Goal: Task Accomplishment & Management: Complete application form

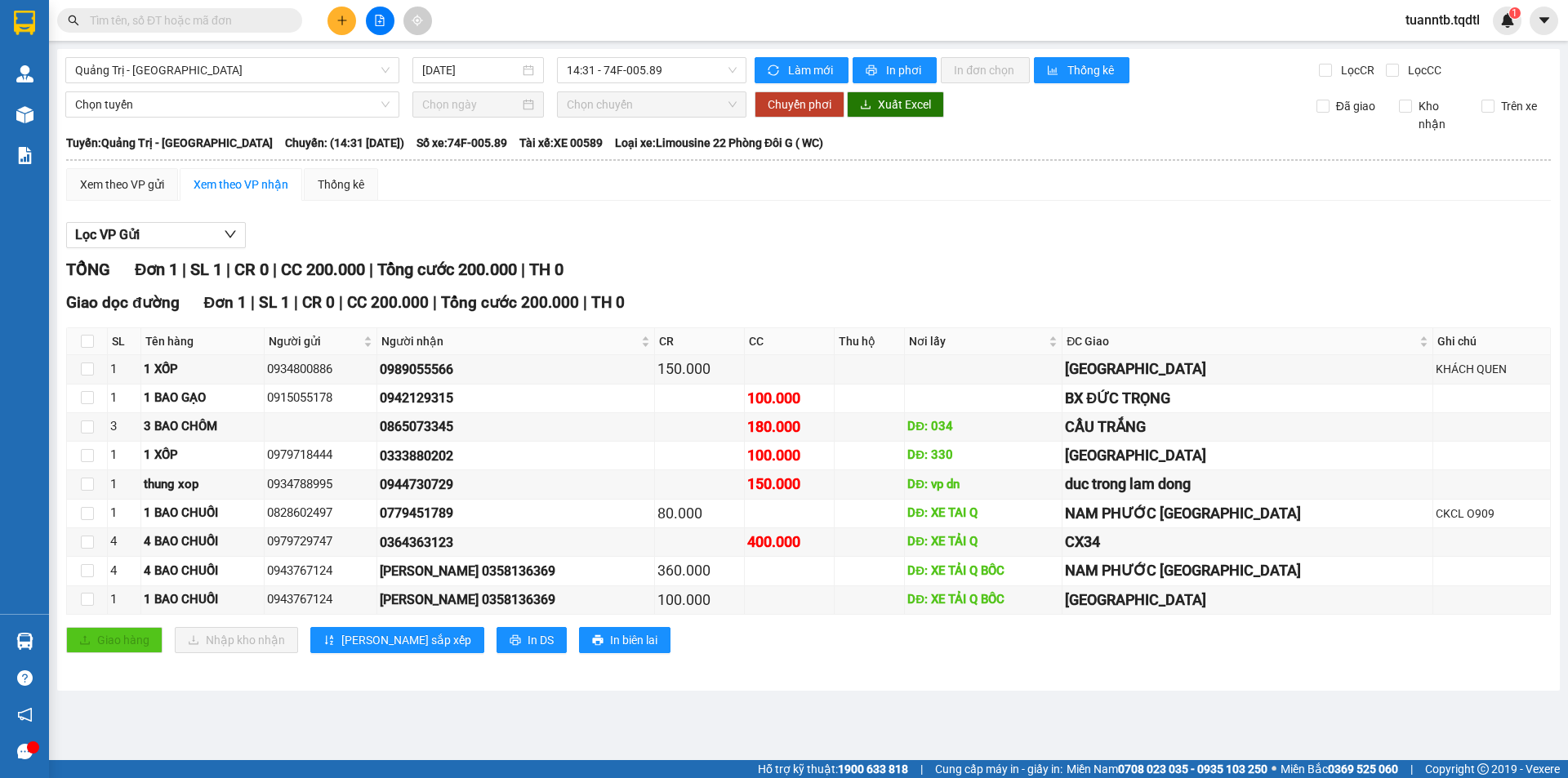
click at [503, 204] on div "Xem theo VP gửi Xem theo VP nhận Thống kê Lọc VP Gửi TỔNG Đơn 1 | SL 1 | CR 0 …" at bounding box center [808, 420] width 1484 height 505
click at [250, 55] on div "Quảng Trị - [GEOGRAPHIC_DATA] [DATE] 14:31 - 74F-005.89 Làm mới In phơi In đơn …" at bounding box center [808, 370] width 1503 height 642
click at [256, 69] on span "Quảng Trị - [GEOGRAPHIC_DATA]" at bounding box center [232, 70] width 314 height 25
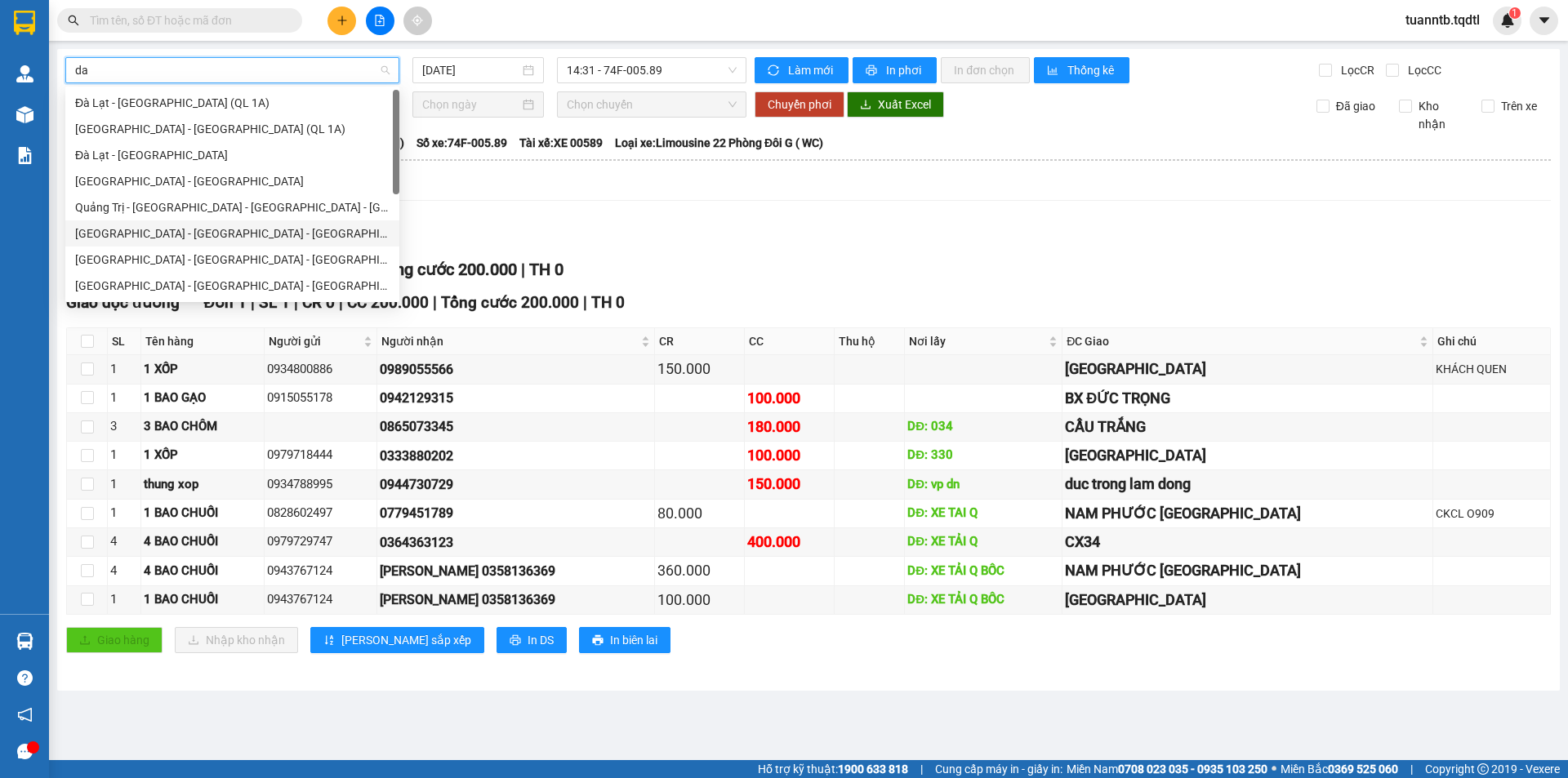
scroll to position [104, 0]
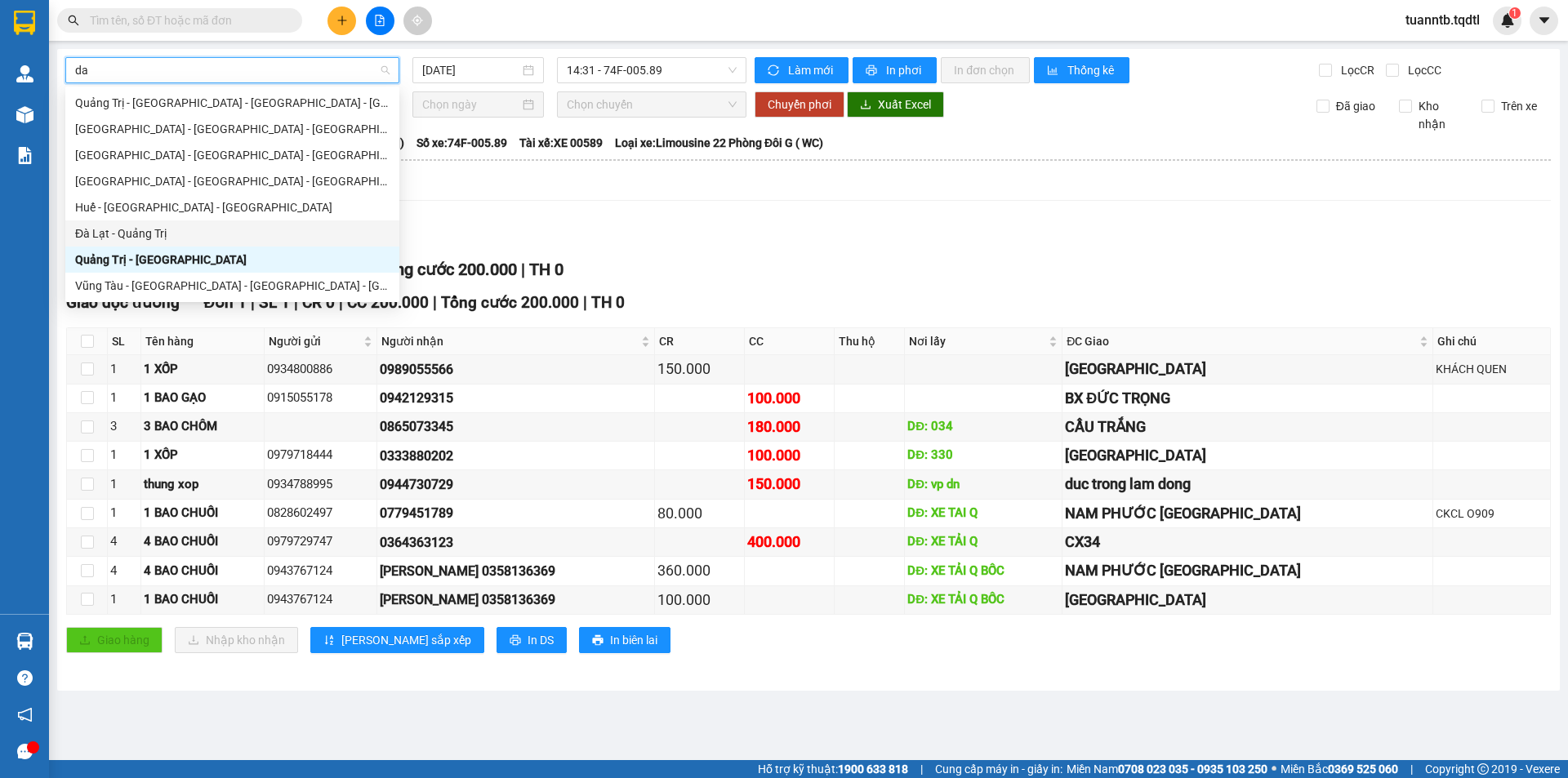
type input "da"
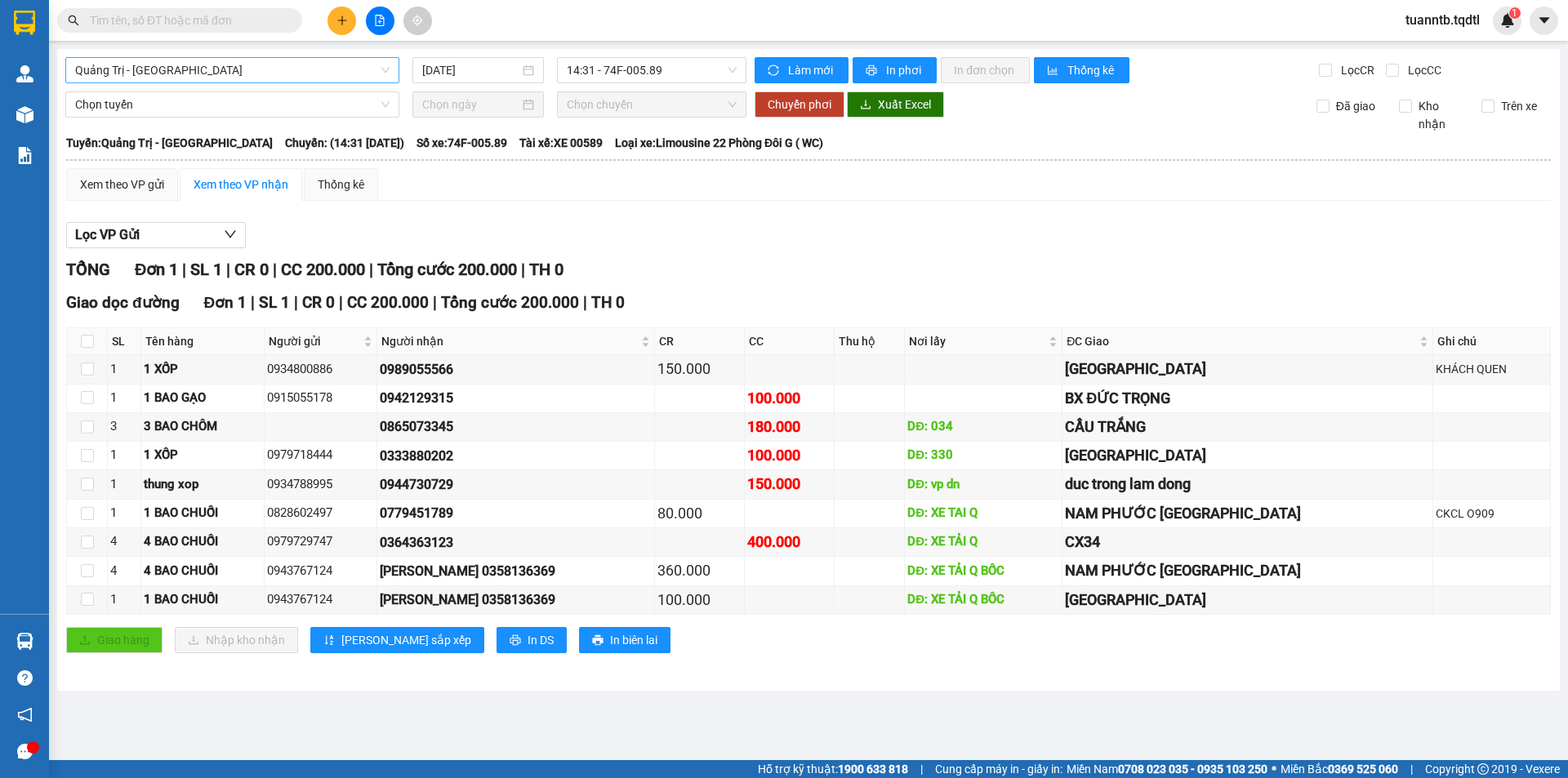
click at [802, 269] on div "TỔNG Đơn 1 | SL 1 | CR 0 | CC 200.000 | Tổng cước 200.000 | TH 0" at bounding box center [808, 270] width 1484 height 26
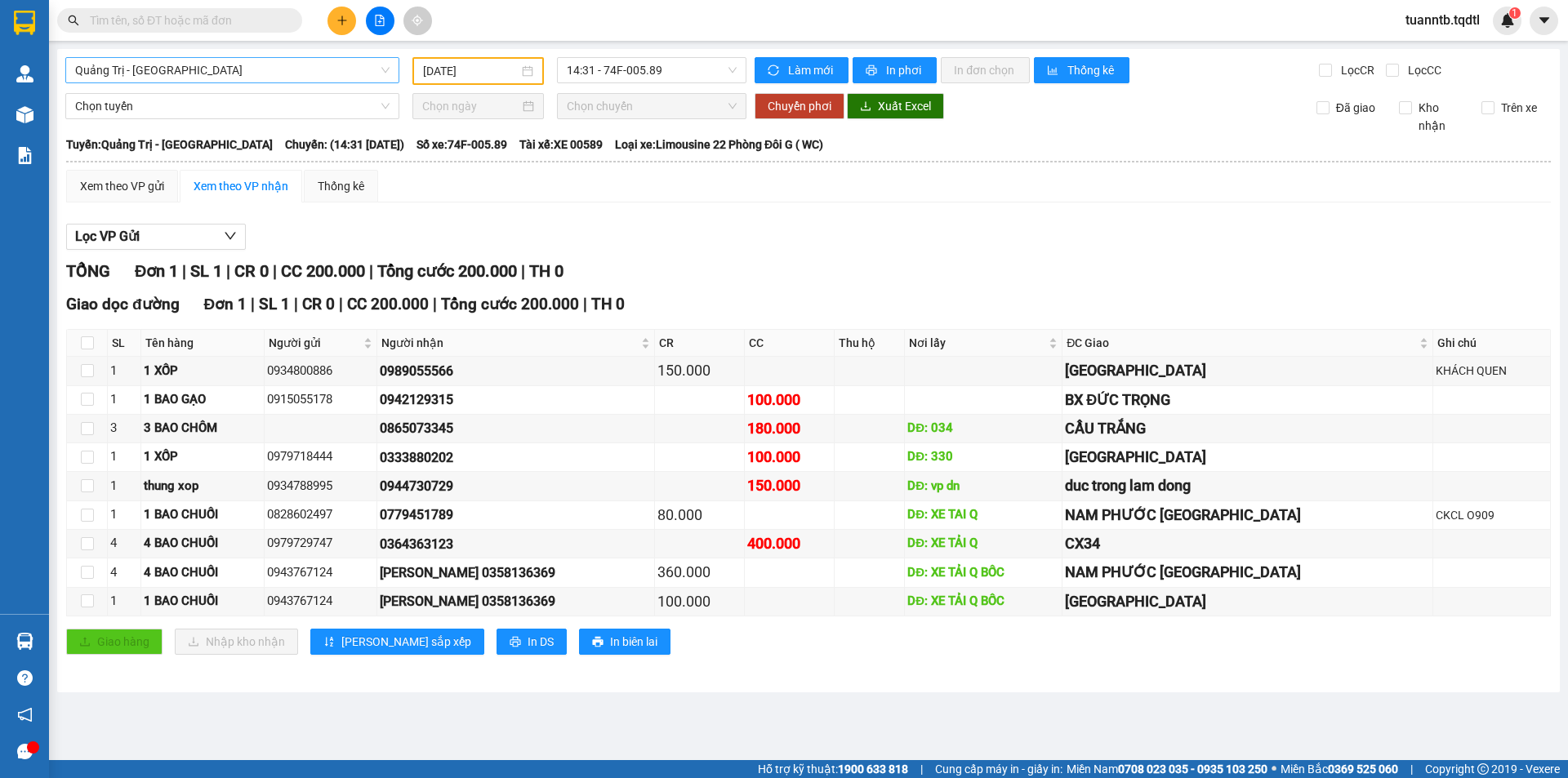
click at [342, 21] on icon "plus" at bounding box center [342, 21] width 12 height 12
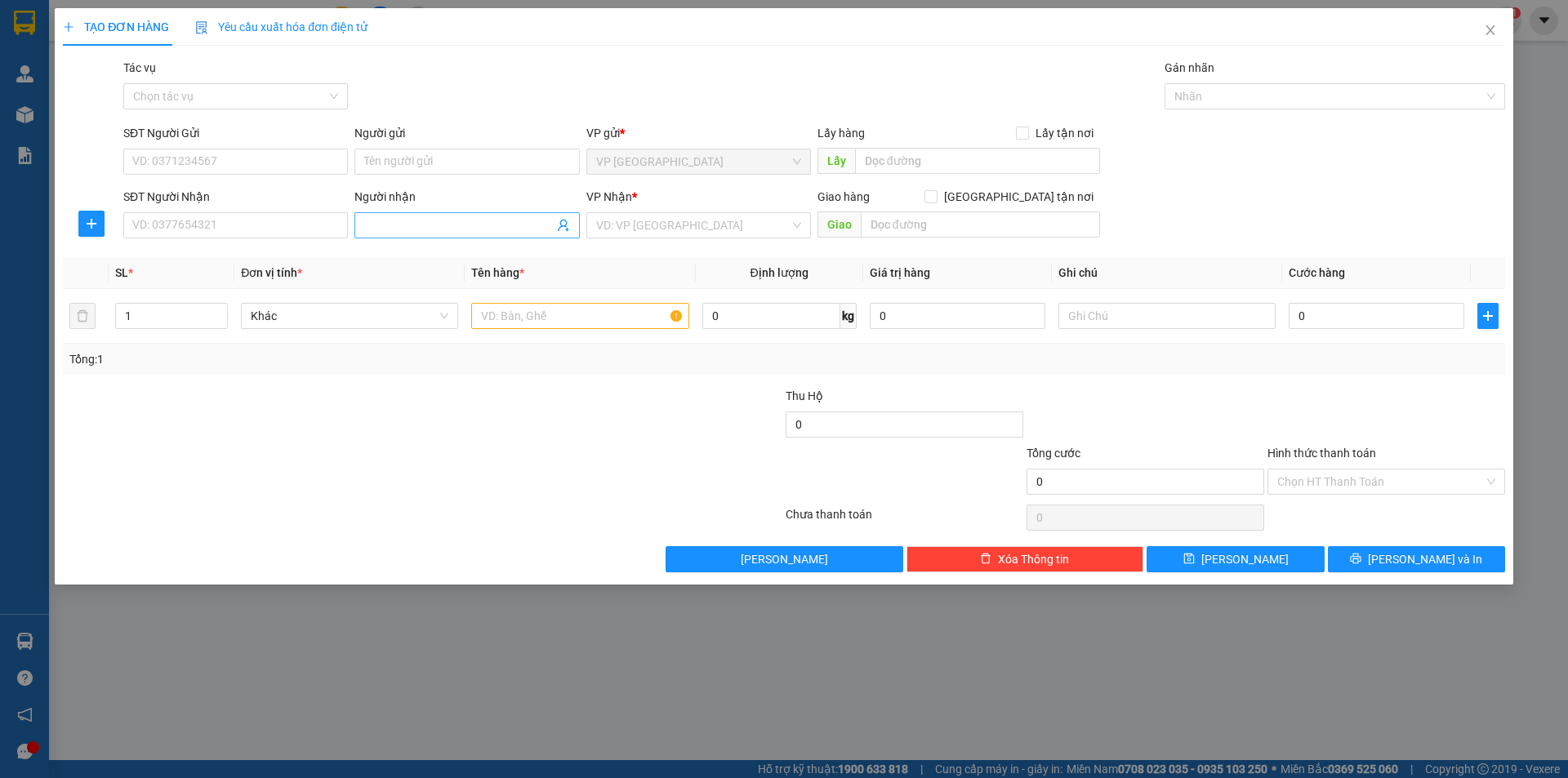
click at [408, 214] on div "Người nhận Tên người nhận" at bounding box center [467, 216] width 225 height 57
click at [411, 225] on input "Người nhận" at bounding box center [458, 226] width 189 height 18
type input "b"
type input "Bông"
drag, startPoint x: 657, startPoint y: 227, endPoint x: 653, endPoint y: 281, distance: 54.1
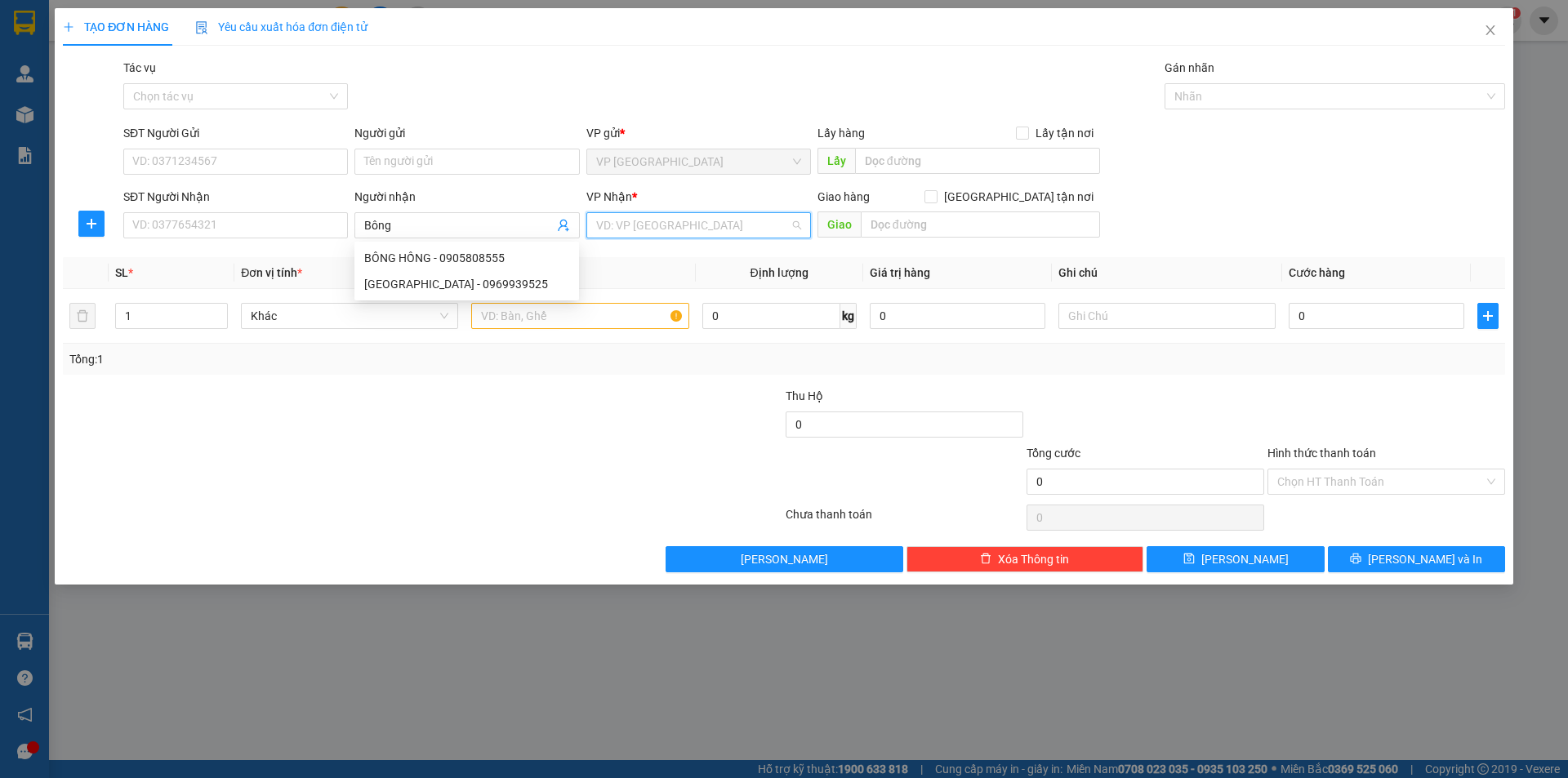
click at [652, 231] on input "search" at bounding box center [693, 226] width 194 height 25
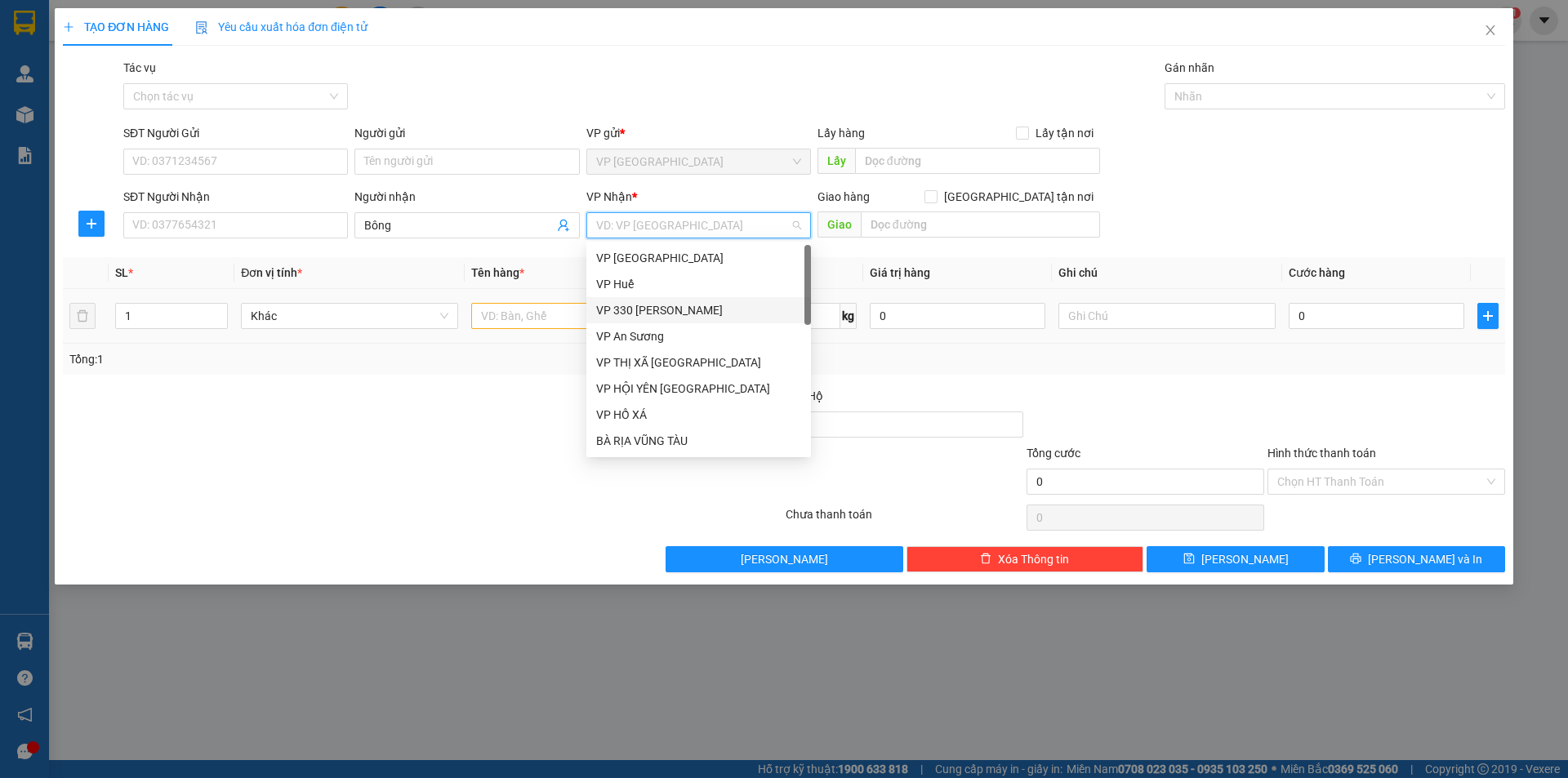
drag, startPoint x: 661, startPoint y: 310, endPoint x: 630, endPoint y: 312, distance: 31.1
click at [657, 308] on div "VP 330 [PERSON_NAME]" at bounding box center [699, 310] width 205 height 18
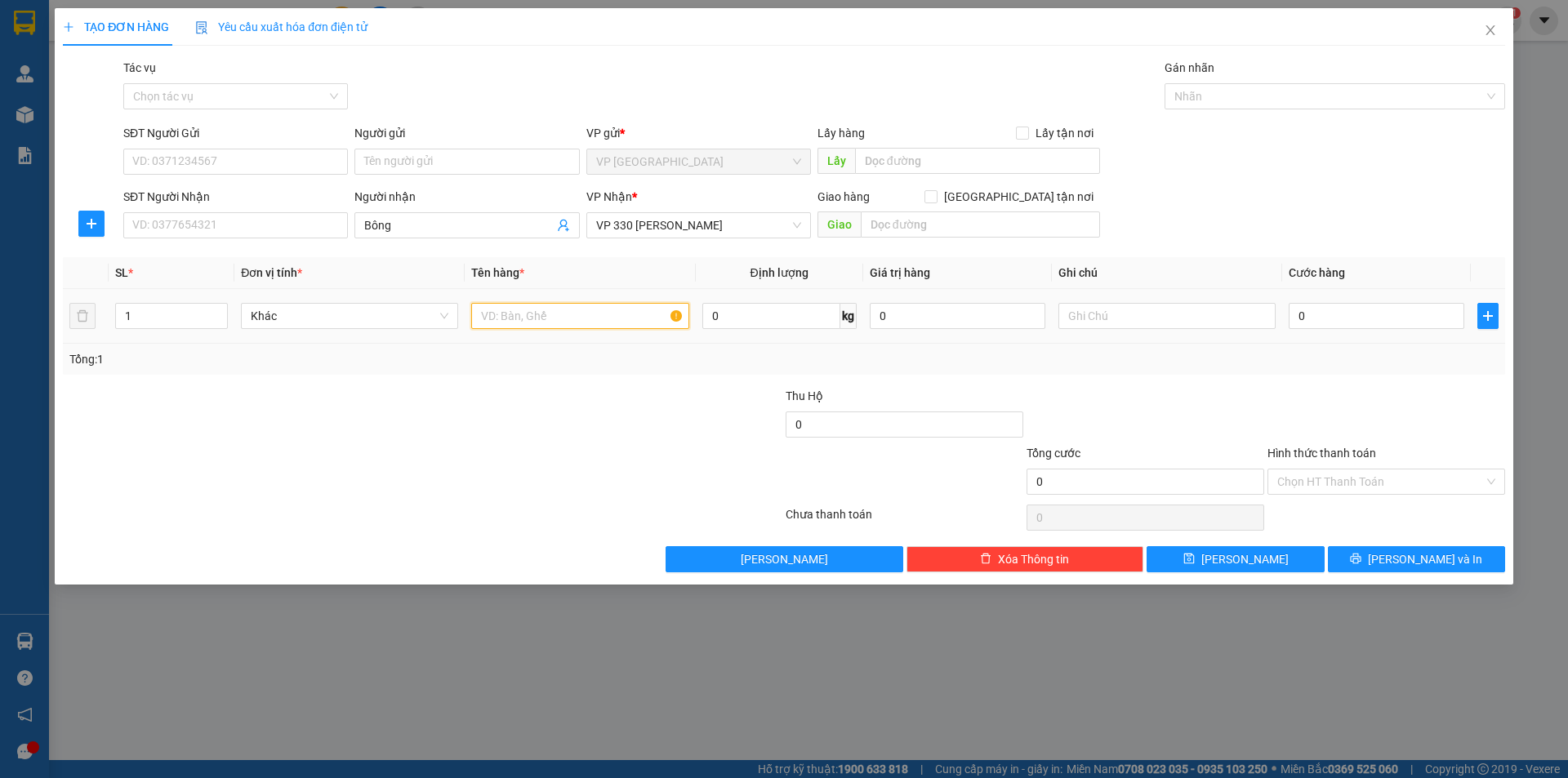
click at [617, 313] on input "text" at bounding box center [580, 316] width 218 height 26
type input "1T BÔNG"
click at [1190, 313] on input "text" at bounding box center [1167, 316] width 218 height 26
type input "CC"
click at [1340, 319] on input "0" at bounding box center [1376, 316] width 175 height 26
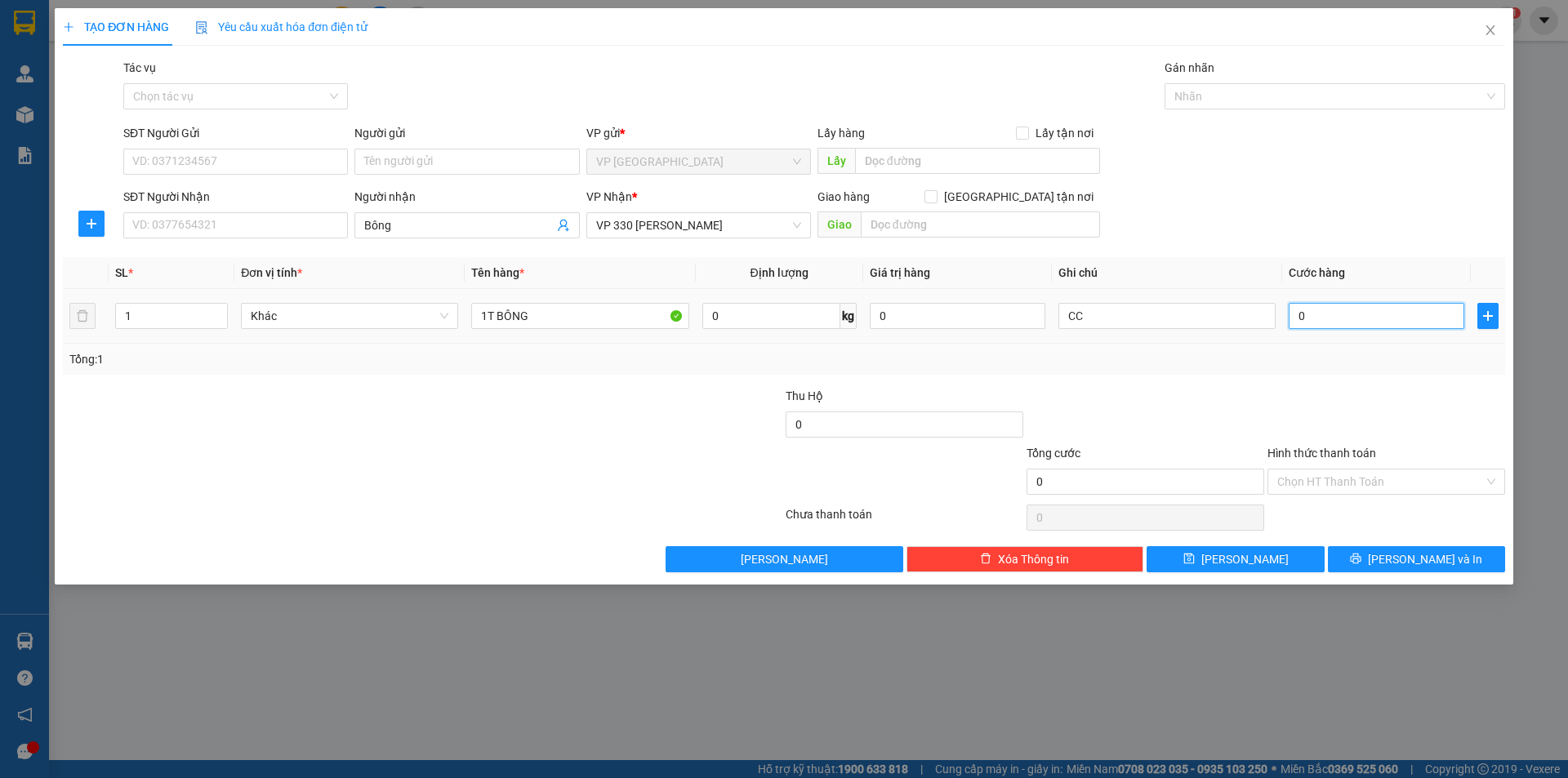
type input "2"
type input "20"
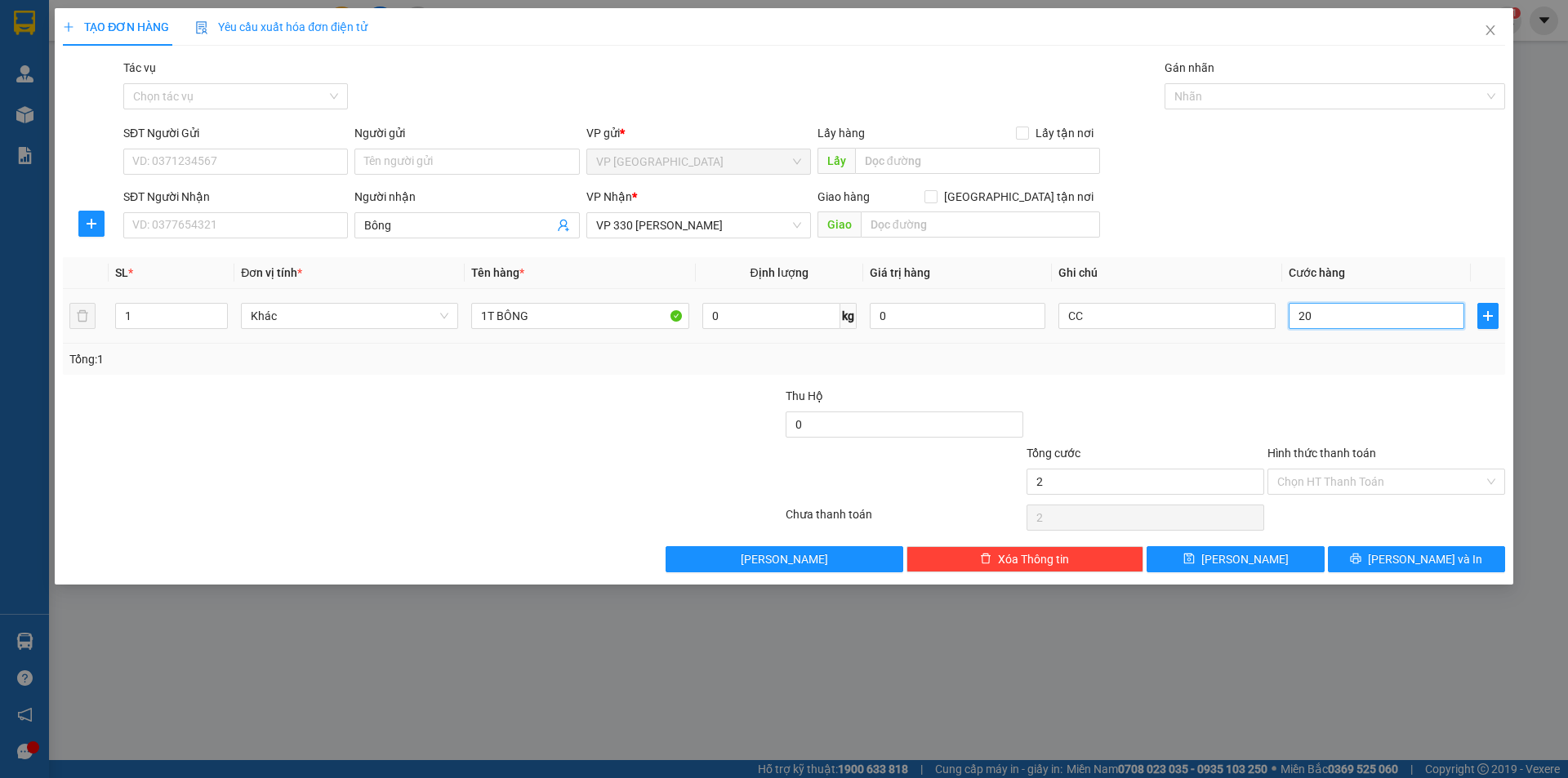
type input "20"
type input "200"
type input "2.000"
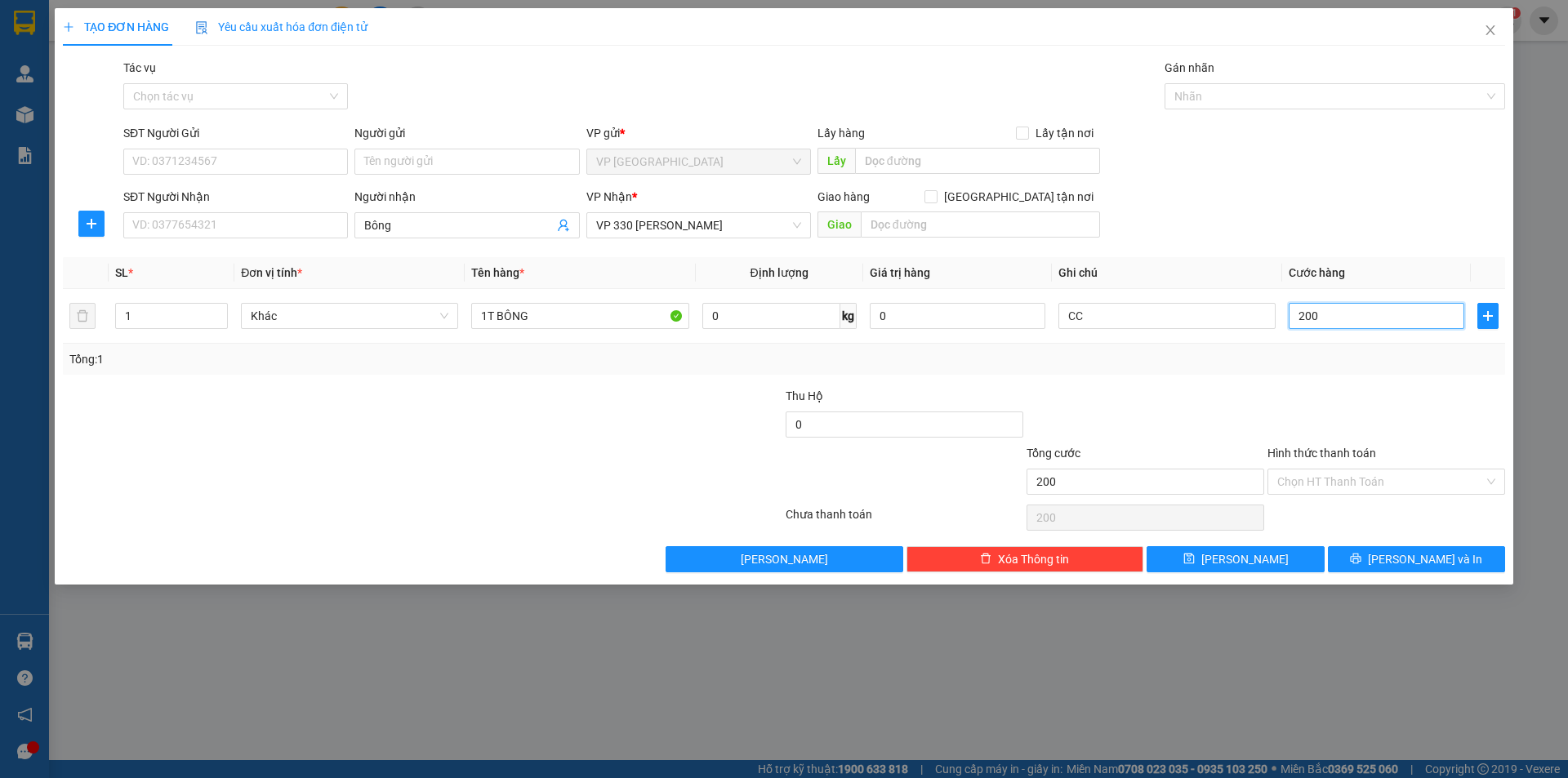
type input "2.000"
type input "20.000"
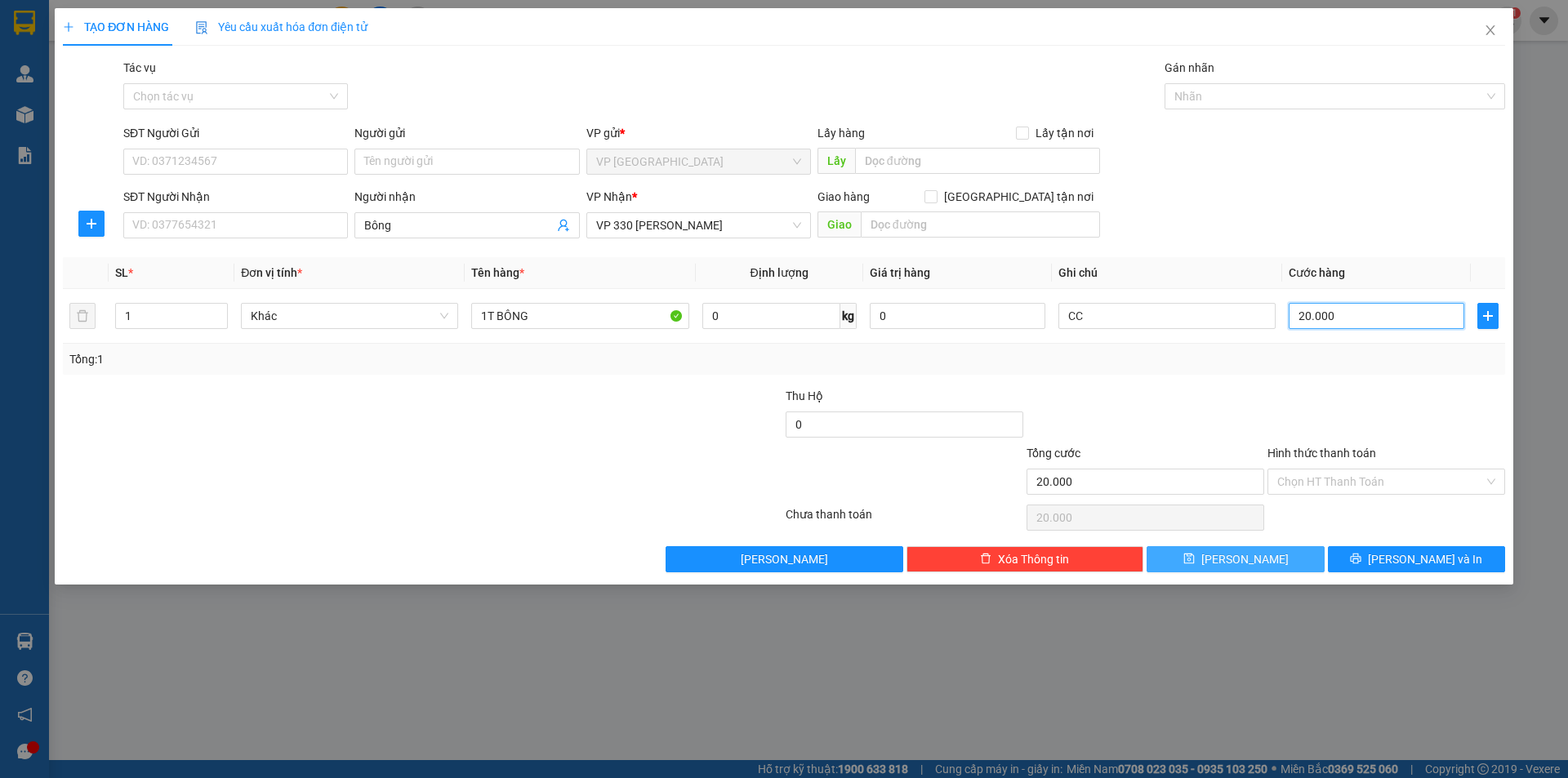
type input "200.000"
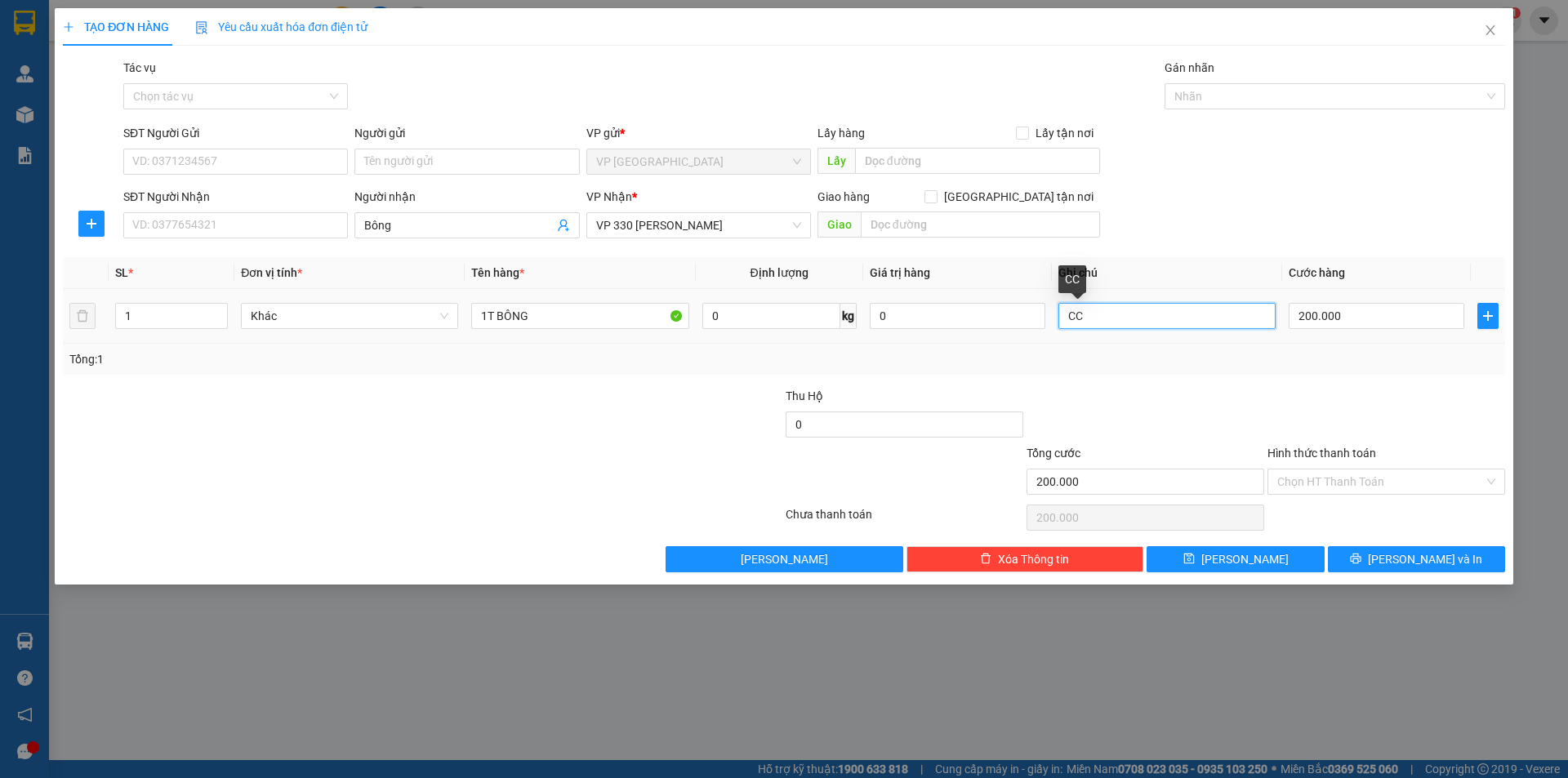
click at [1121, 318] on input "CC" at bounding box center [1167, 316] width 218 height 26
type input "CC ( HOA CÚC)"
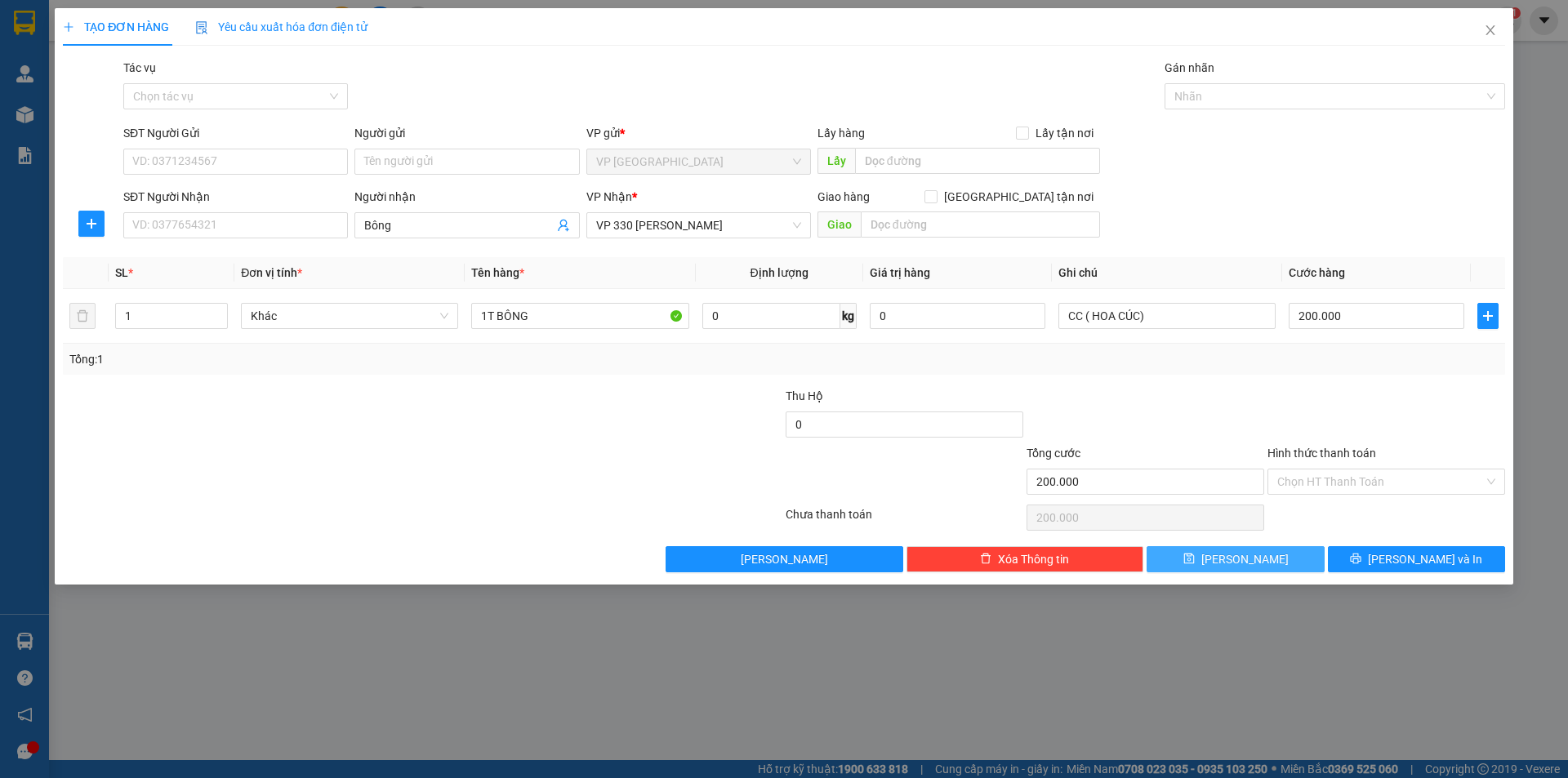
click at [1274, 559] on button "[PERSON_NAME]" at bounding box center [1235, 560] width 177 height 26
type input "0"
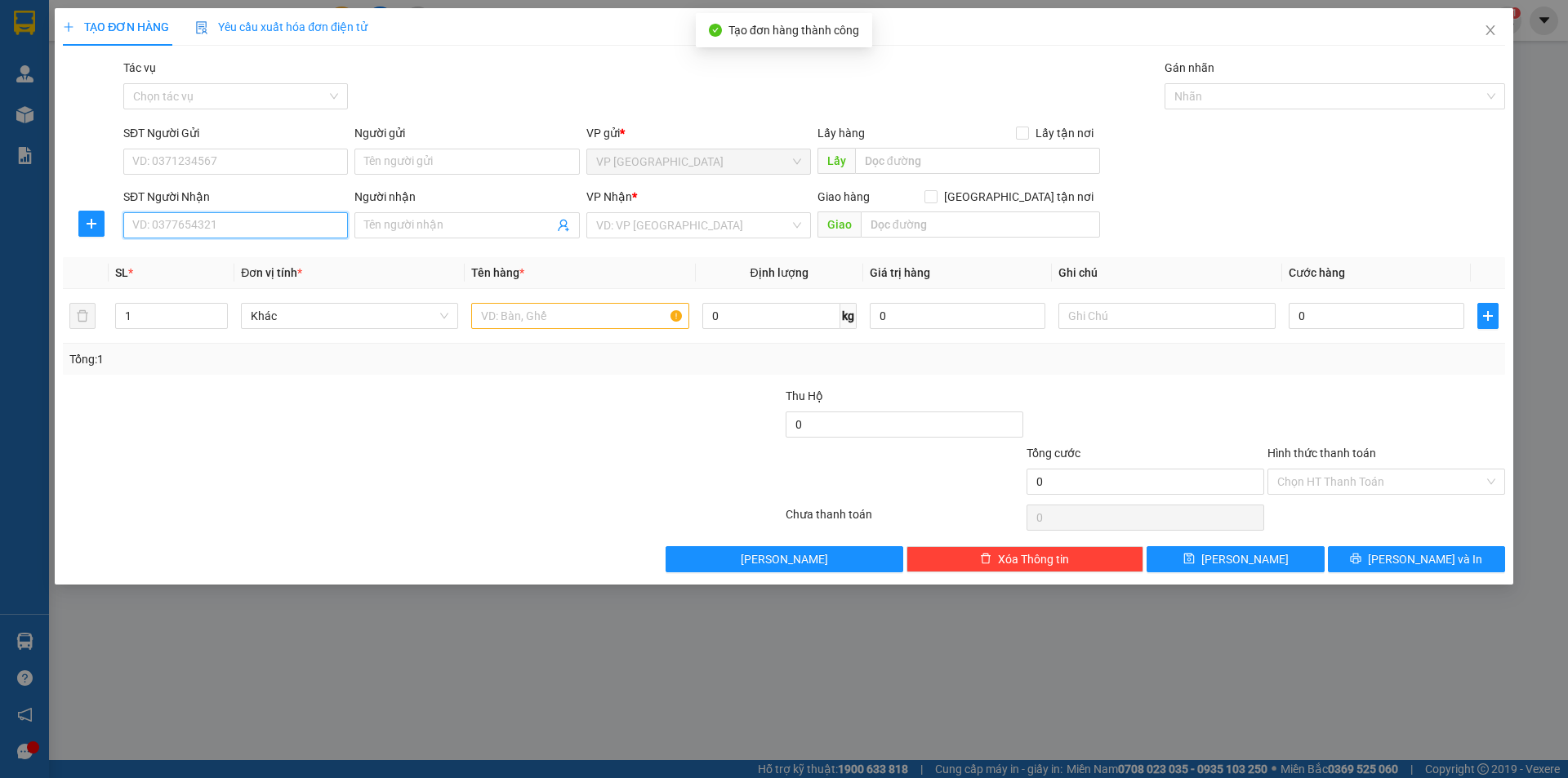
click at [253, 225] on input "SĐT Người Nhận" at bounding box center [236, 226] width 225 height 26
click at [370, 227] on input "Người nhận" at bounding box center [458, 226] width 189 height 18
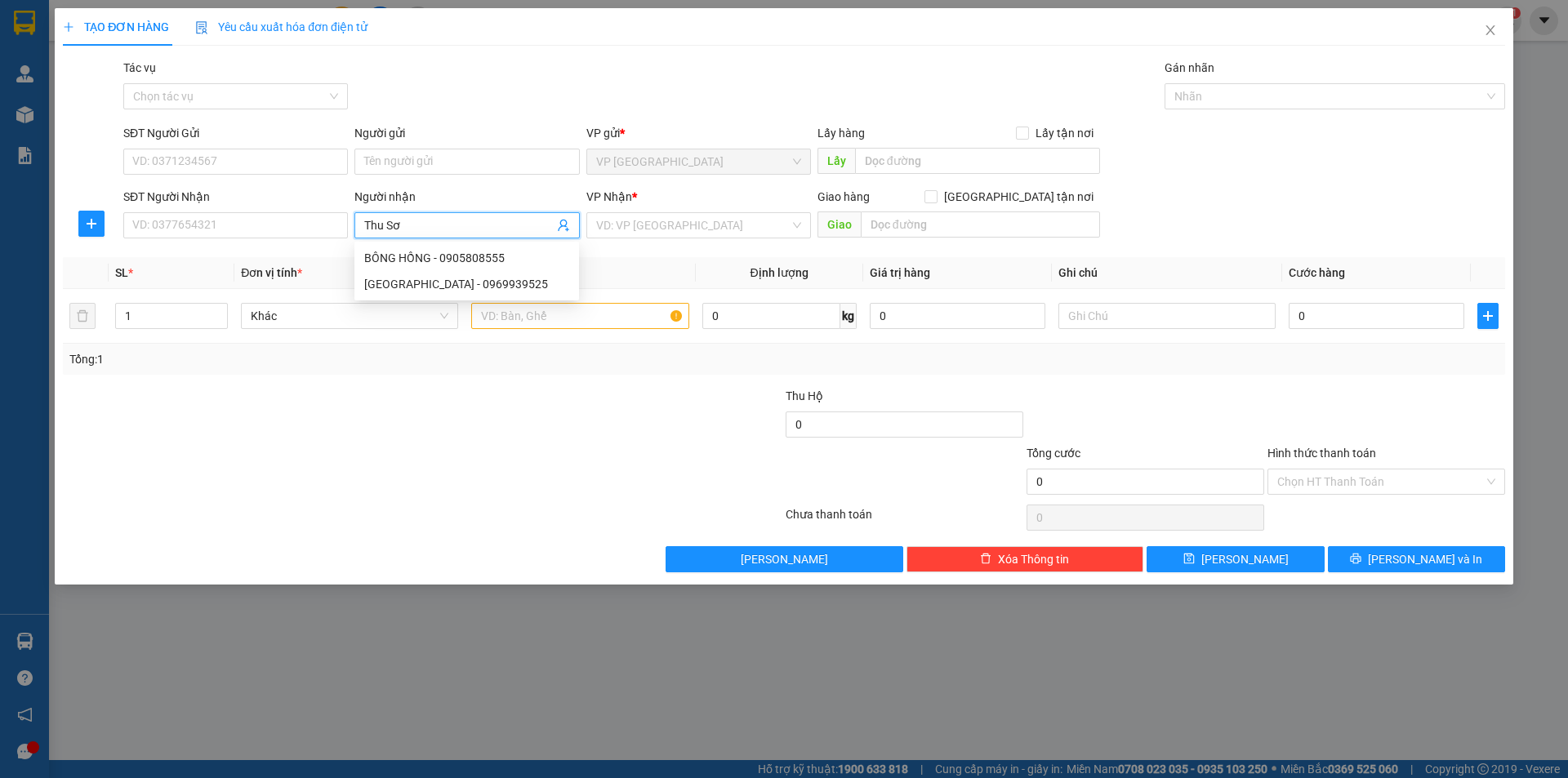
type input "Thu Sơn"
drag, startPoint x: 445, startPoint y: 284, endPoint x: 469, endPoint y: 266, distance: 30.0
click at [446, 284] on div "Thu Sơn - 0911881003" at bounding box center [466, 284] width 205 height 18
type input "0911881003"
type input "Thu Sơn"
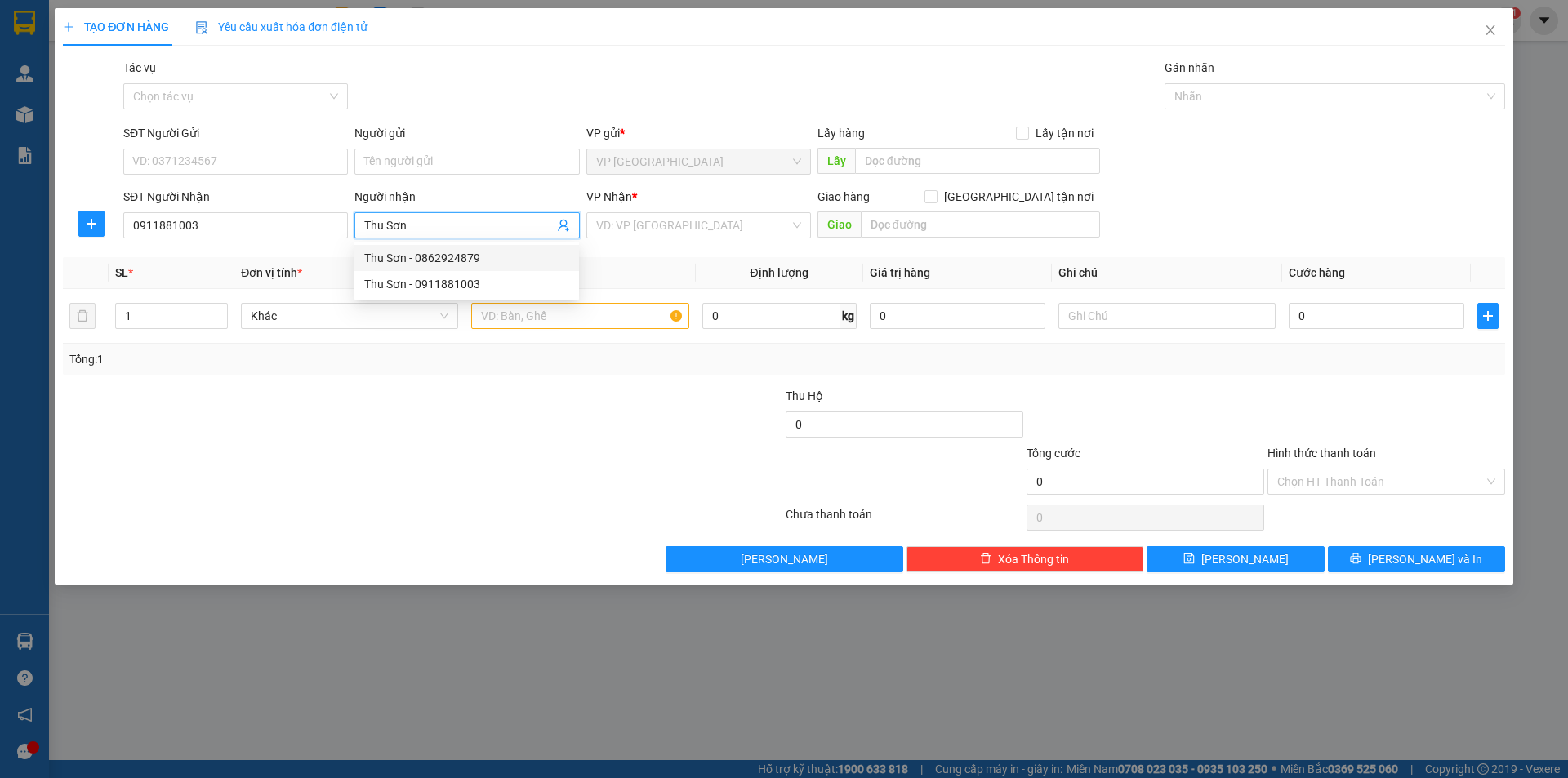
click at [646, 238] on div "VP Nhận * VD: VP [GEOGRAPHIC_DATA]" at bounding box center [699, 216] width 225 height 57
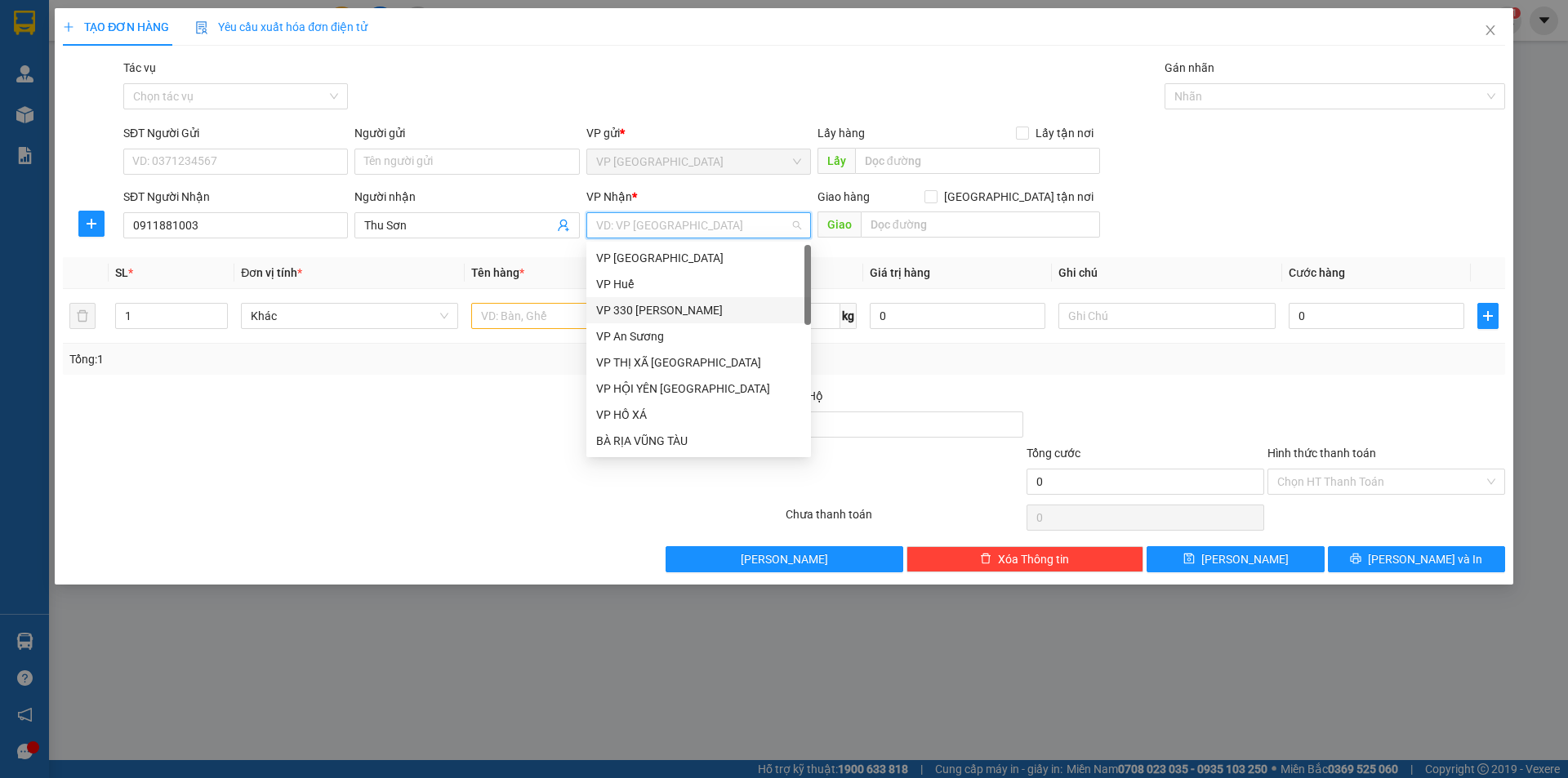
drag, startPoint x: 651, startPoint y: 309, endPoint x: 810, endPoint y: 259, distance: 166.7
click at [654, 308] on div "VP 330 [PERSON_NAME]" at bounding box center [699, 310] width 205 height 18
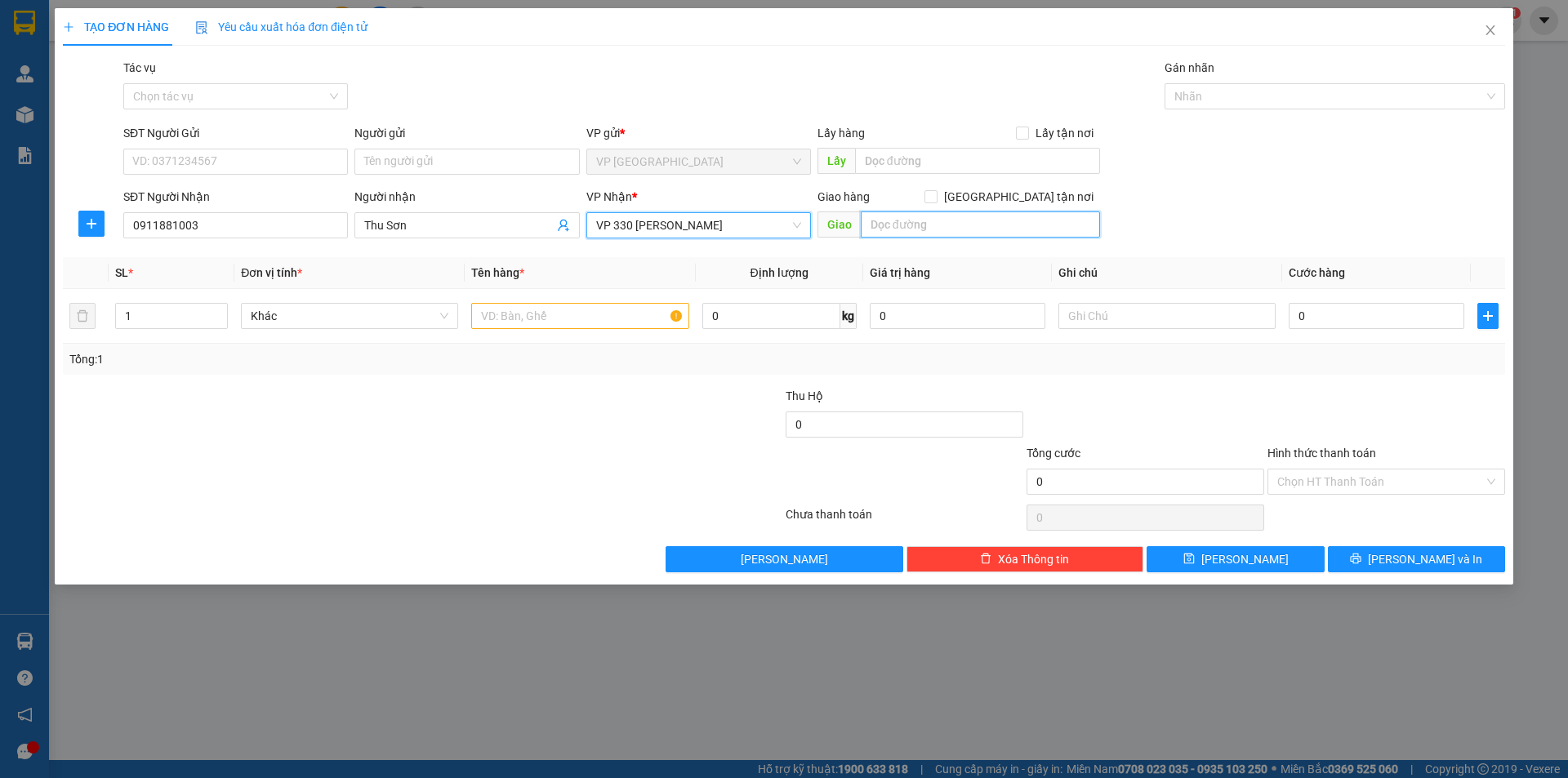
click at [958, 217] on input "text" at bounding box center [980, 225] width 239 height 26
type input "H"
type input "[PERSON_NAME]"
click at [527, 324] on input "text" at bounding box center [580, 316] width 218 height 26
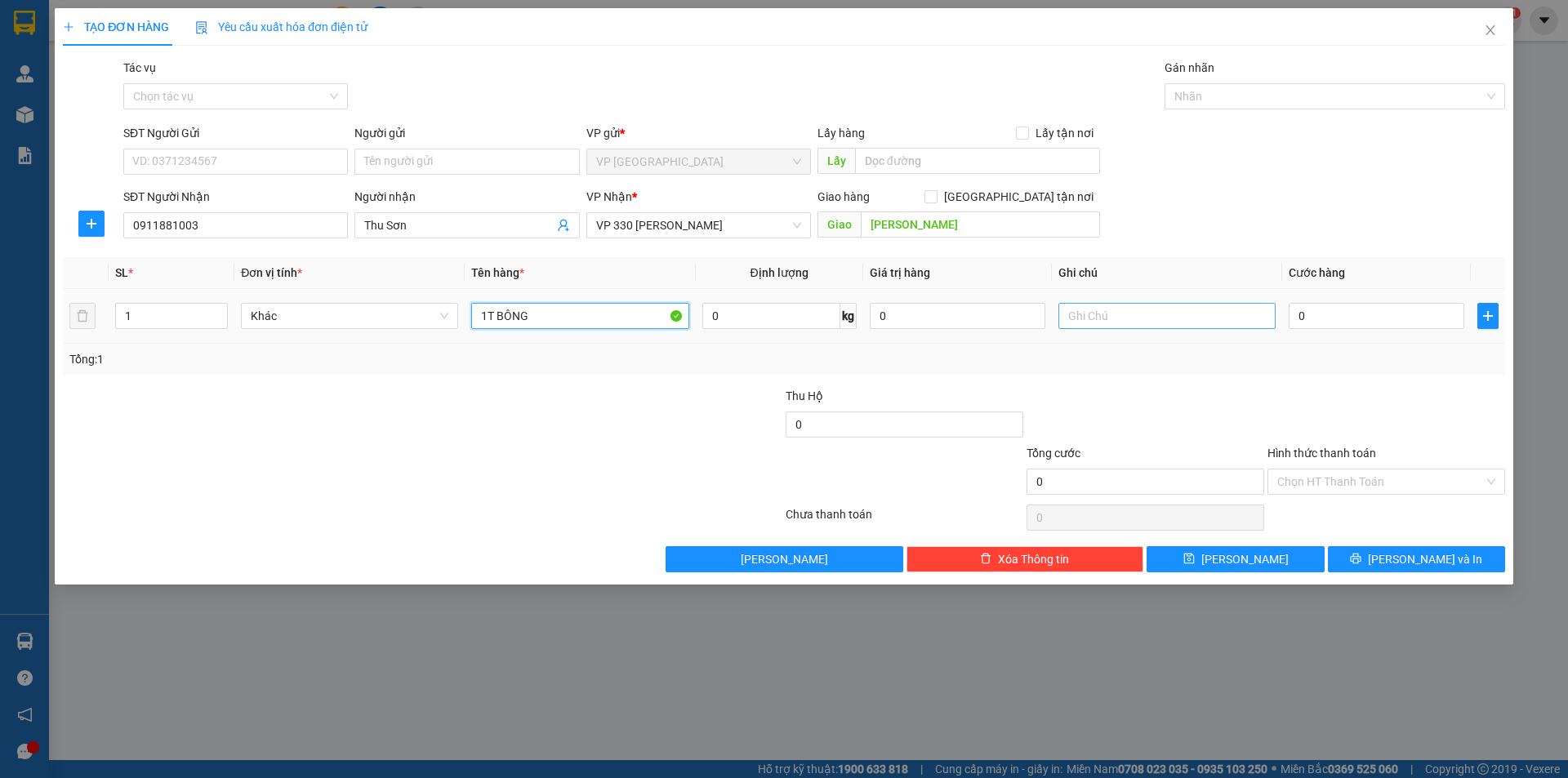
type input "1T BÔNG"
click at [1119, 310] on input "text" at bounding box center [1167, 316] width 218 height 26
type input "CC"
click at [1331, 324] on input "0" at bounding box center [1376, 316] width 175 height 26
type input "2"
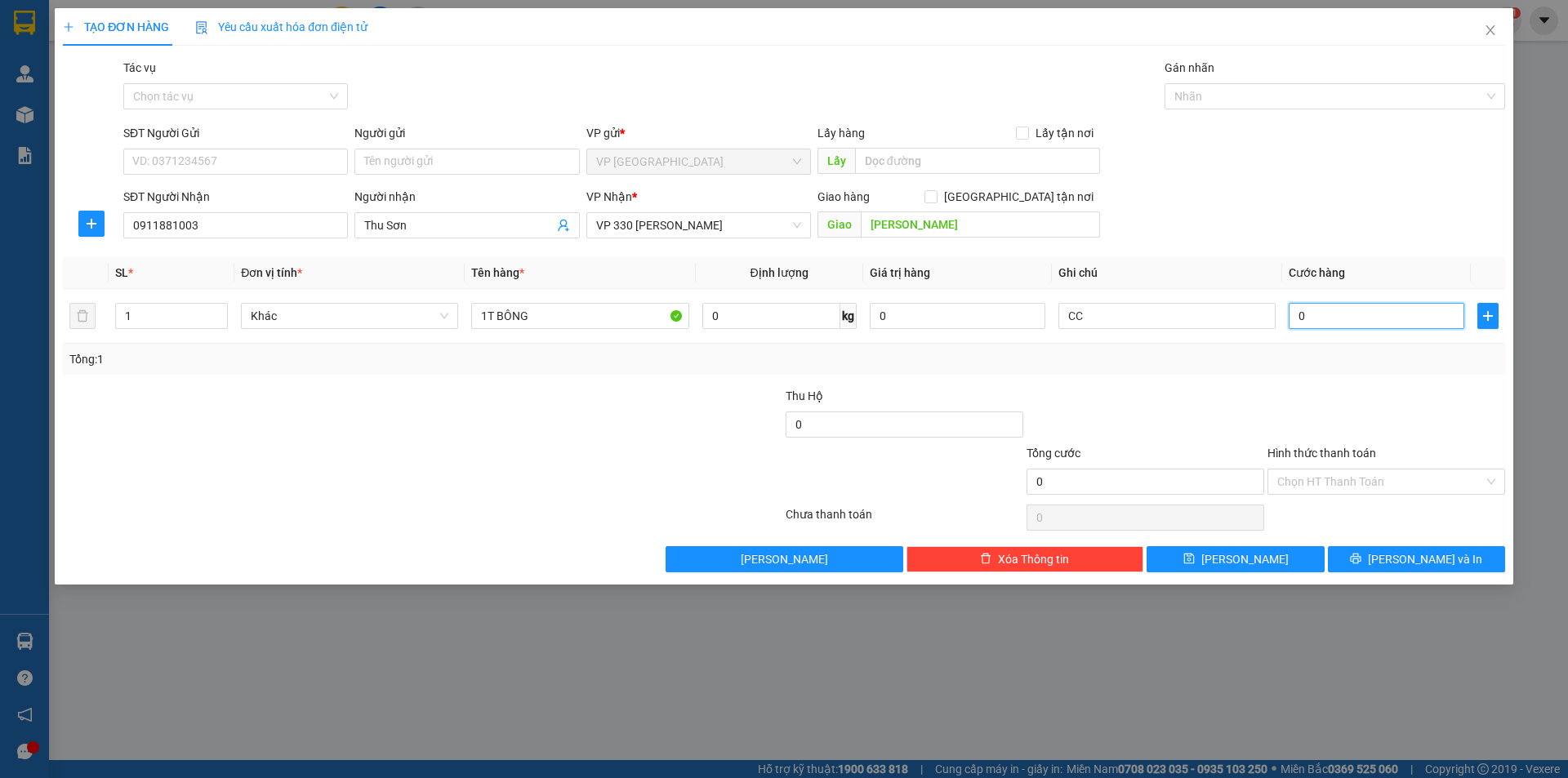
type input "2"
type input "20"
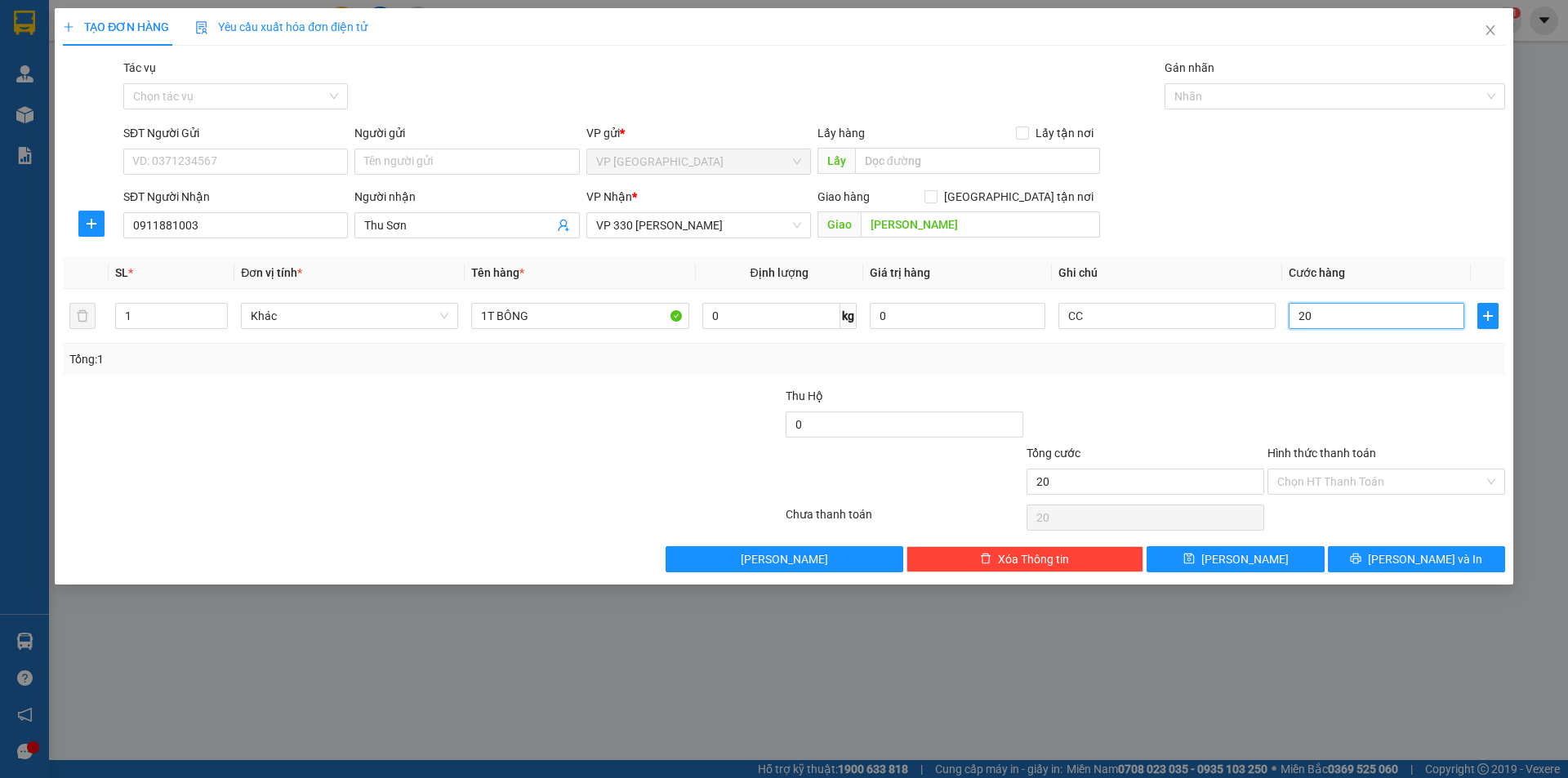
type input "200"
type input "2.000"
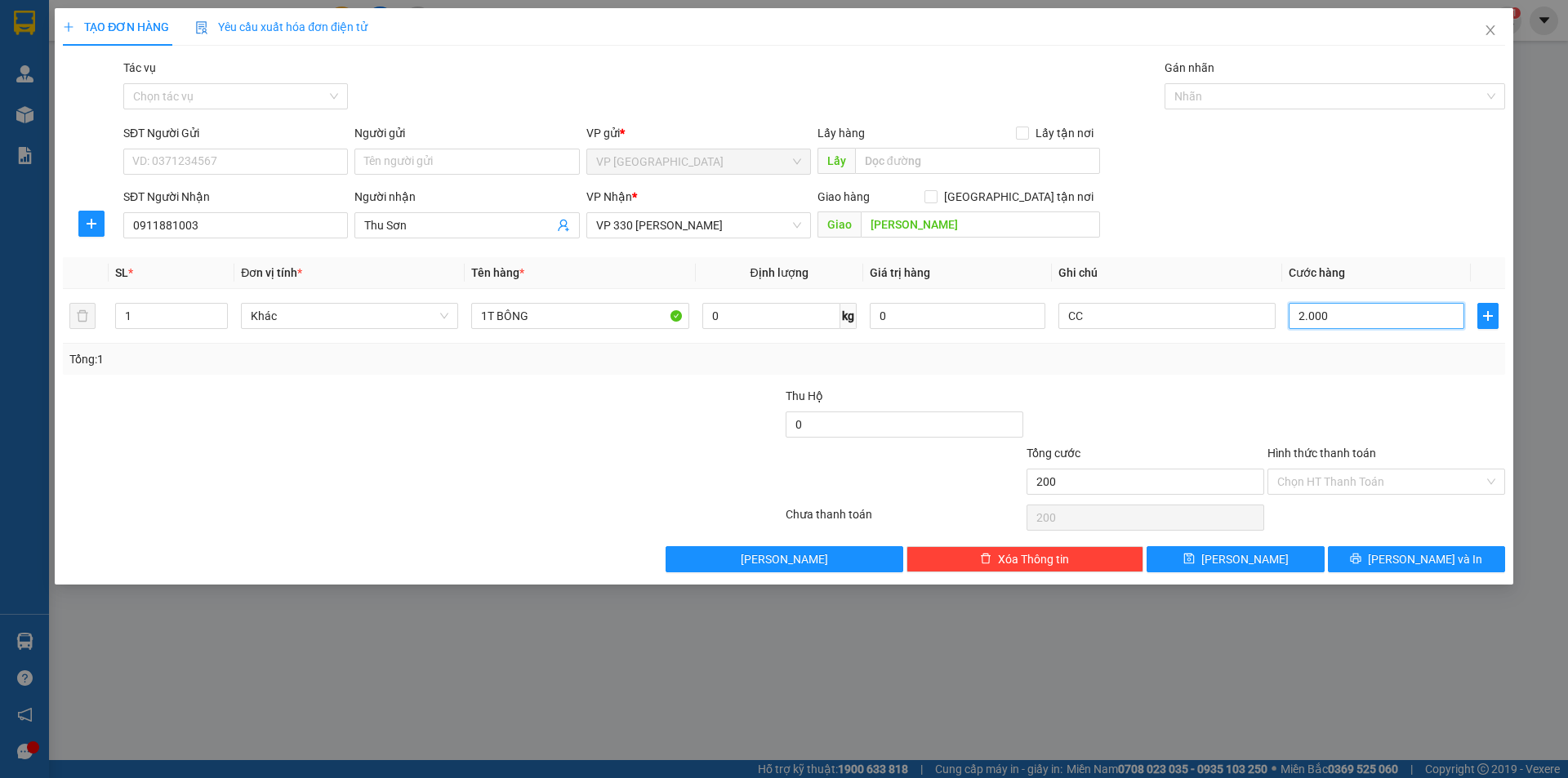
type input "2.000"
type input "20.000"
type input "200.000"
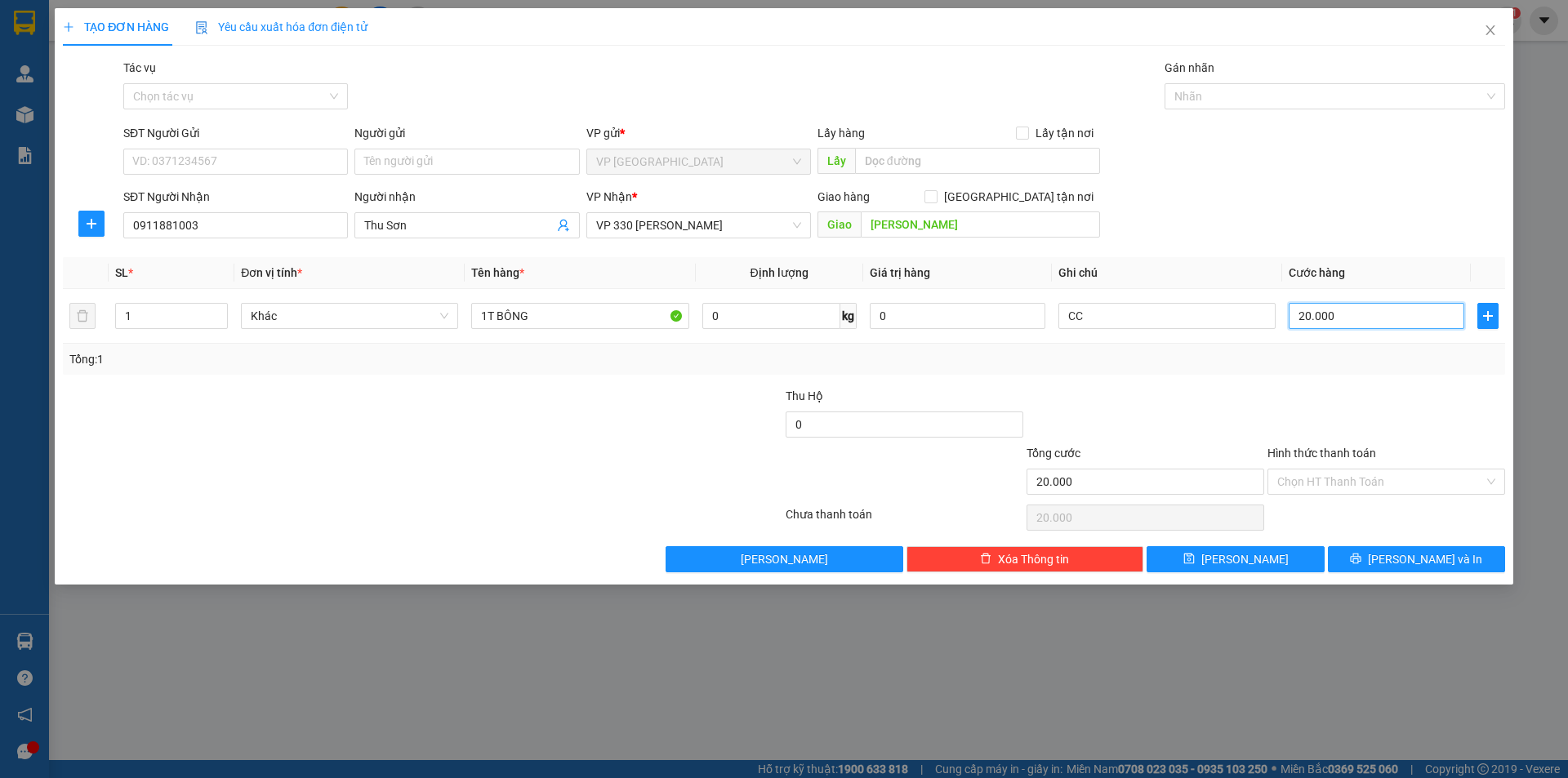
type input "200.000"
click at [1284, 552] on button "[PERSON_NAME]" at bounding box center [1235, 560] width 177 height 26
type input "0"
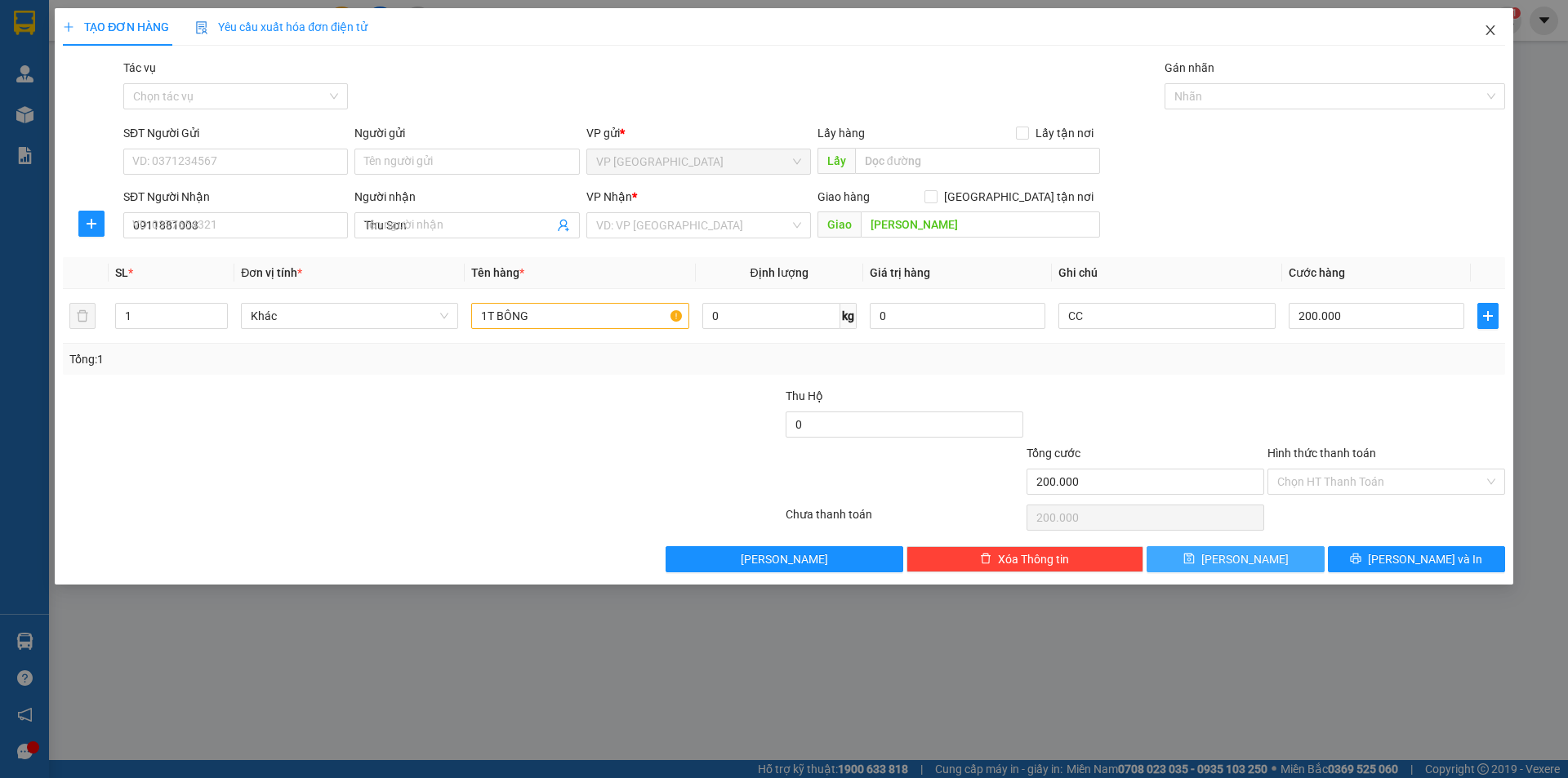
type input "0"
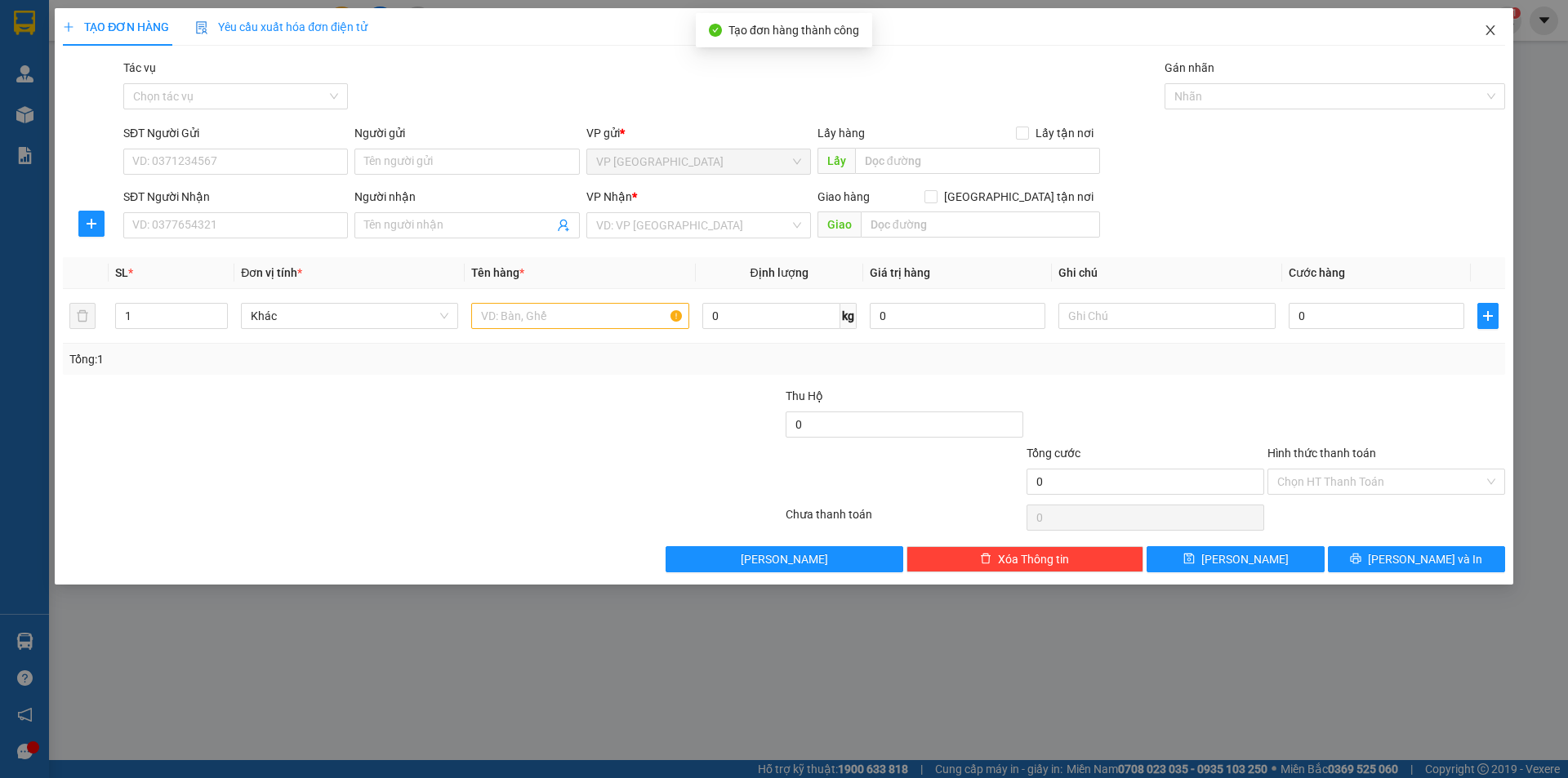
click at [1496, 29] on icon "close" at bounding box center [1490, 31] width 13 height 13
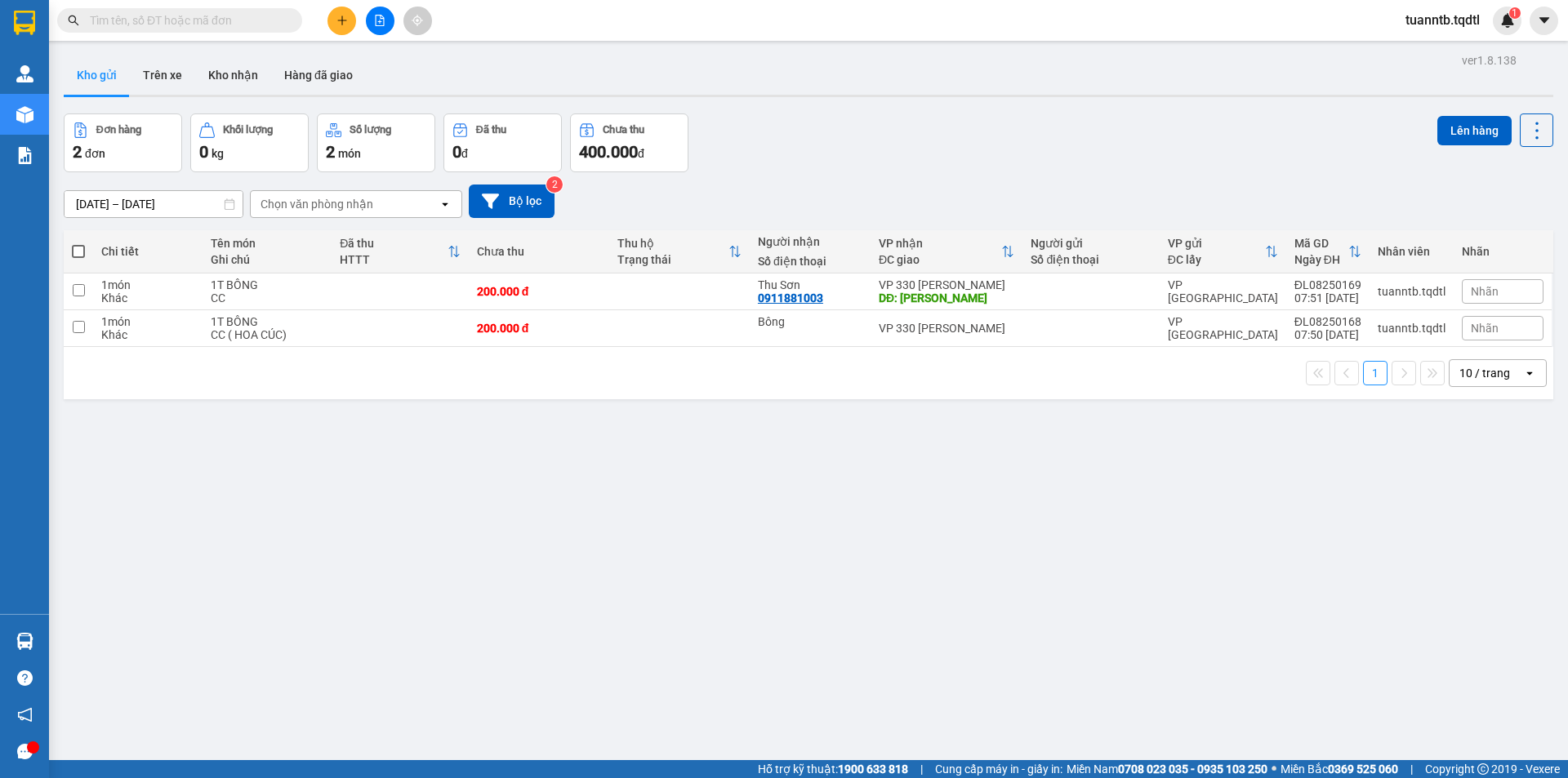
click at [380, 25] on icon "file-add" at bounding box center [380, 21] width 12 height 12
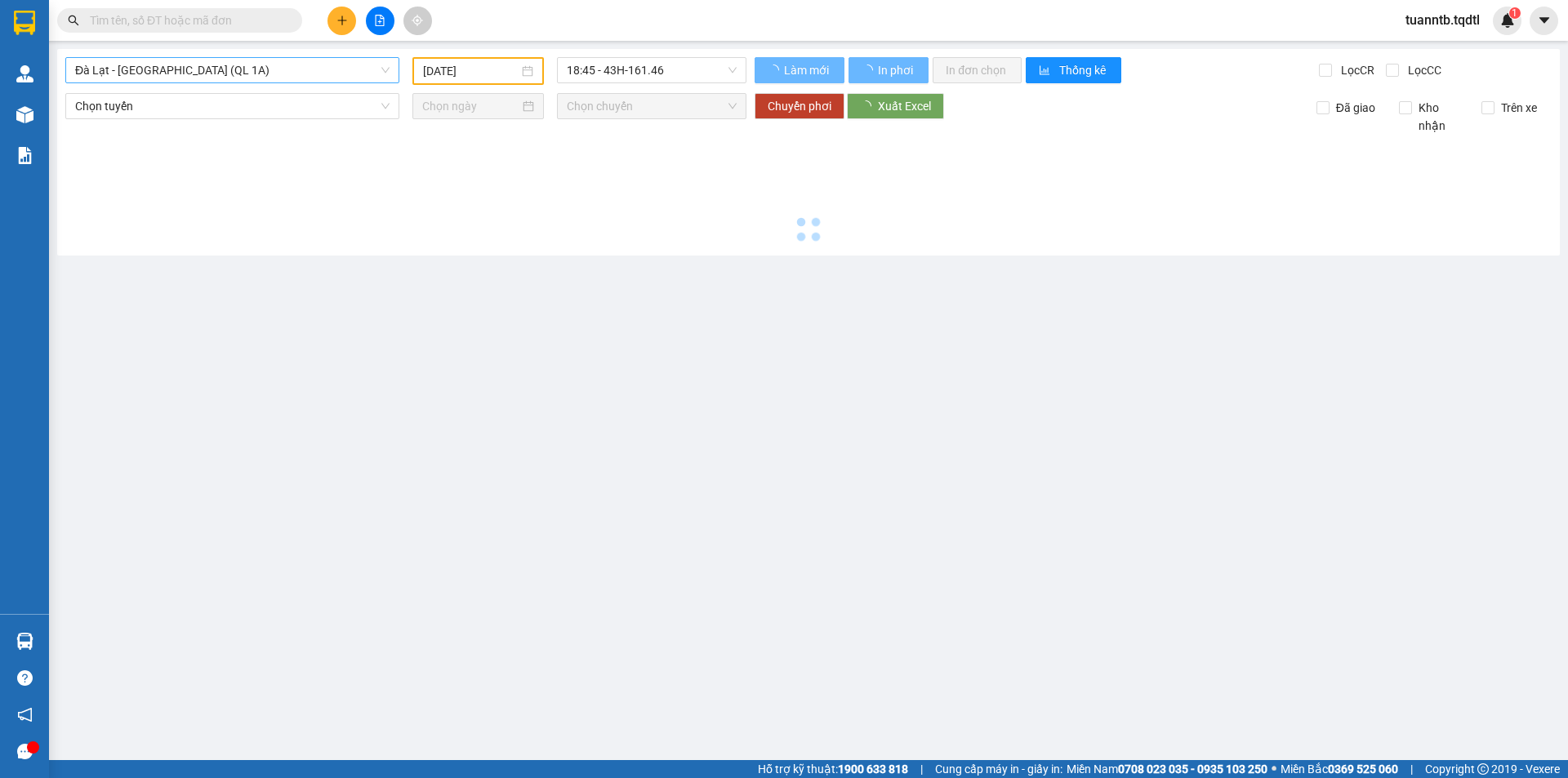
type input "[DATE]"
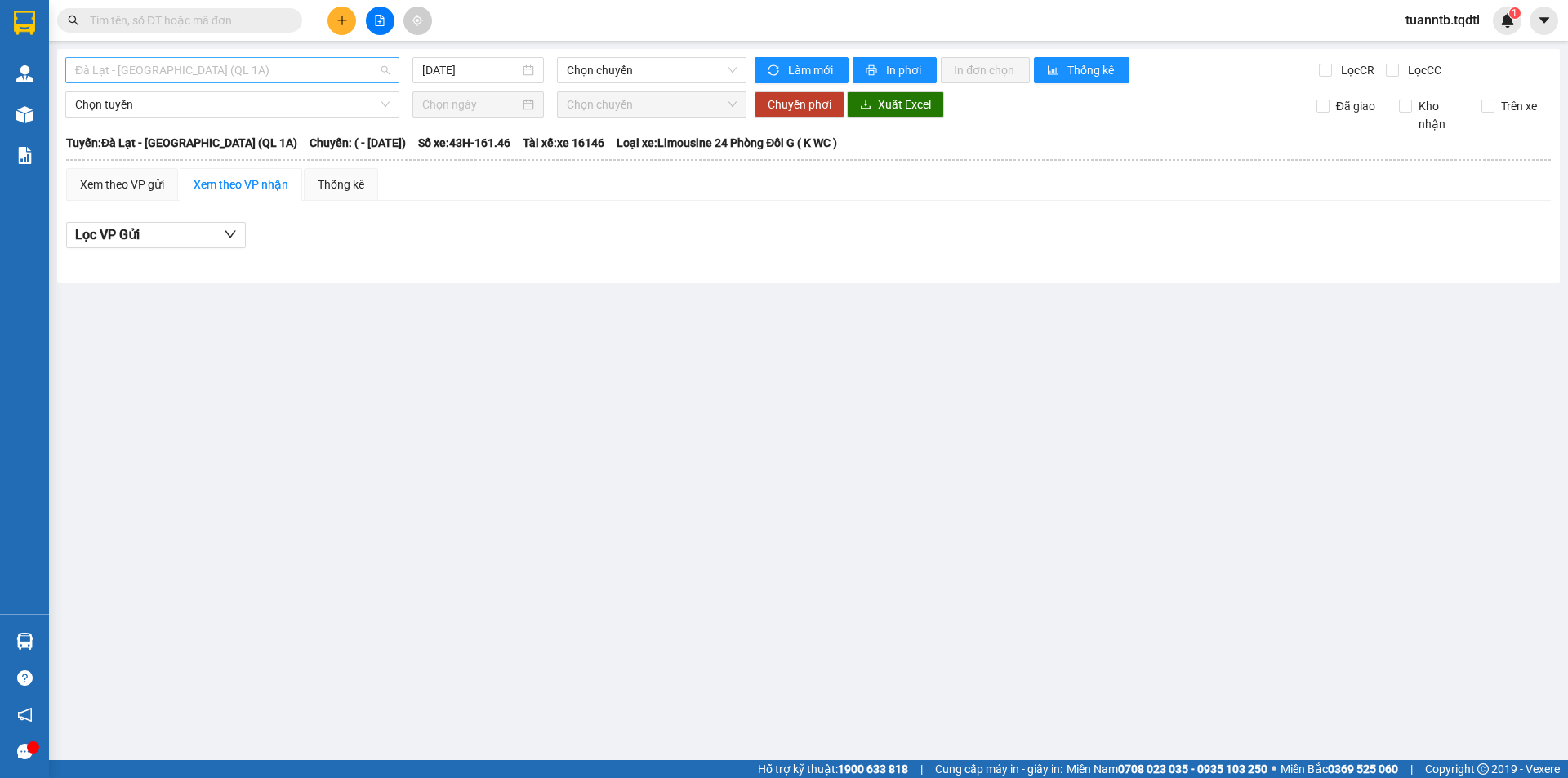
click at [301, 74] on span "Đà Lạt - [GEOGRAPHIC_DATA] (QL 1A)" at bounding box center [232, 70] width 314 height 25
type input "DA"
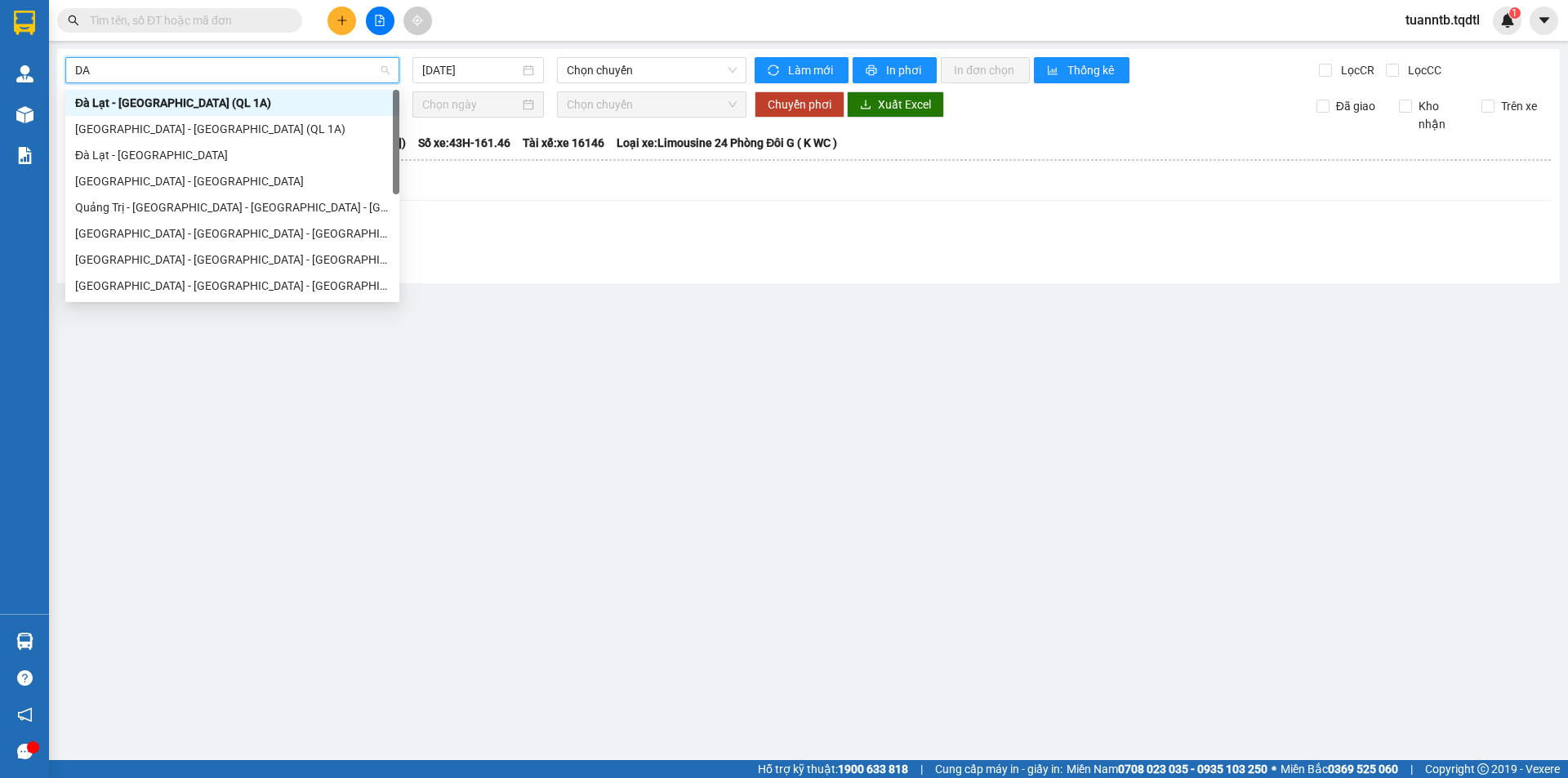
scroll to position [104, 0]
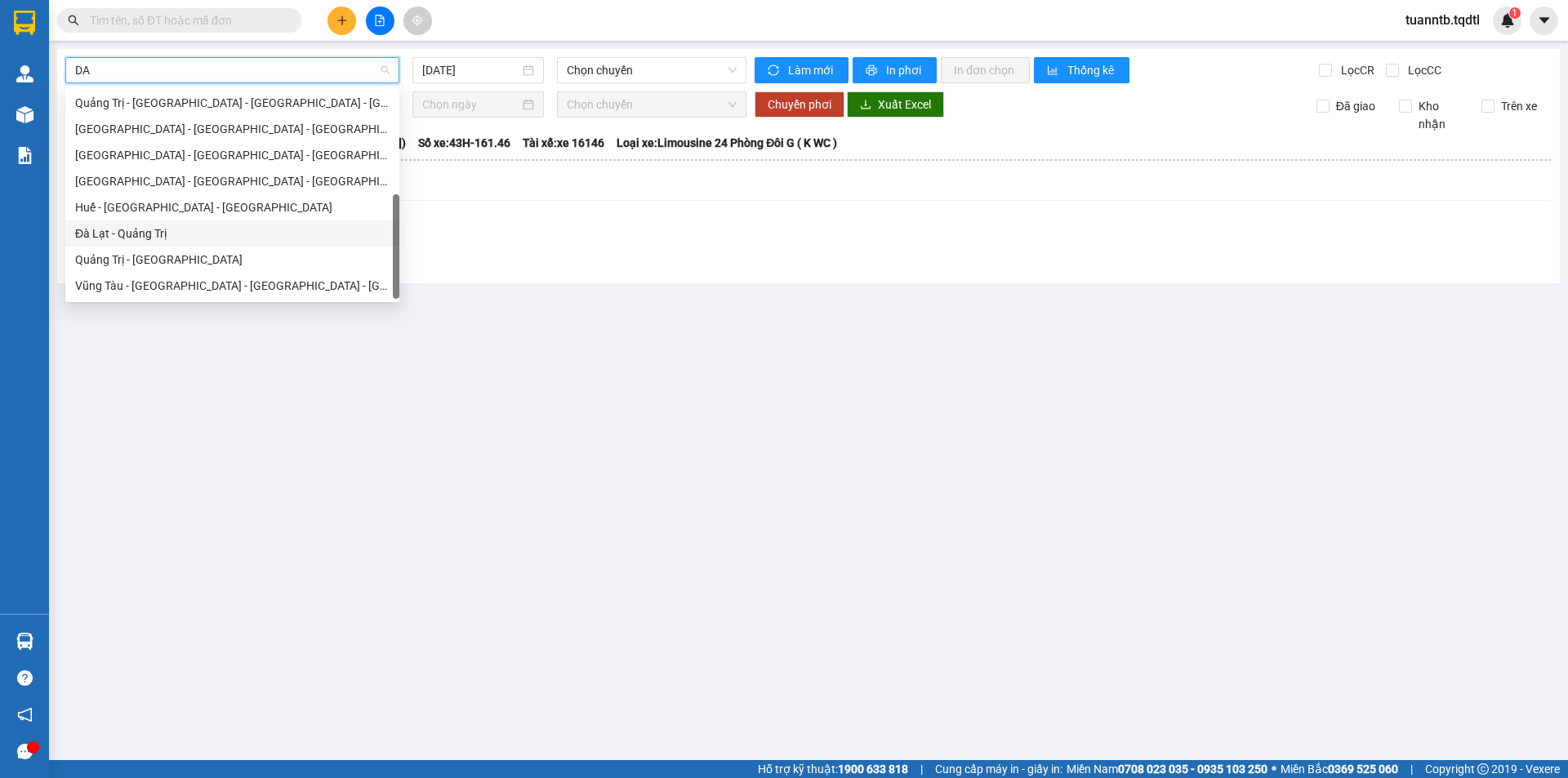
click at [214, 236] on div "Đà Lạt - Quảng Trị" at bounding box center [232, 234] width 314 height 18
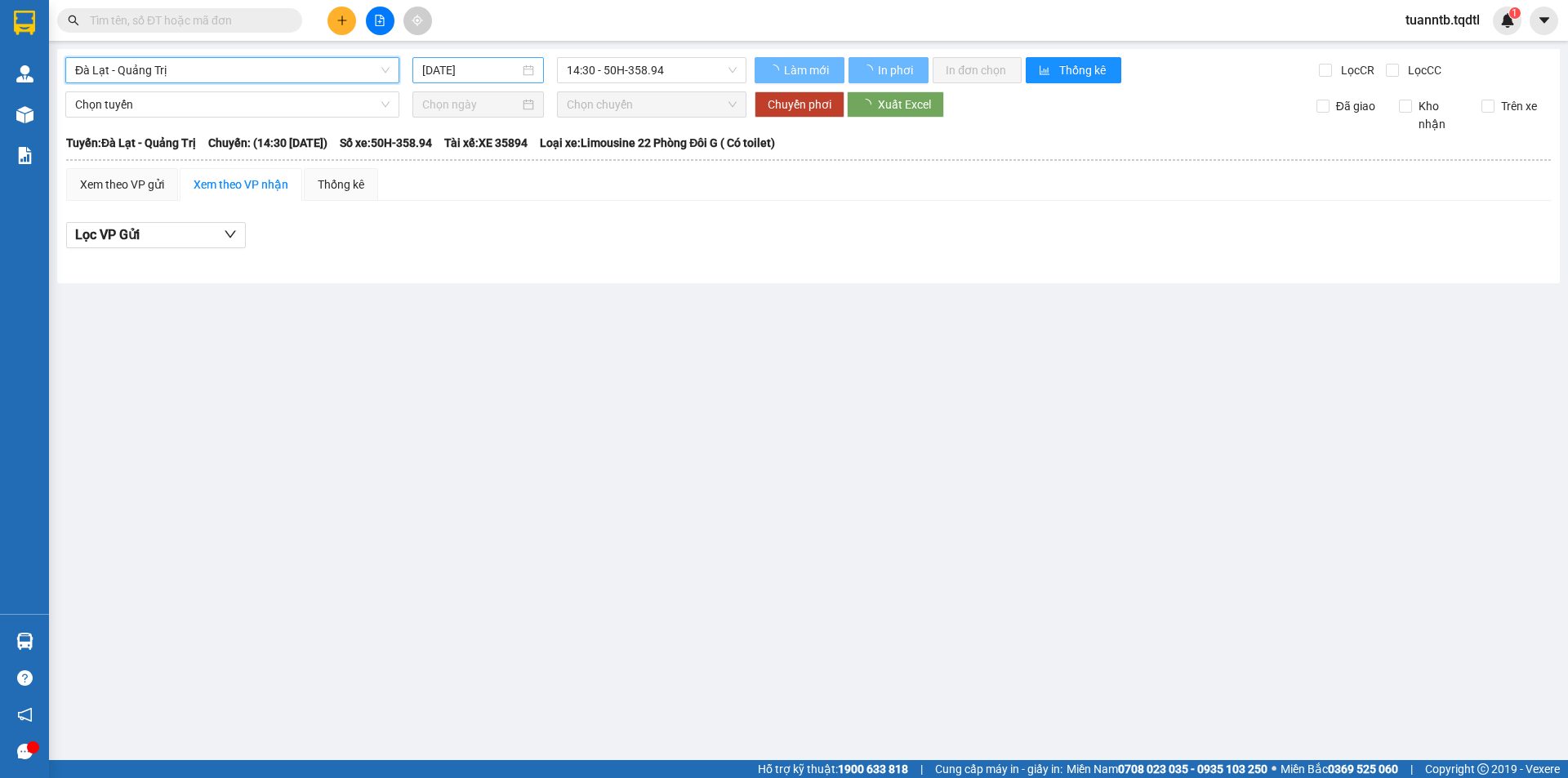
click at [497, 70] on input "[DATE]" at bounding box center [471, 70] width 98 height 18
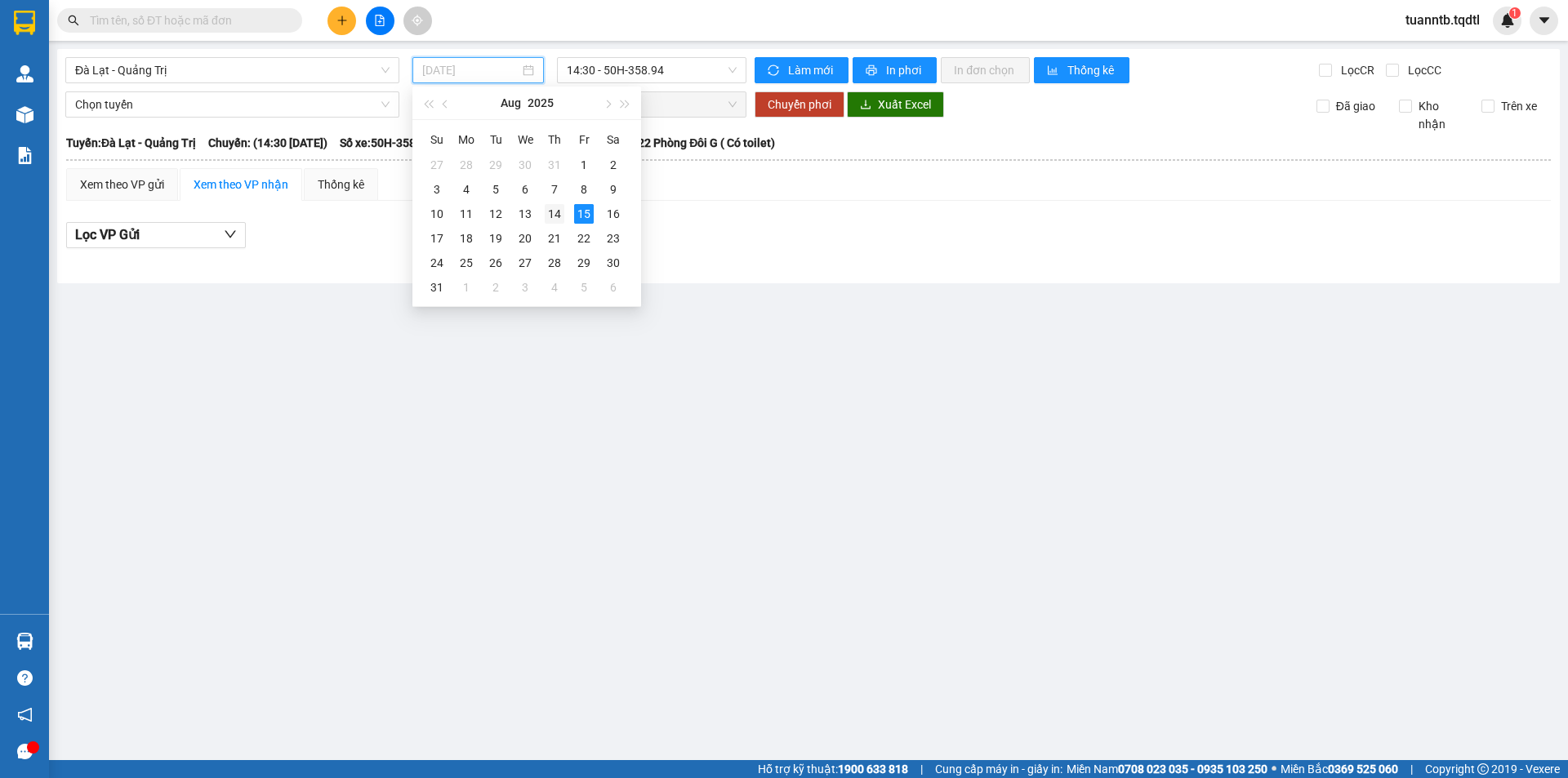
click at [552, 214] on div "14" at bounding box center [555, 214] width 20 height 20
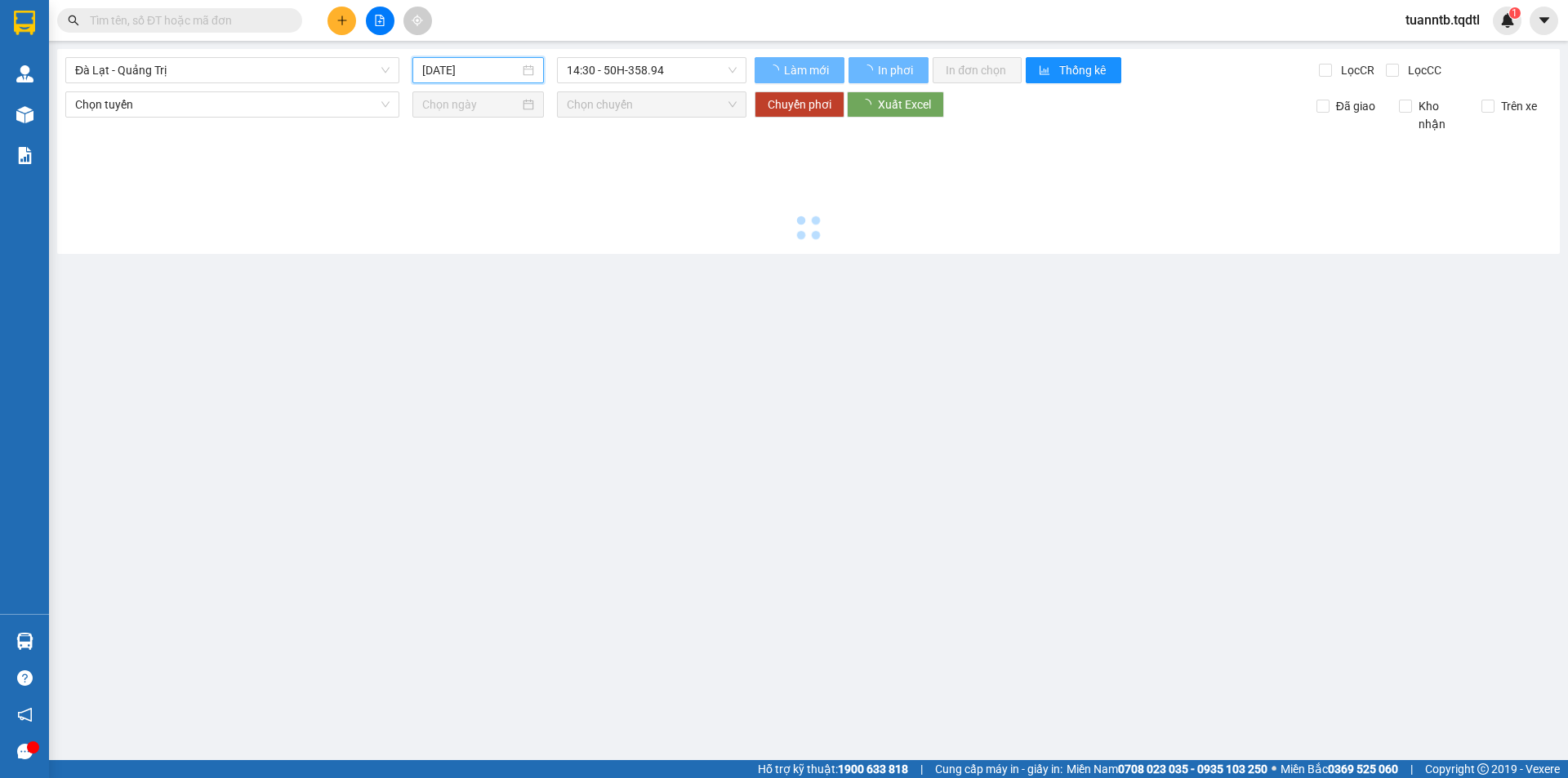
type input "[DATE]"
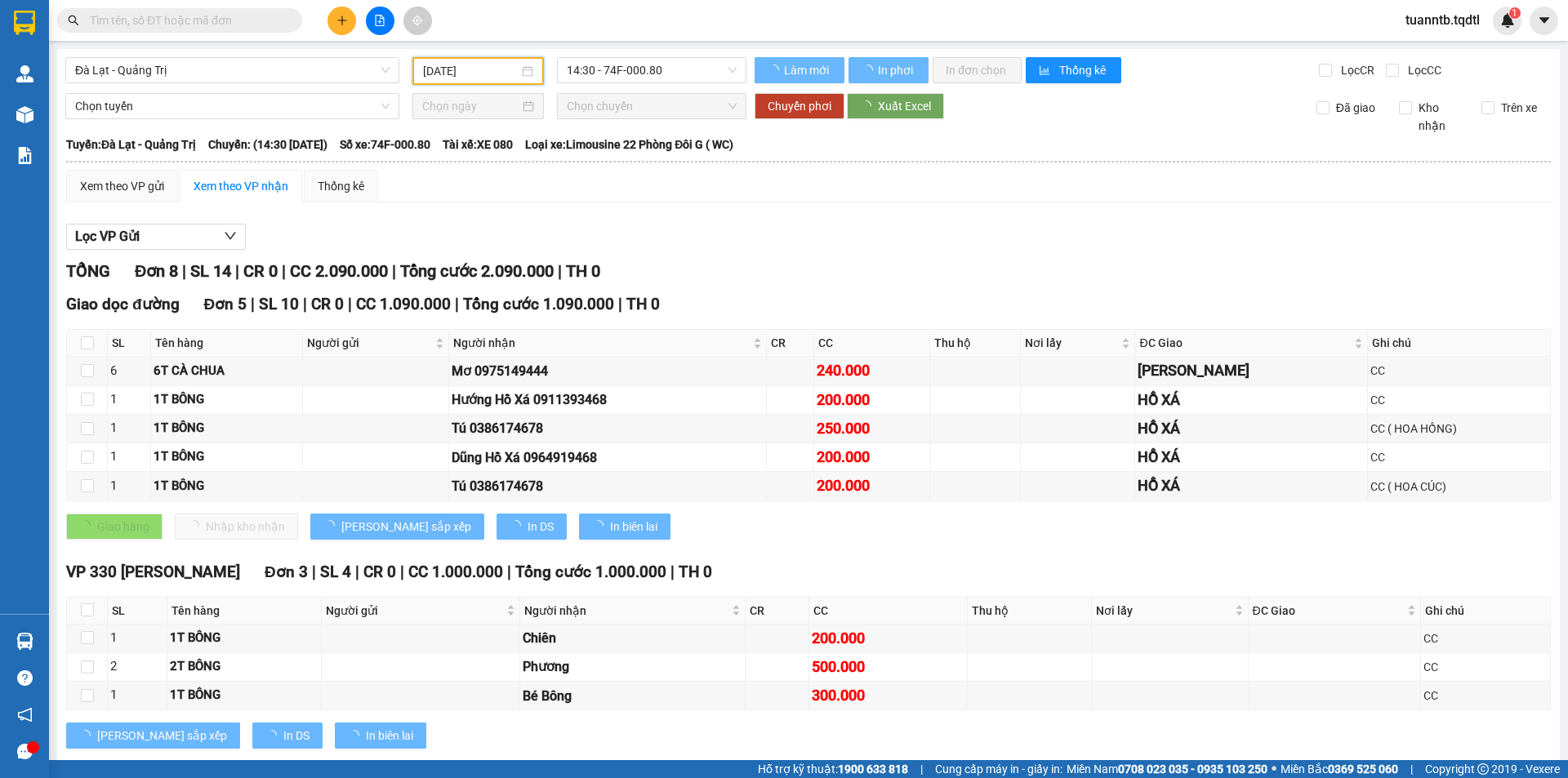
click at [656, 72] on span "14:30 - 74F-000.80" at bounding box center [651, 70] width 170 height 25
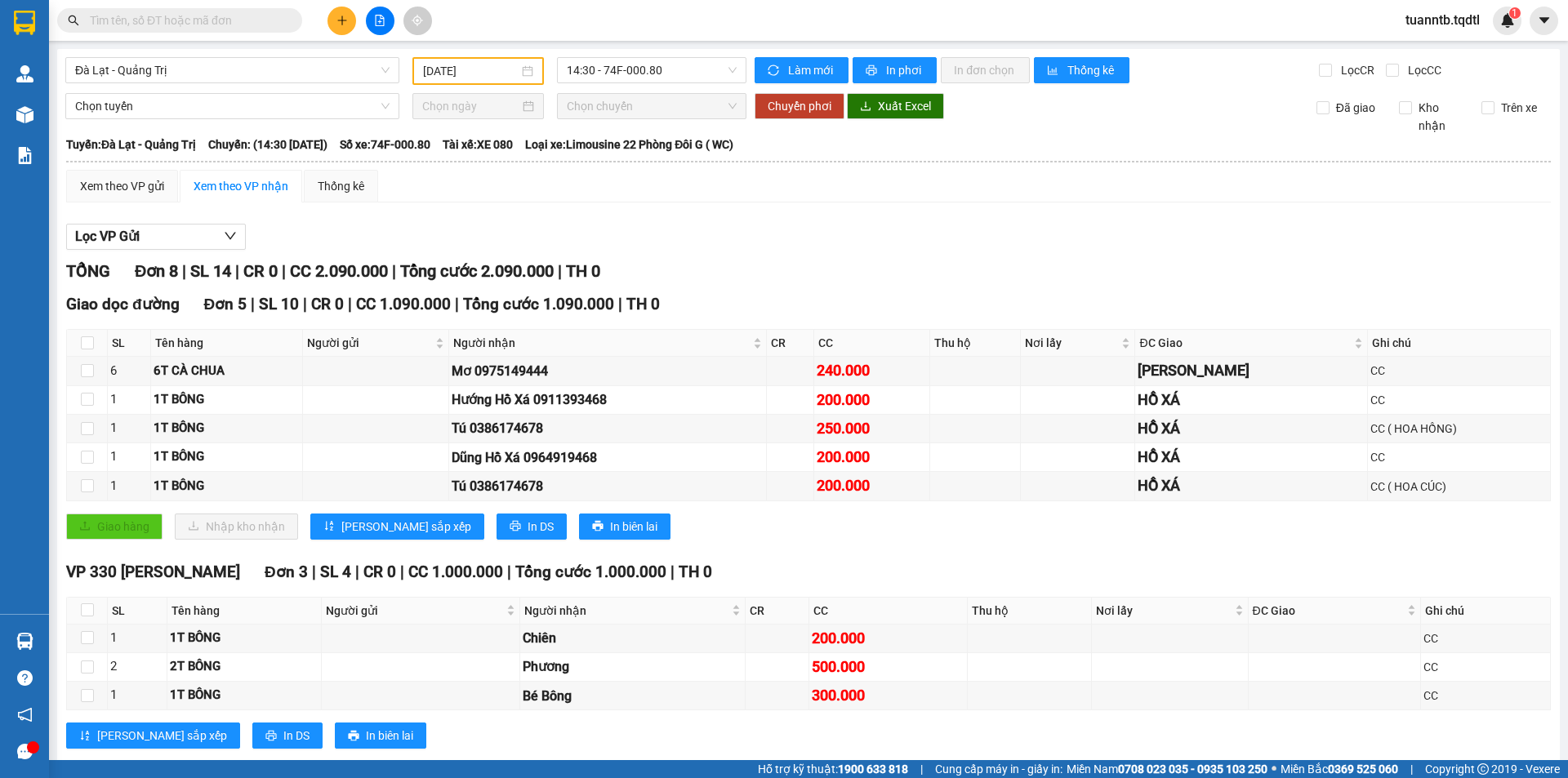
click at [945, 273] on div "TỔNG Đơn 8 | SL 14 | CR 0 | CC 2.090.000 | Tổng cước 2.090.000 | TH 0" at bounding box center [808, 271] width 1484 height 26
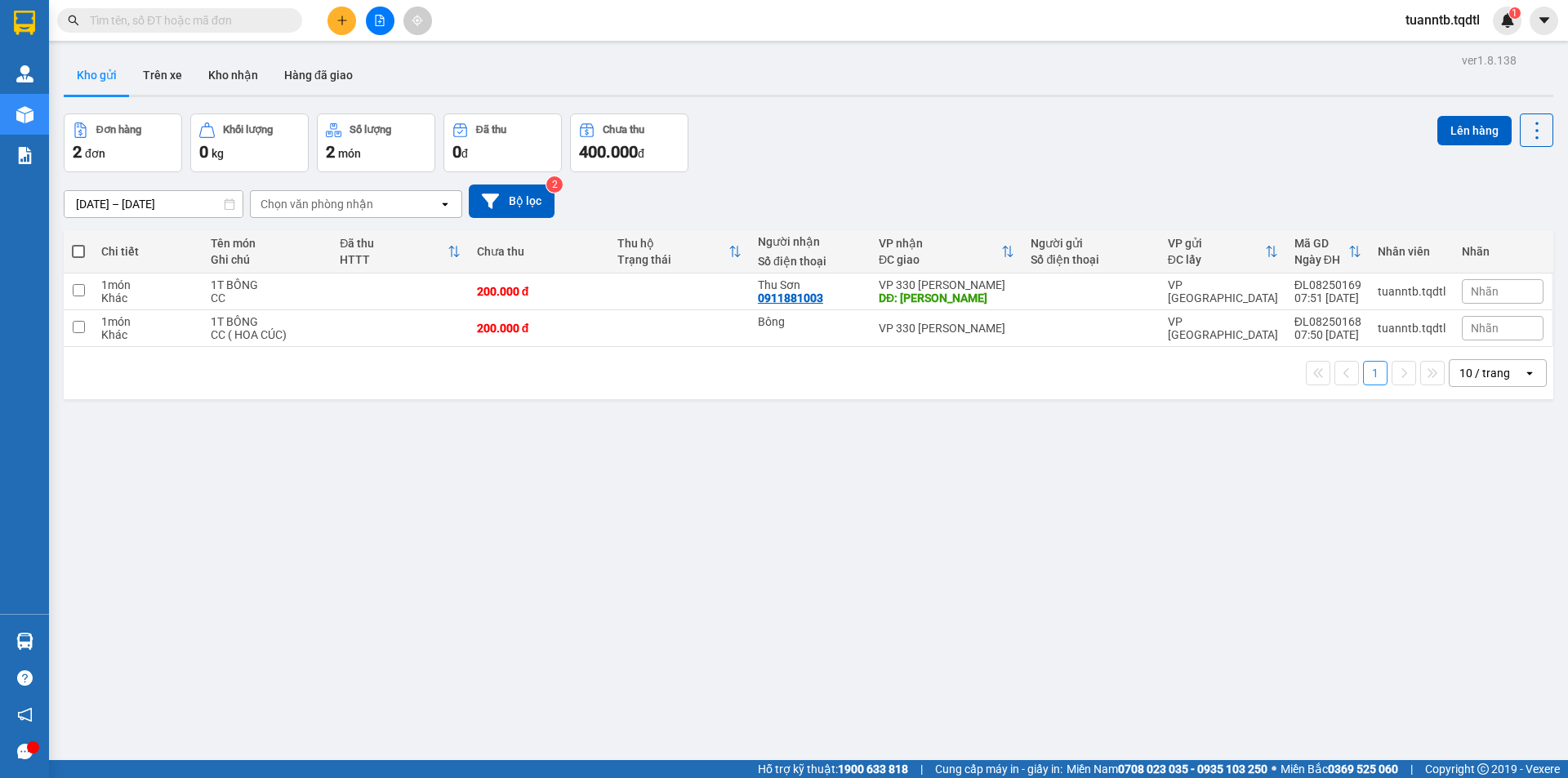
click at [81, 251] on span at bounding box center [79, 251] width 13 height 13
click at [79, 243] on input "checkbox" at bounding box center [79, 243] width 0 height 0
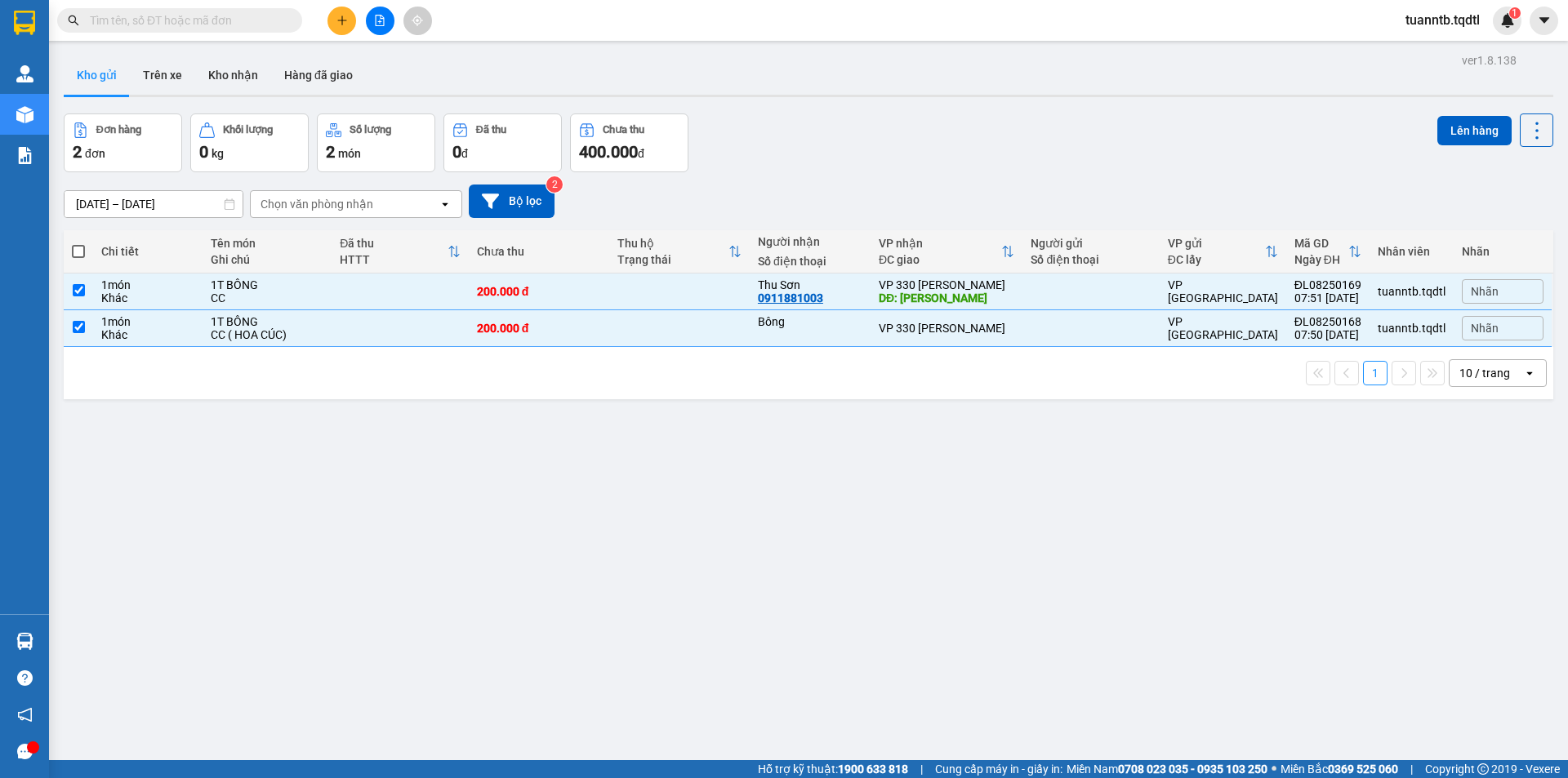
checkbox input "true"
click at [1451, 138] on button "Lên hàng" at bounding box center [1475, 131] width 74 height 30
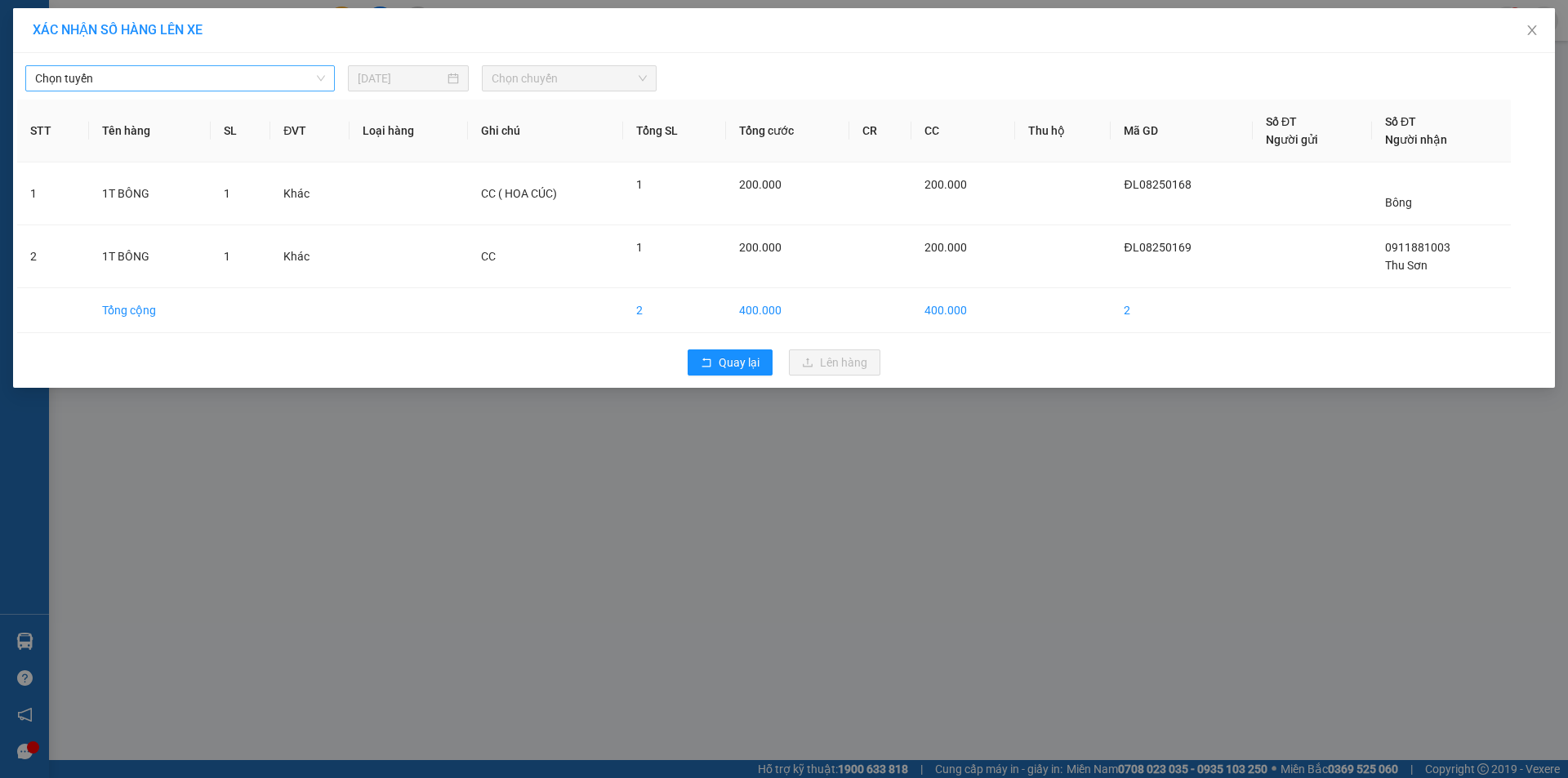
click at [228, 86] on span "Chọn tuyến" at bounding box center [179, 79] width 290 height 25
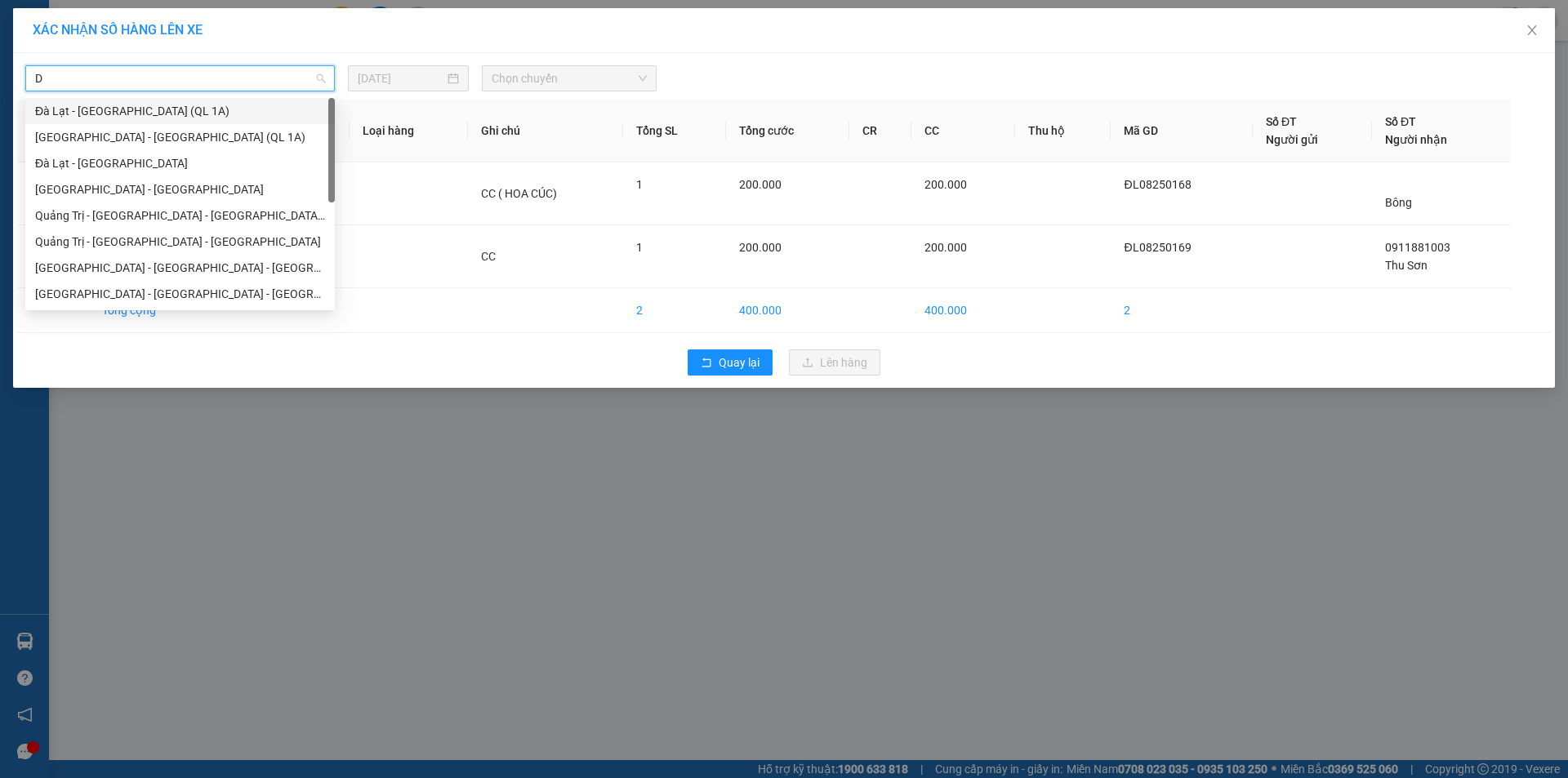
type input "DA"
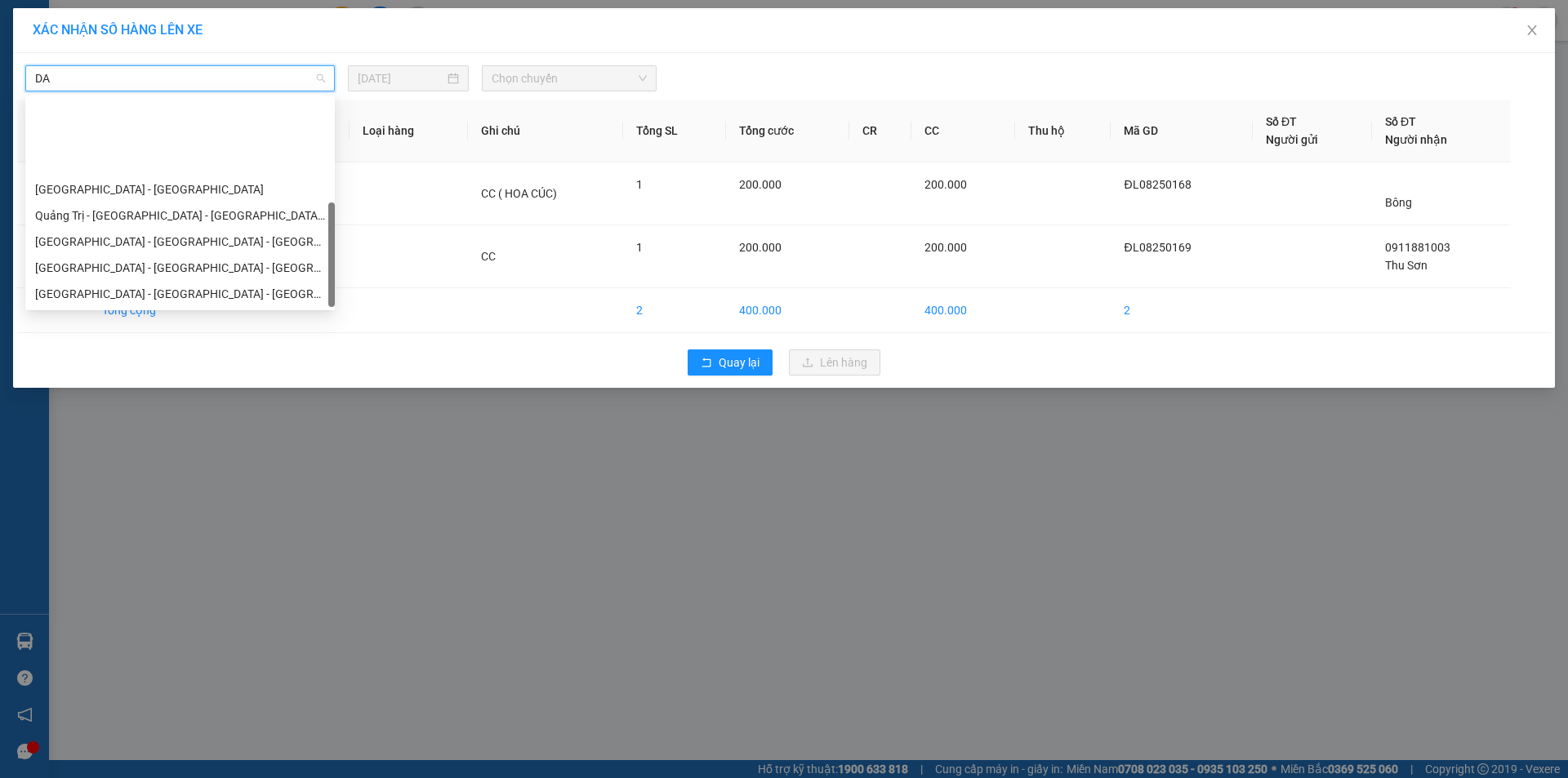
scroll to position [104, 0]
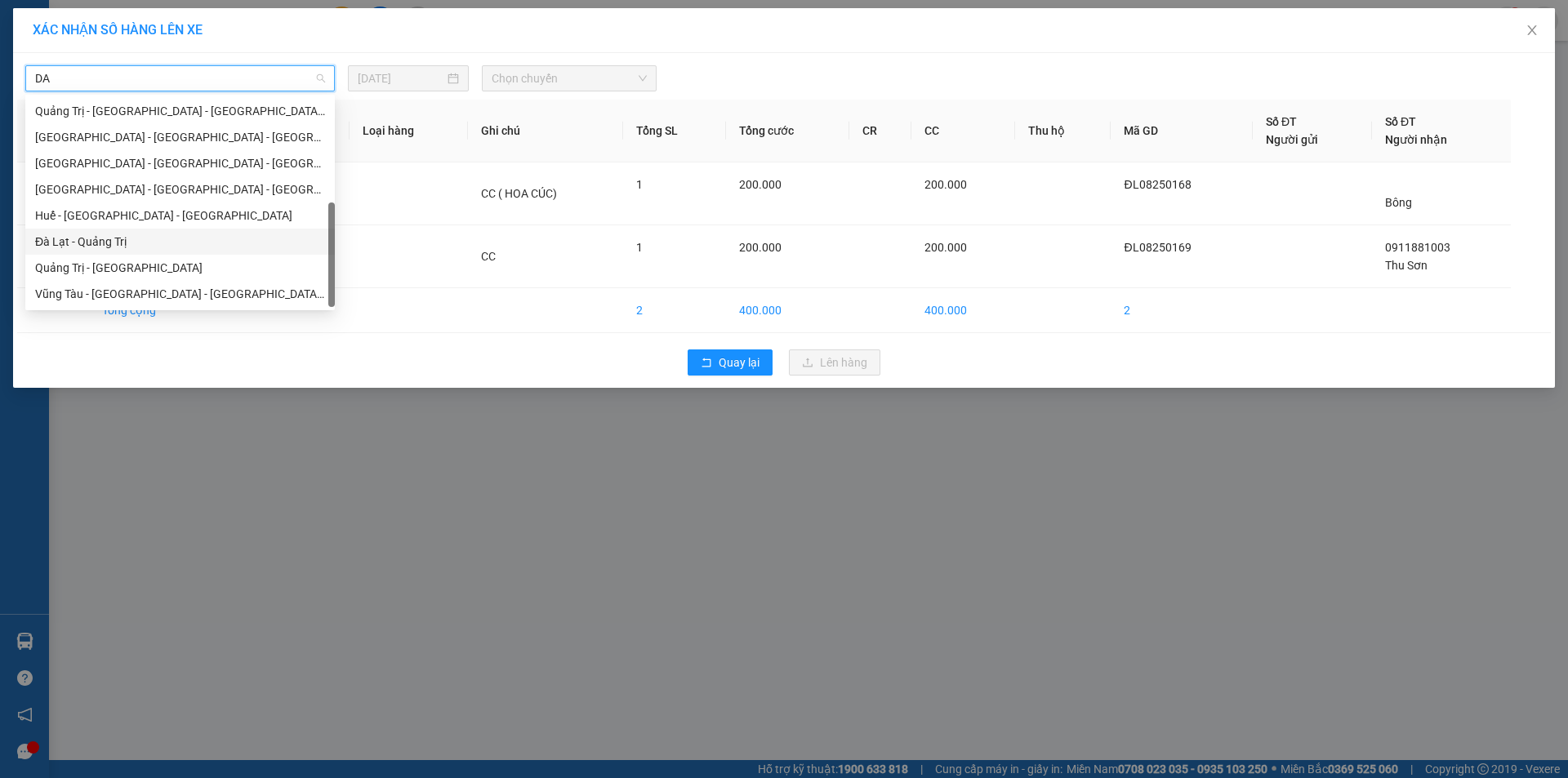
click at [131, 235] on div "Đà Lạt - Quảng Trị" at bounding box center [179, 241] width 290 height 18
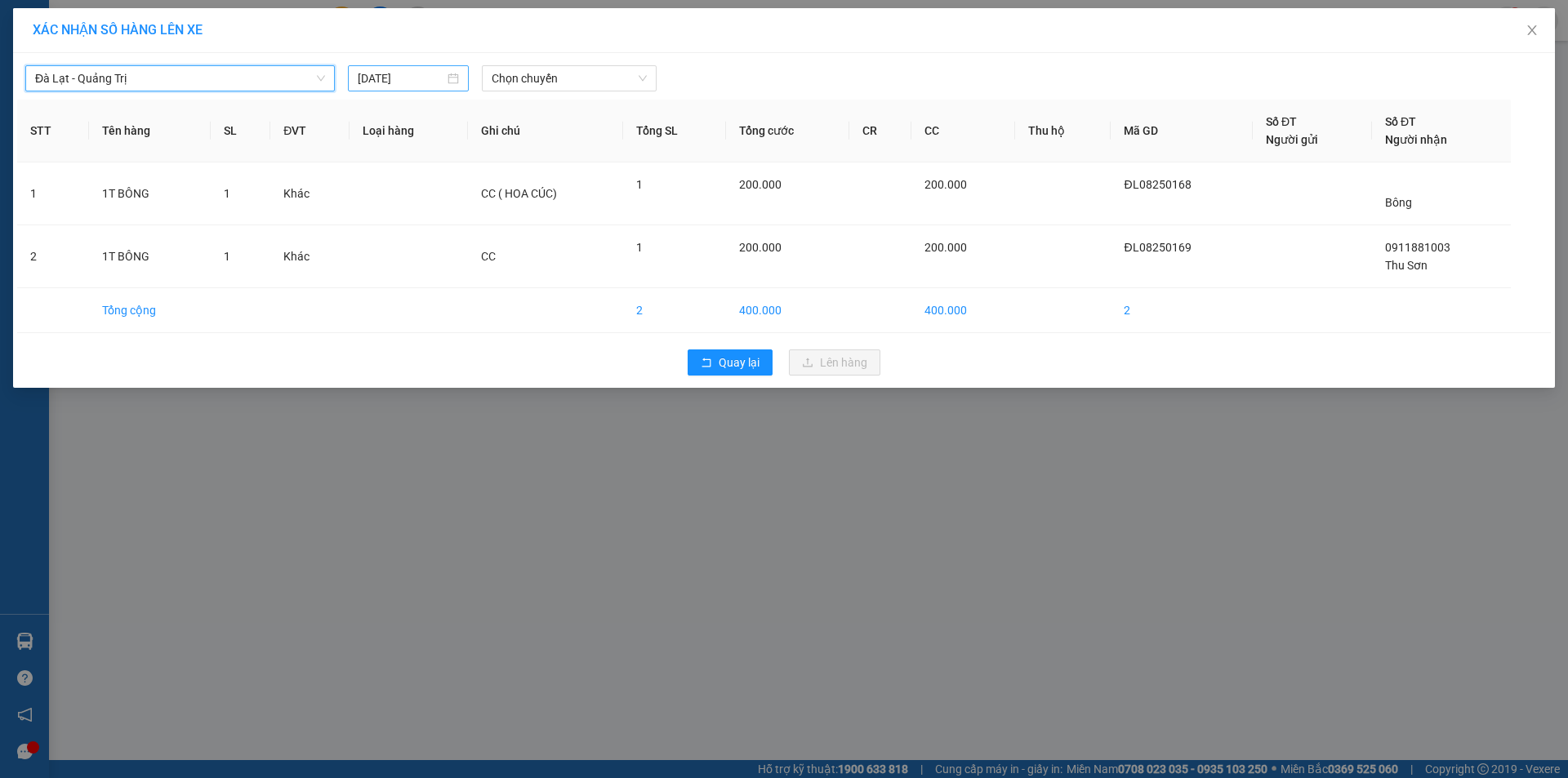
click at [391, 77] on input "[DATE]" at bounding box center [400, 79] width 87 height 18
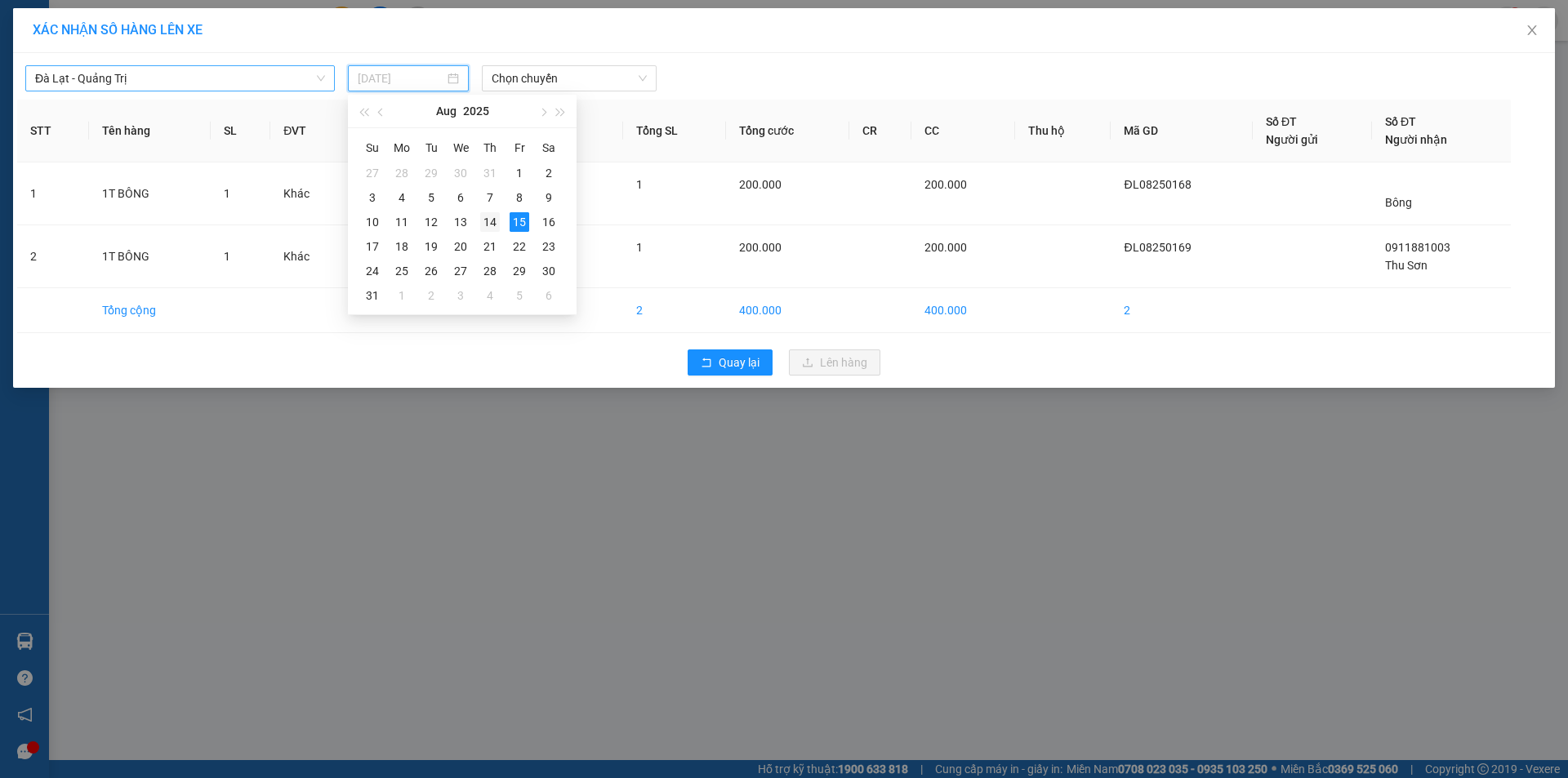
click at [493, 226] on div "14" at bounding box center [490, 222] width 20 height 20
type input "[DATE]"
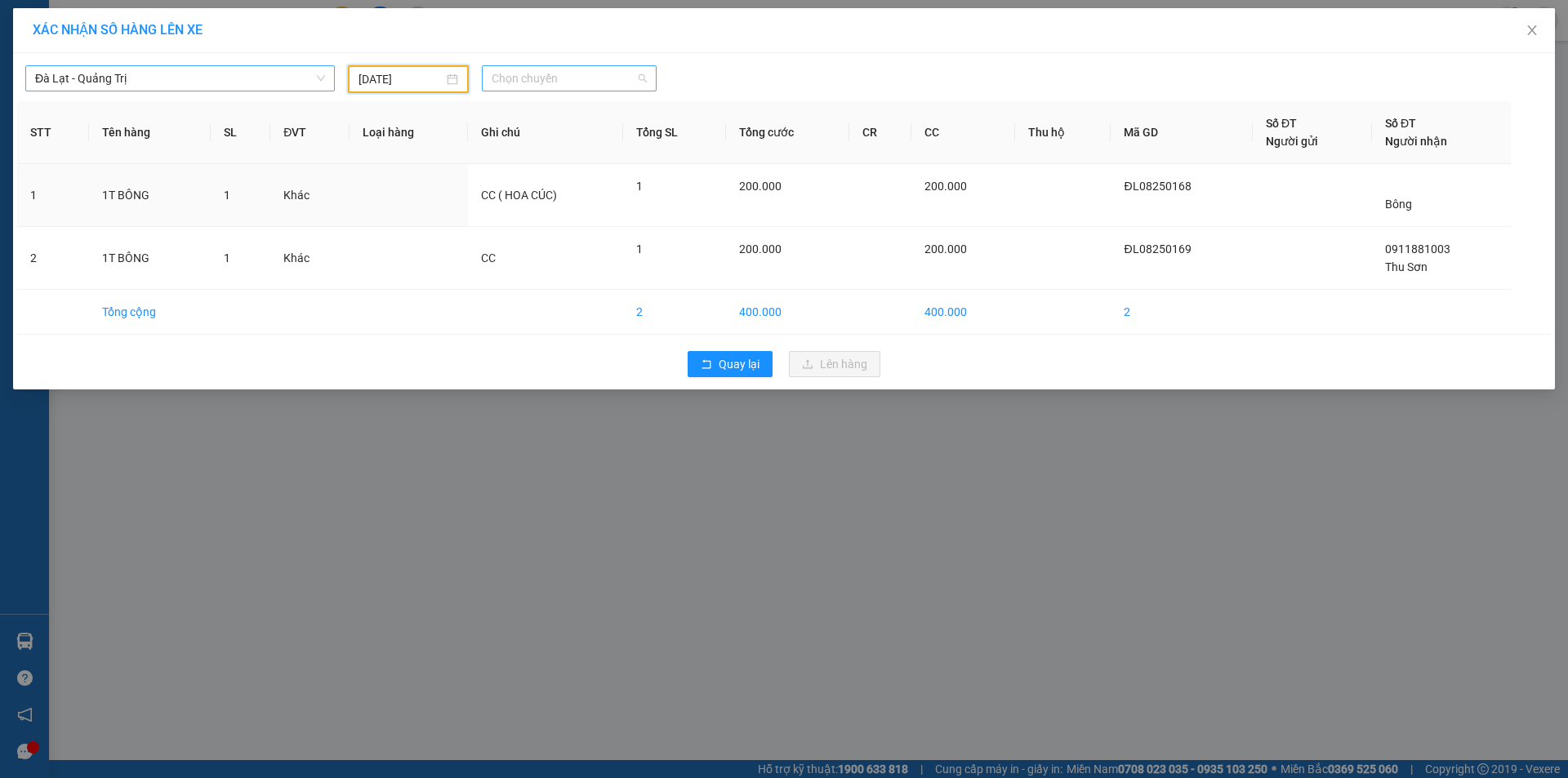
click at [566, 83] on span "Chọn chuyến" at bounding box center [569, 79] width 155 height 25
click at [571, 131] on div "14:30 - 74F-000.80" at bounding box center [555, 137] width 127 height 18
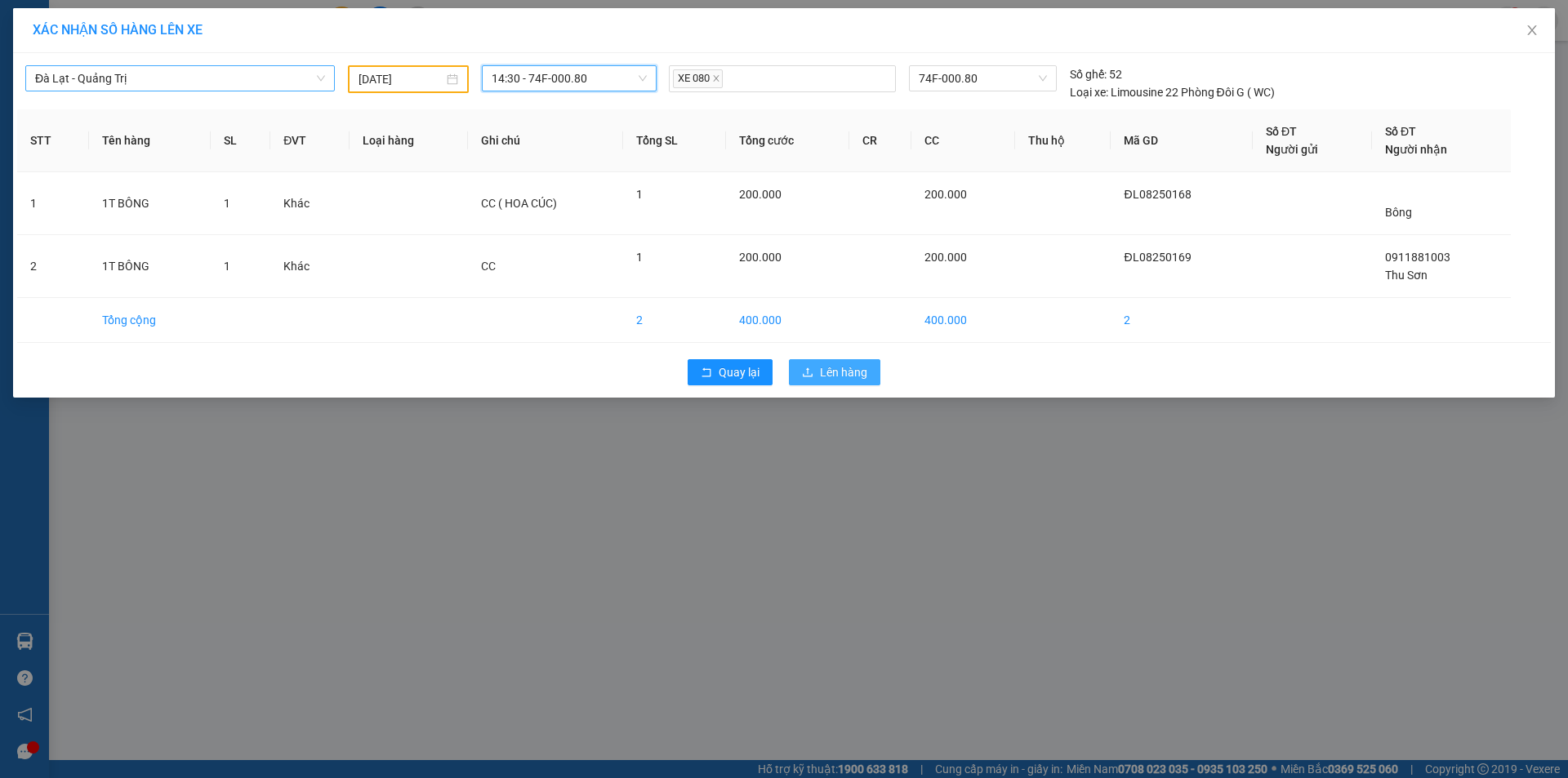
click at [830, 373] on span "Lên hàng" at bounding box center [843, 372] width 47 height 18
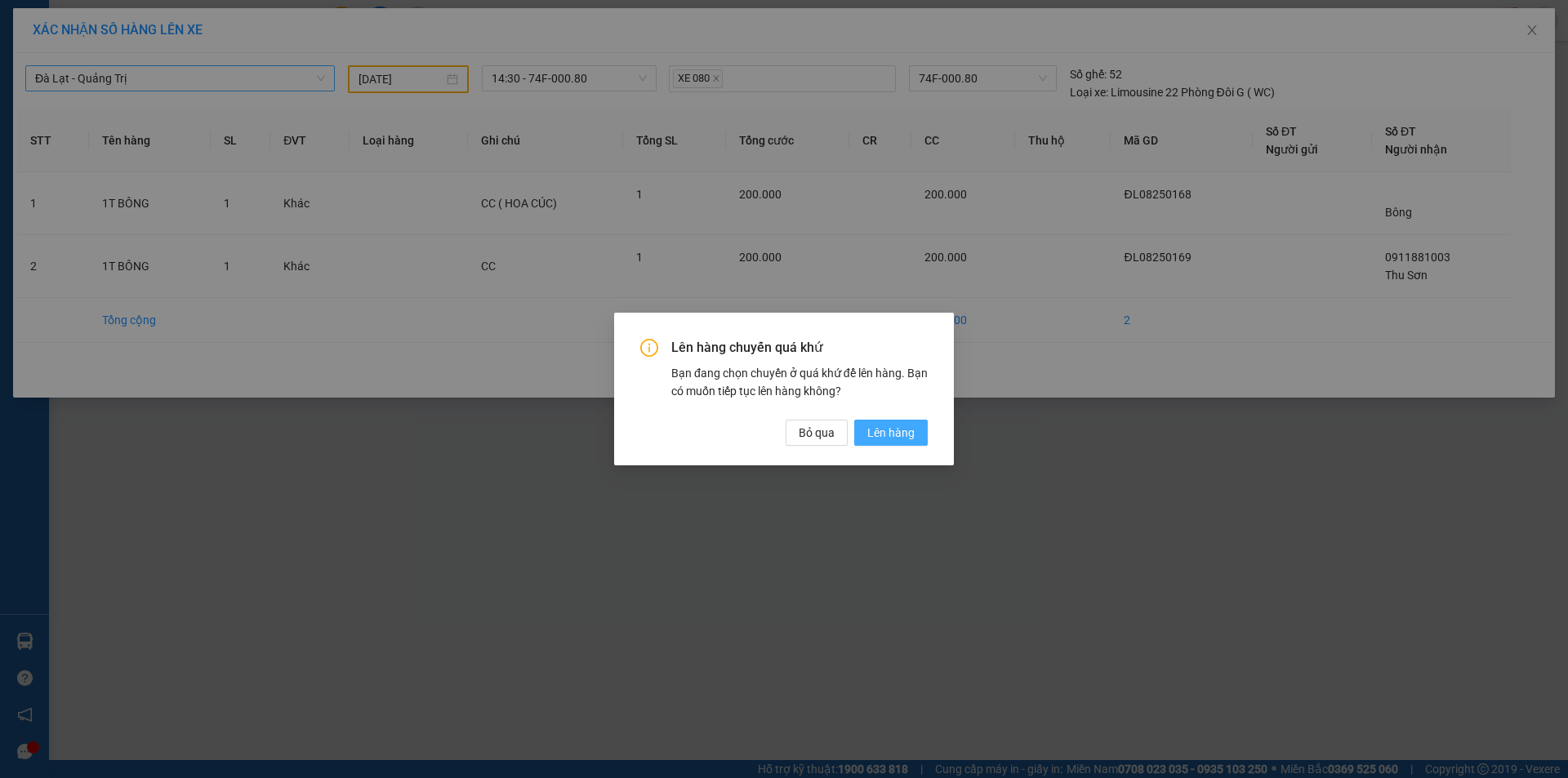
click at [915, 436] on button "Lên hàng" at bounding box center [891, 433] width 74 height 26
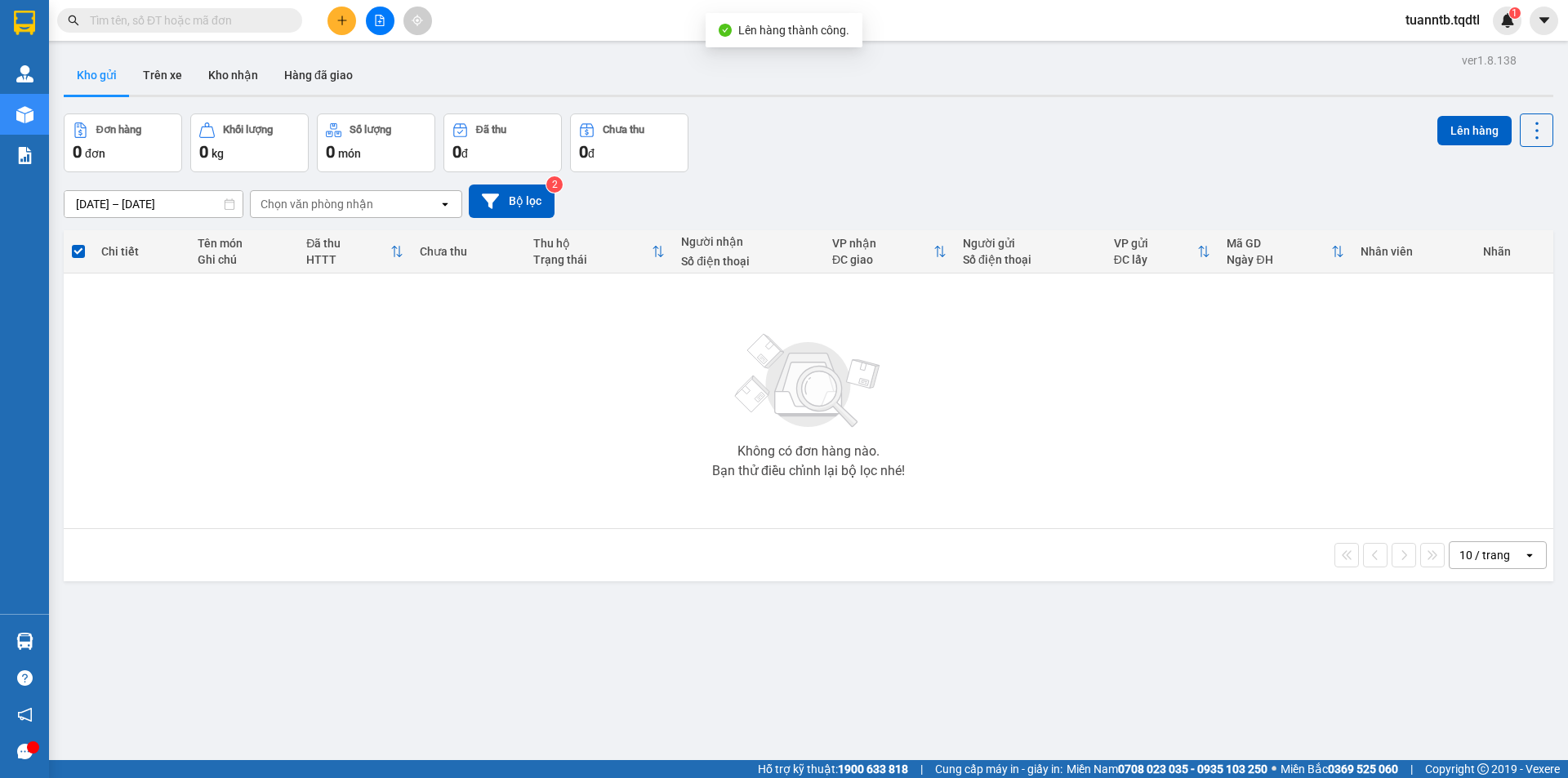
click at [379, 22] on icon "file-add" at bounding box center [380, 21] width 9 height 12
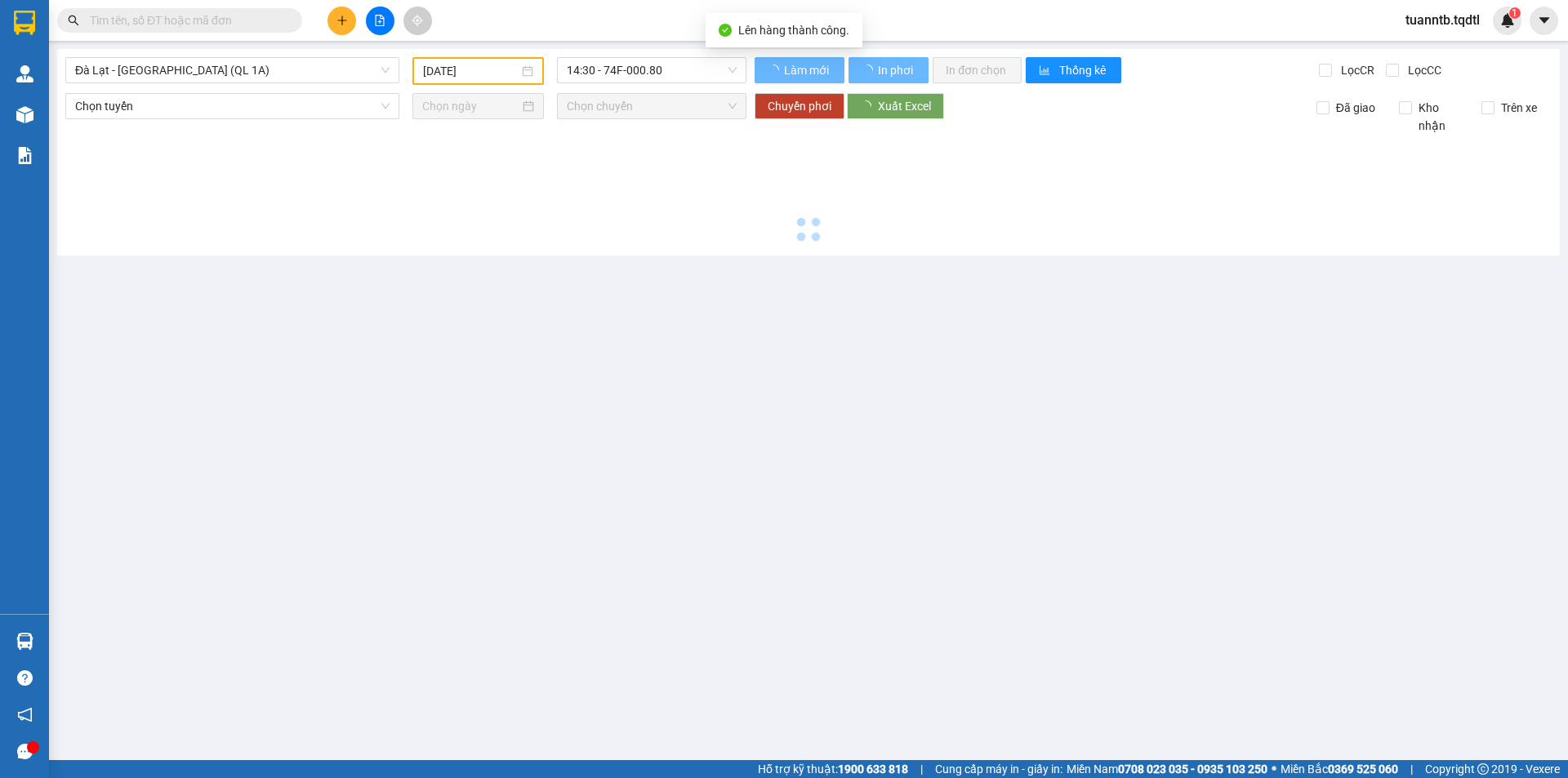
type input "[DATE]"
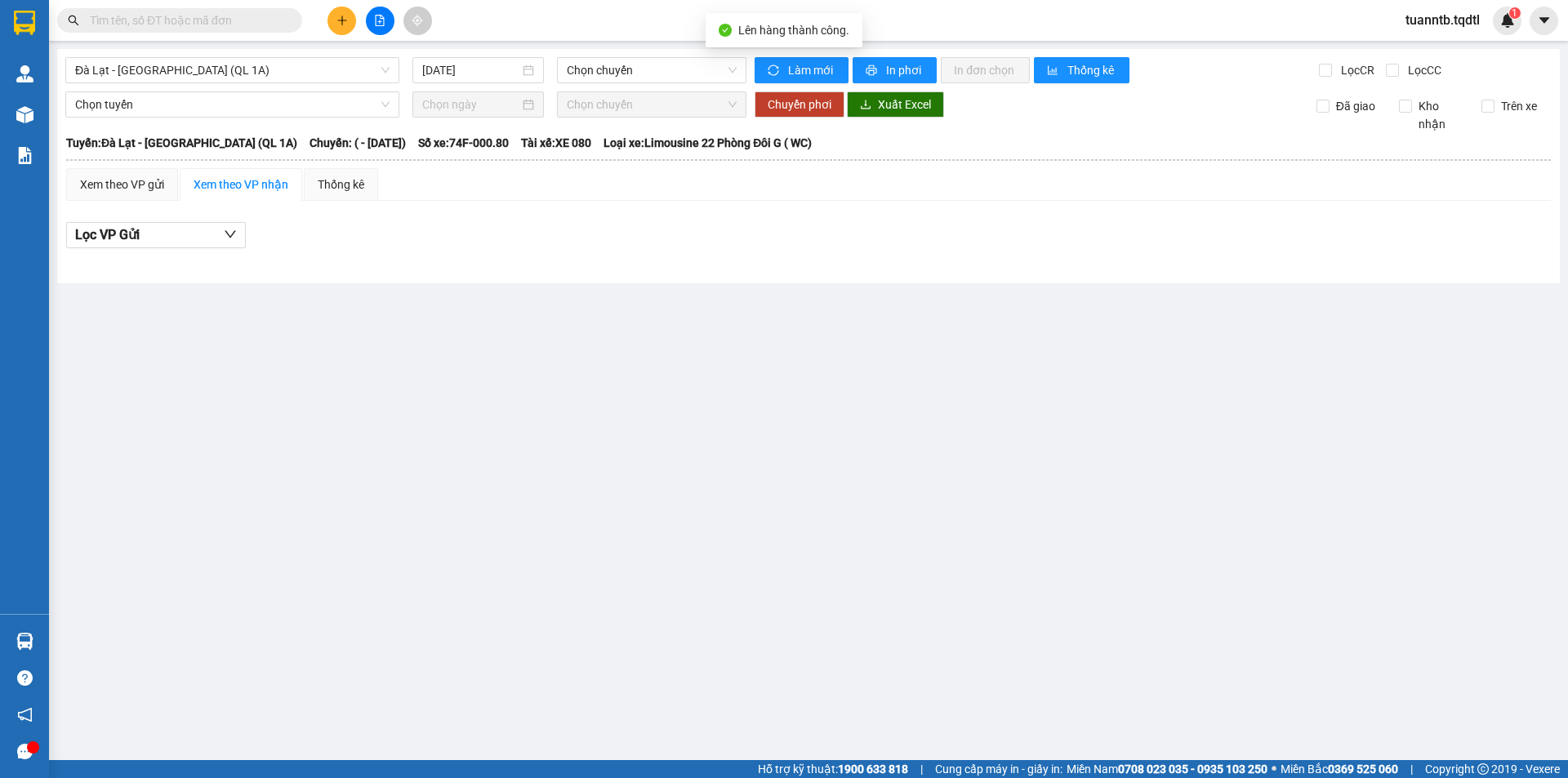
click at [324, 68] on span "Đà Lạt - [GEOGRAPHIC_DATA] (QL 1A)" at bounding box center [232, 70] width 314 height 25
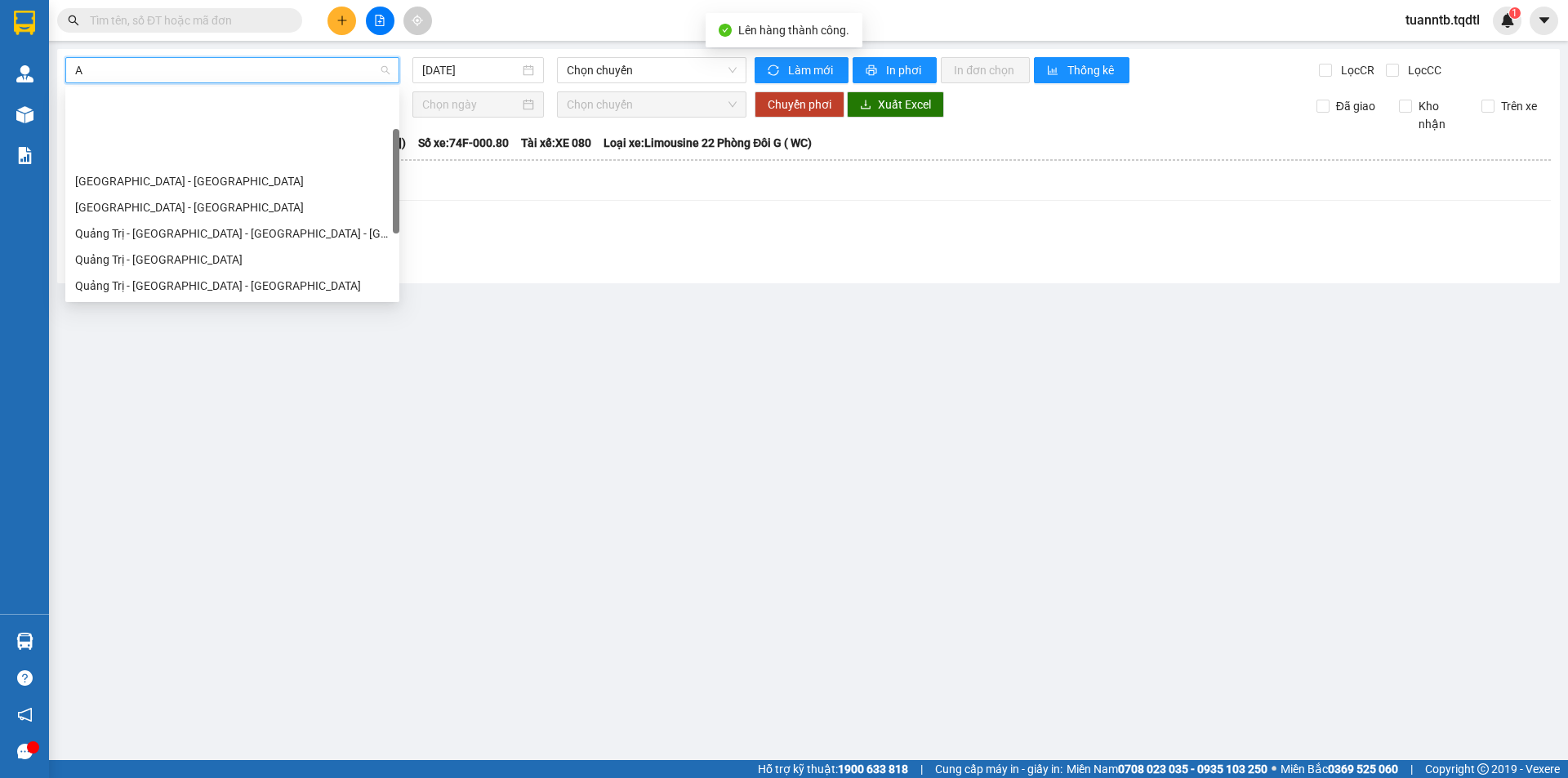
scroll to position [261, 0]
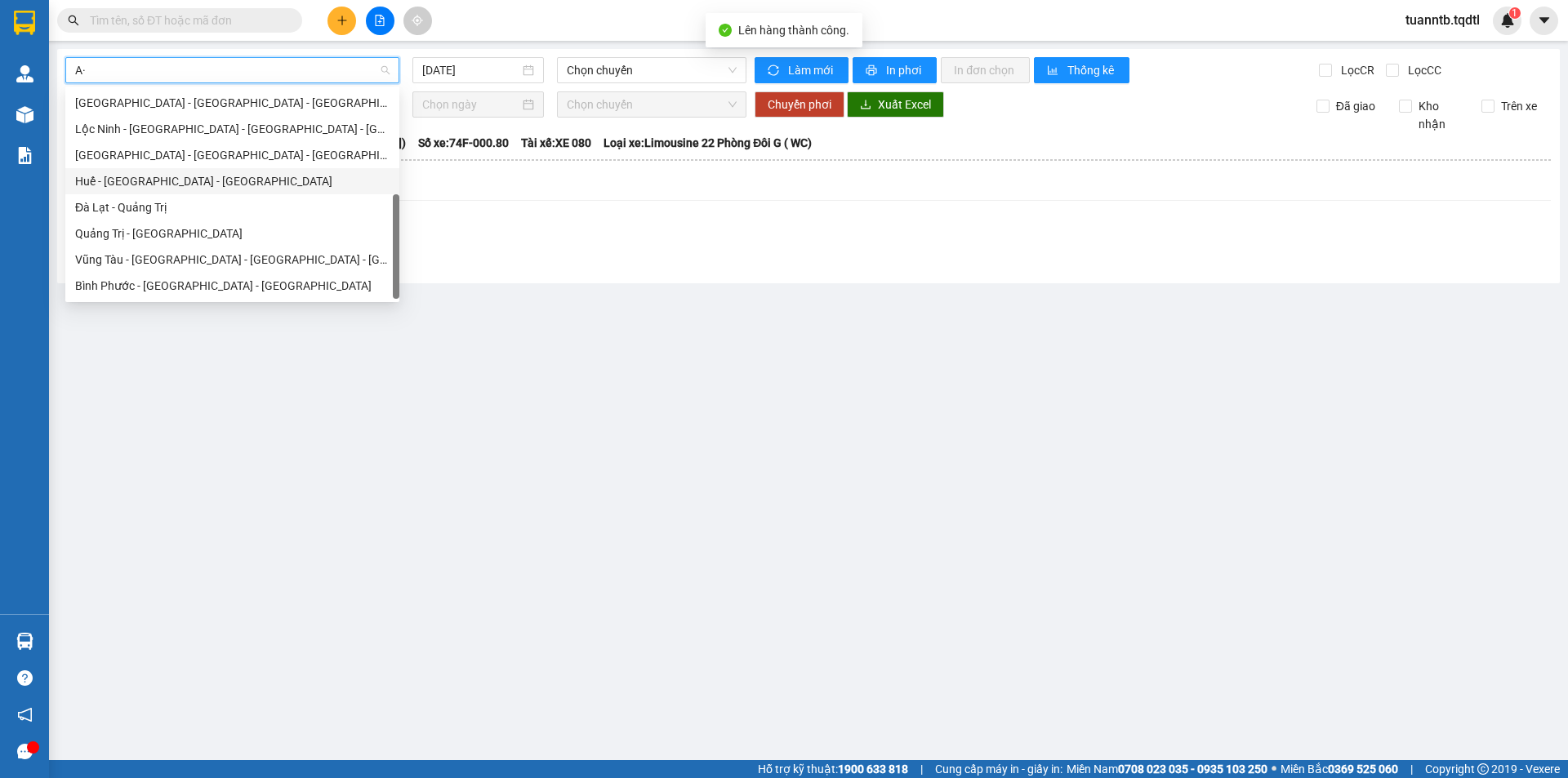
type input "A"
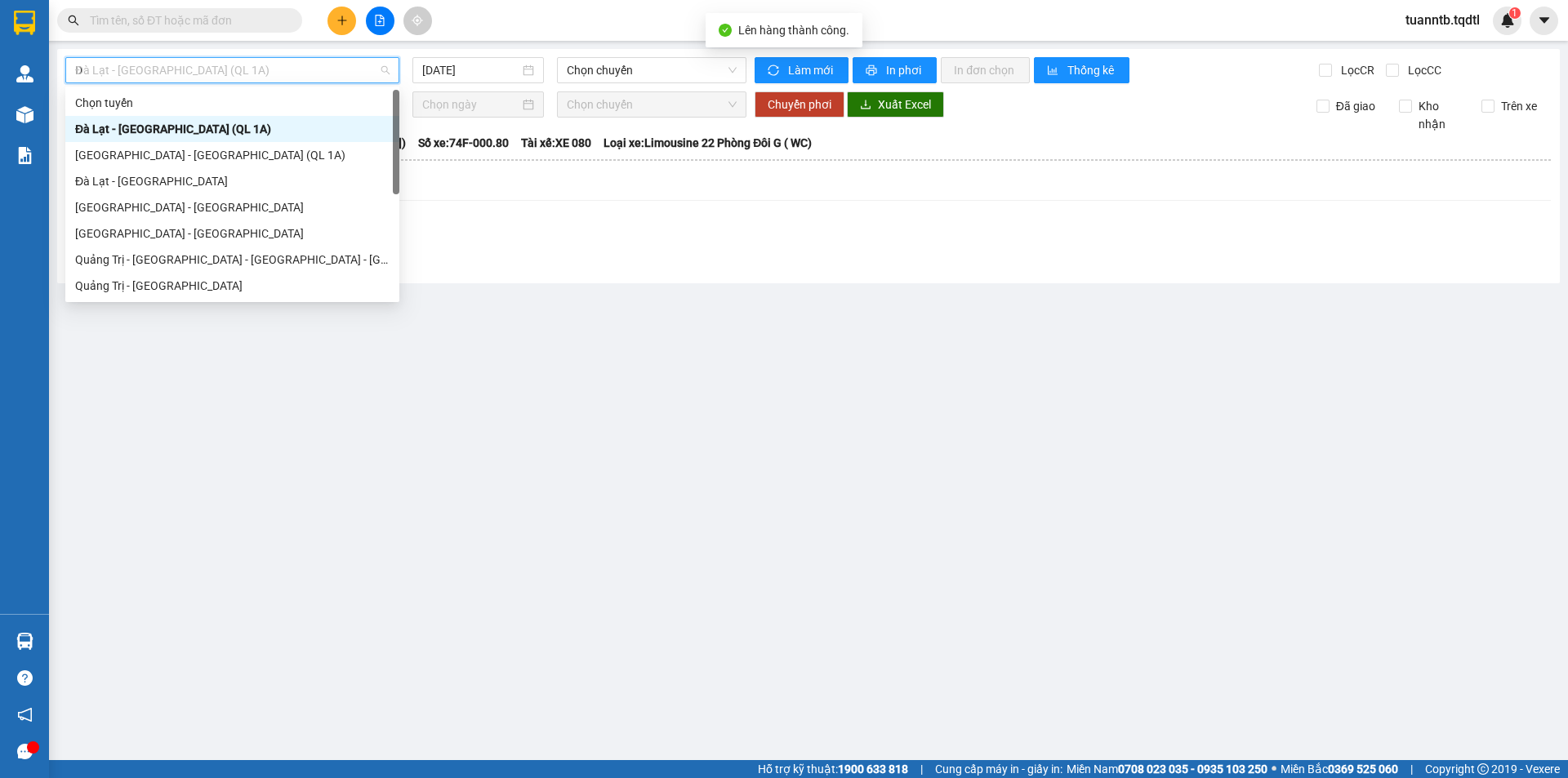
type input "DA"
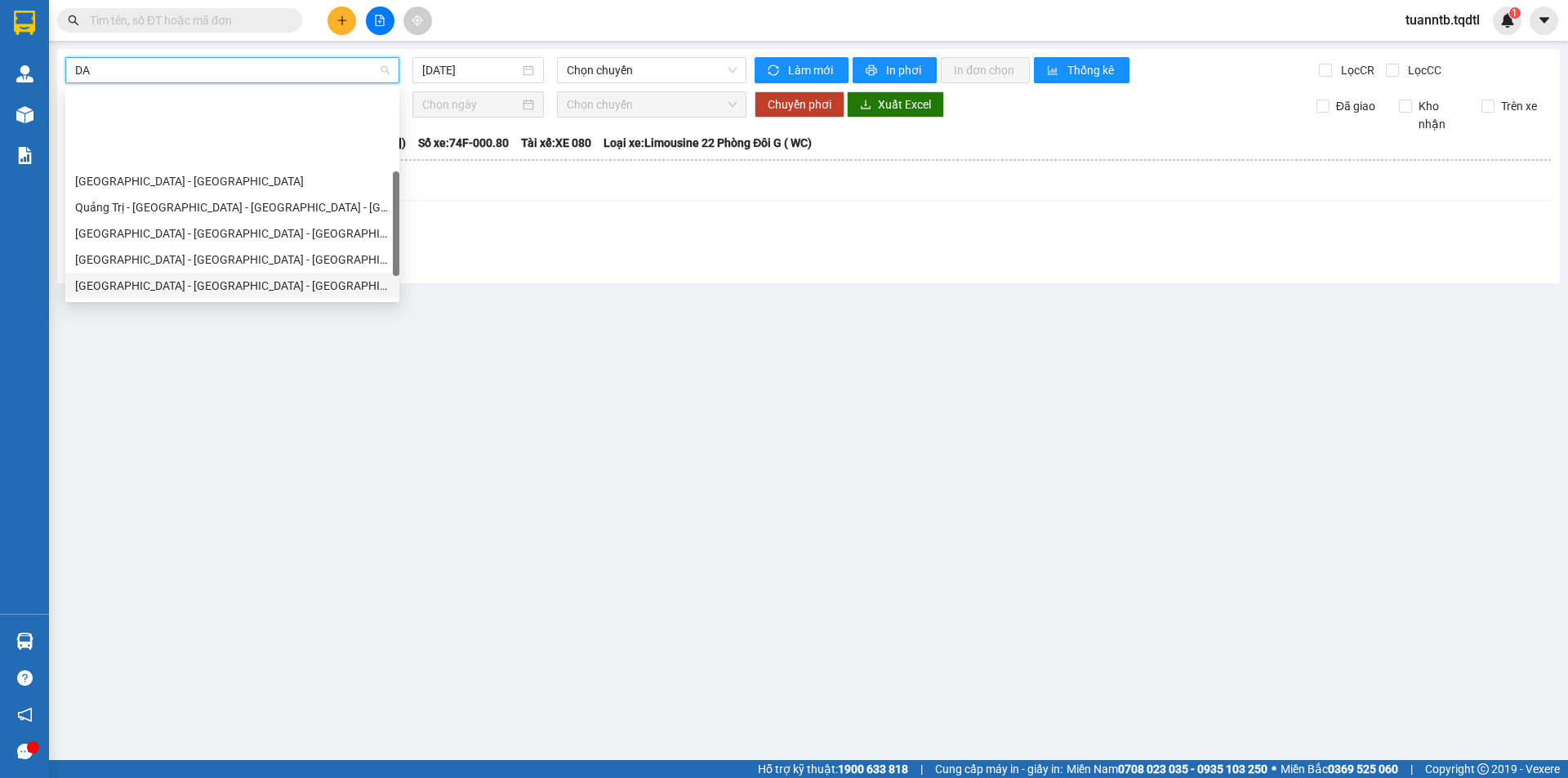
scroll to position [104, 0]
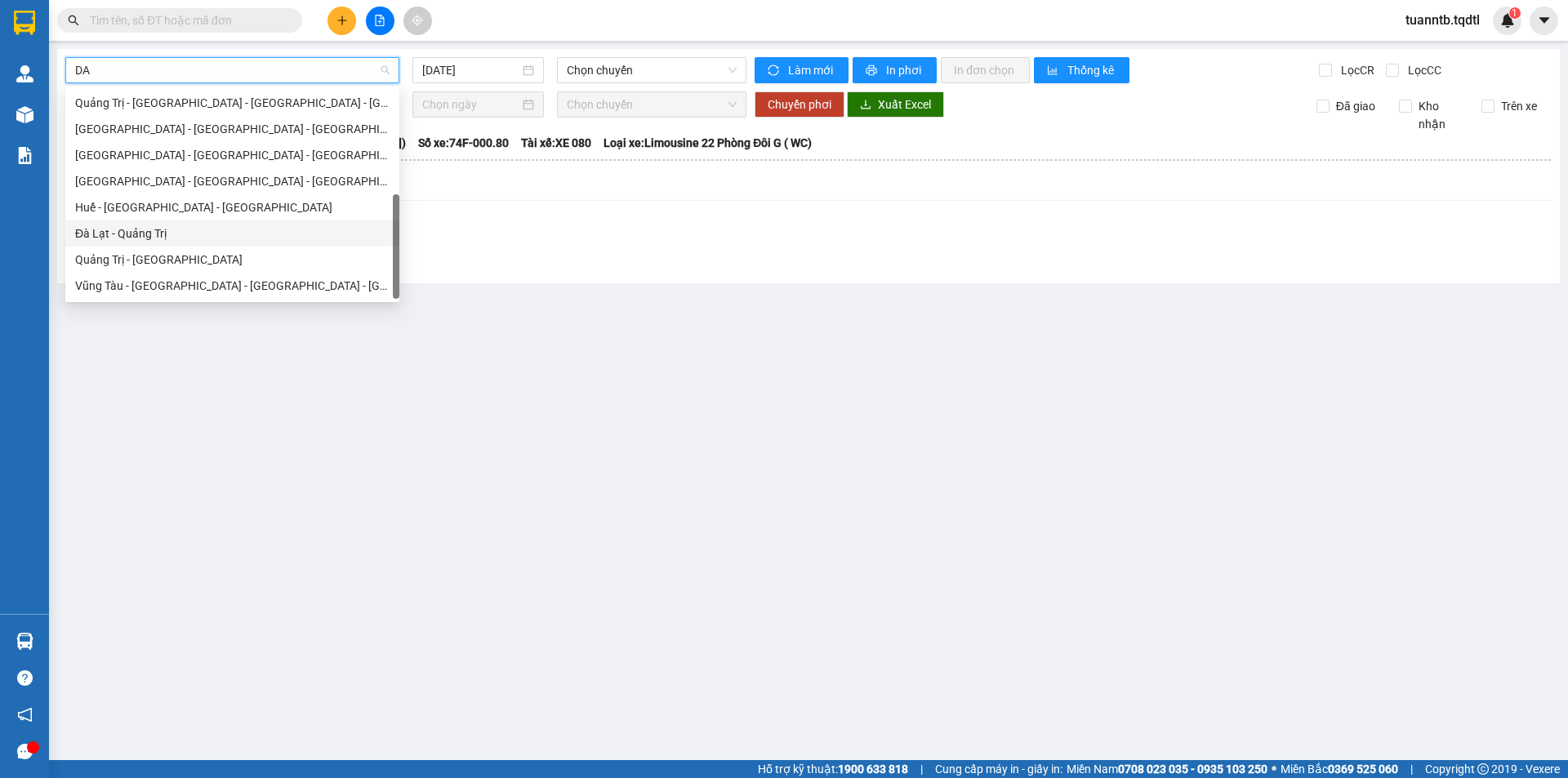
click at [146, 235] on div "Đà Lạt - Quảng Trị" at bounding box center [232, 234] width 314 height 18
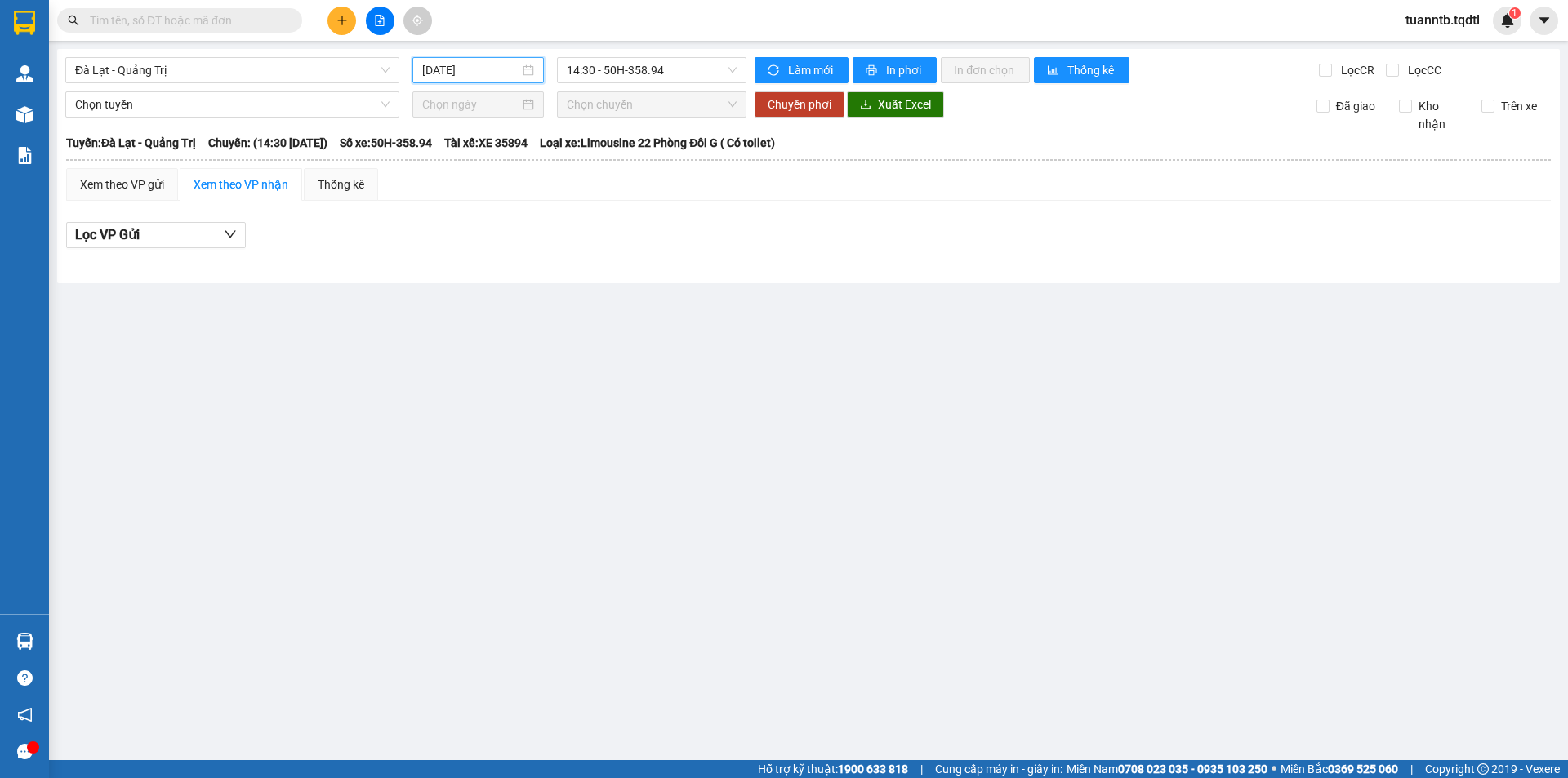
click at [439, 79] on input "[DATE]" at bounding box center [471, 70] width 98 height 18
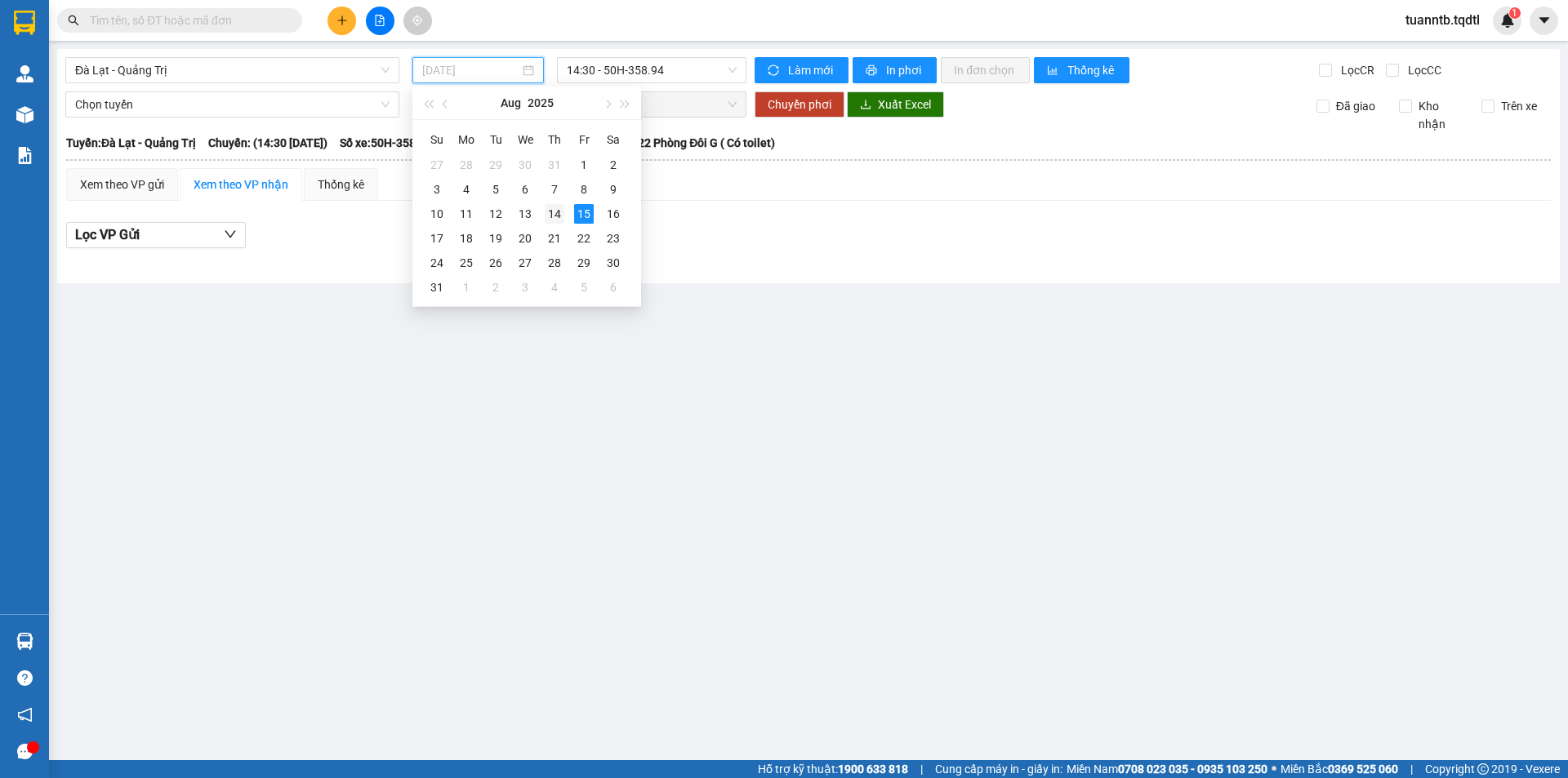
click at [552, 212] on div "14" at bounding box center [555, 214] width 20 height 20
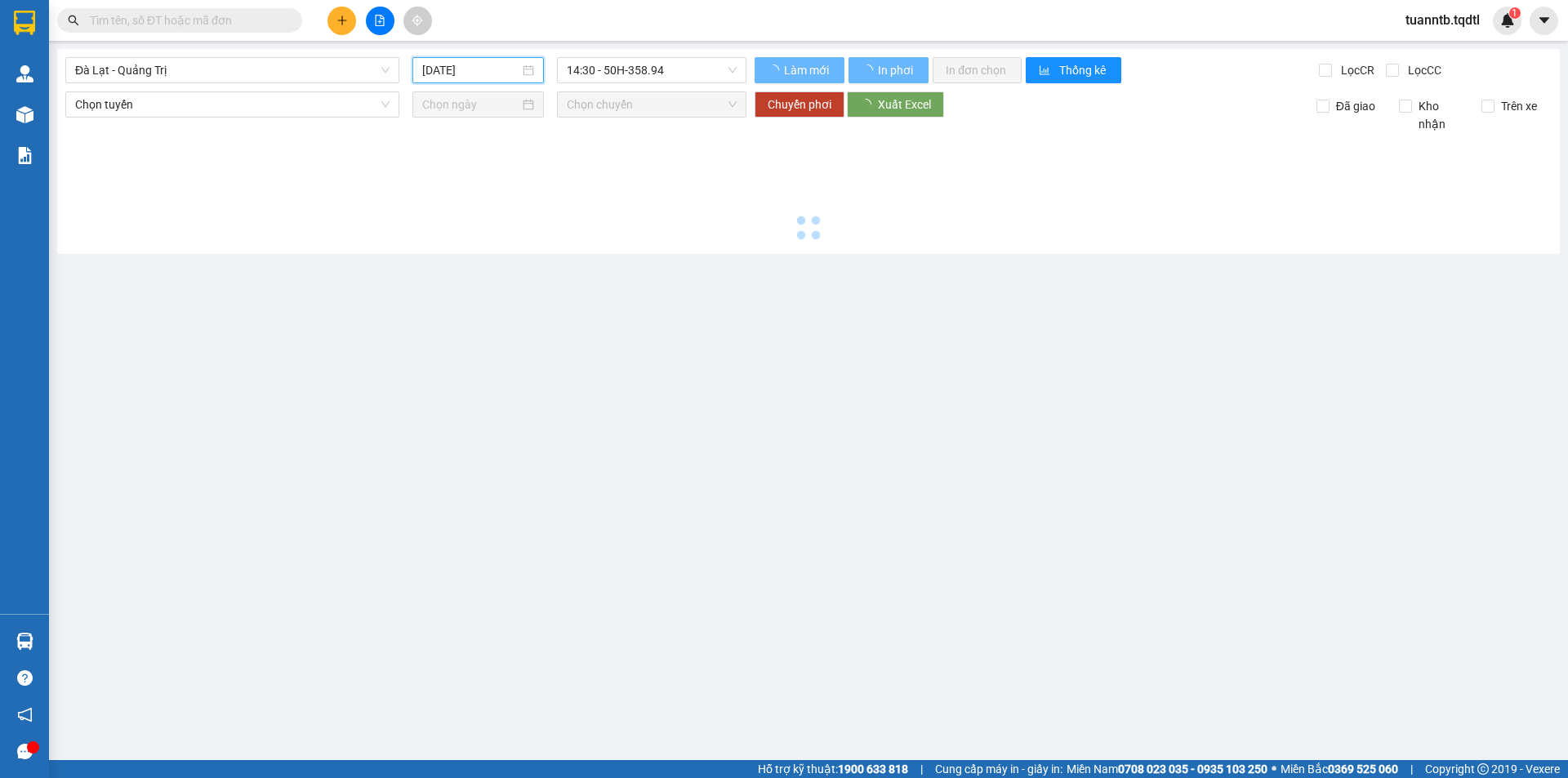
type input "[DATE]"
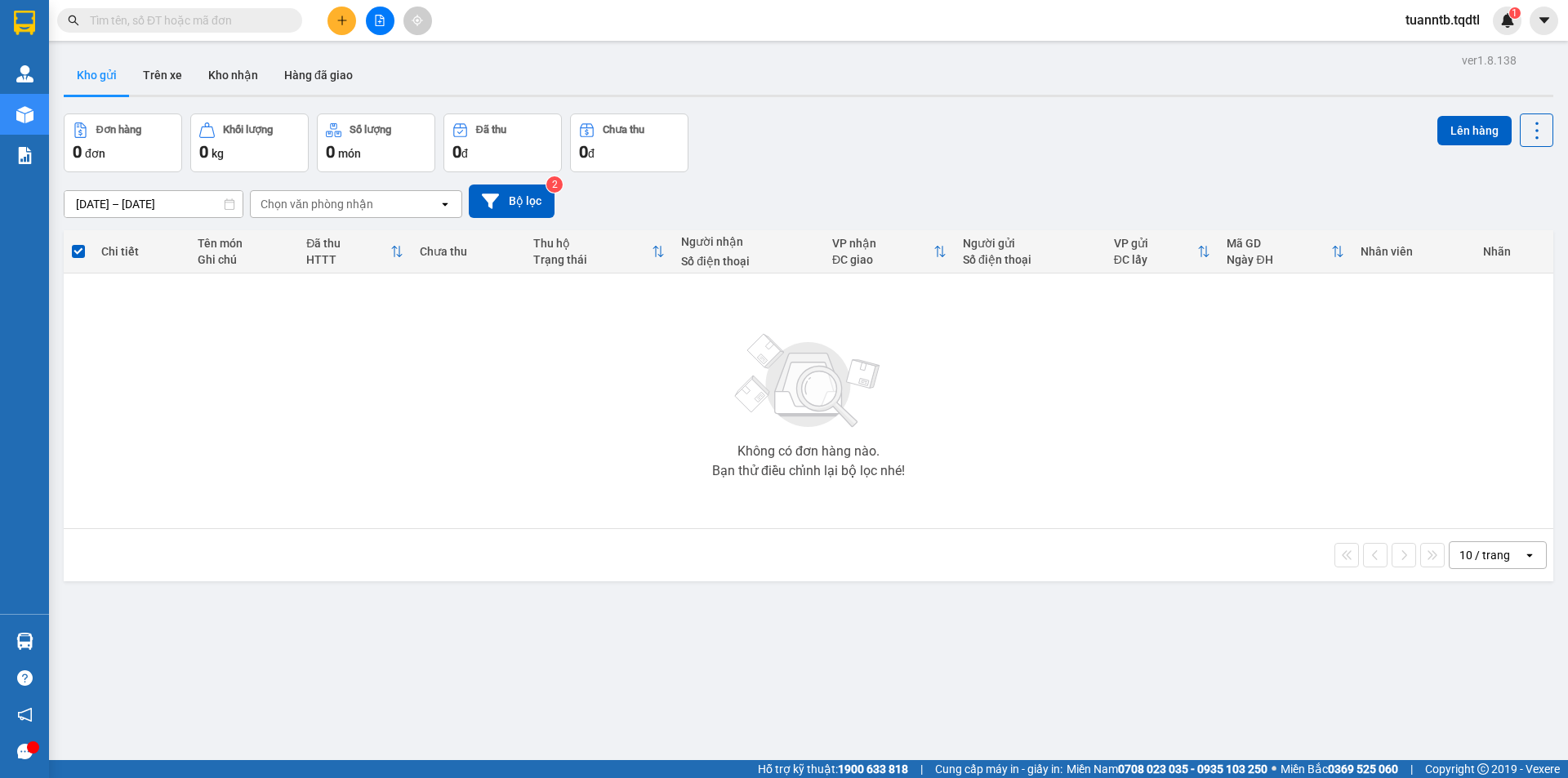
click at [369, 21] on button at bounding box center [380, 21] width 29 height 29
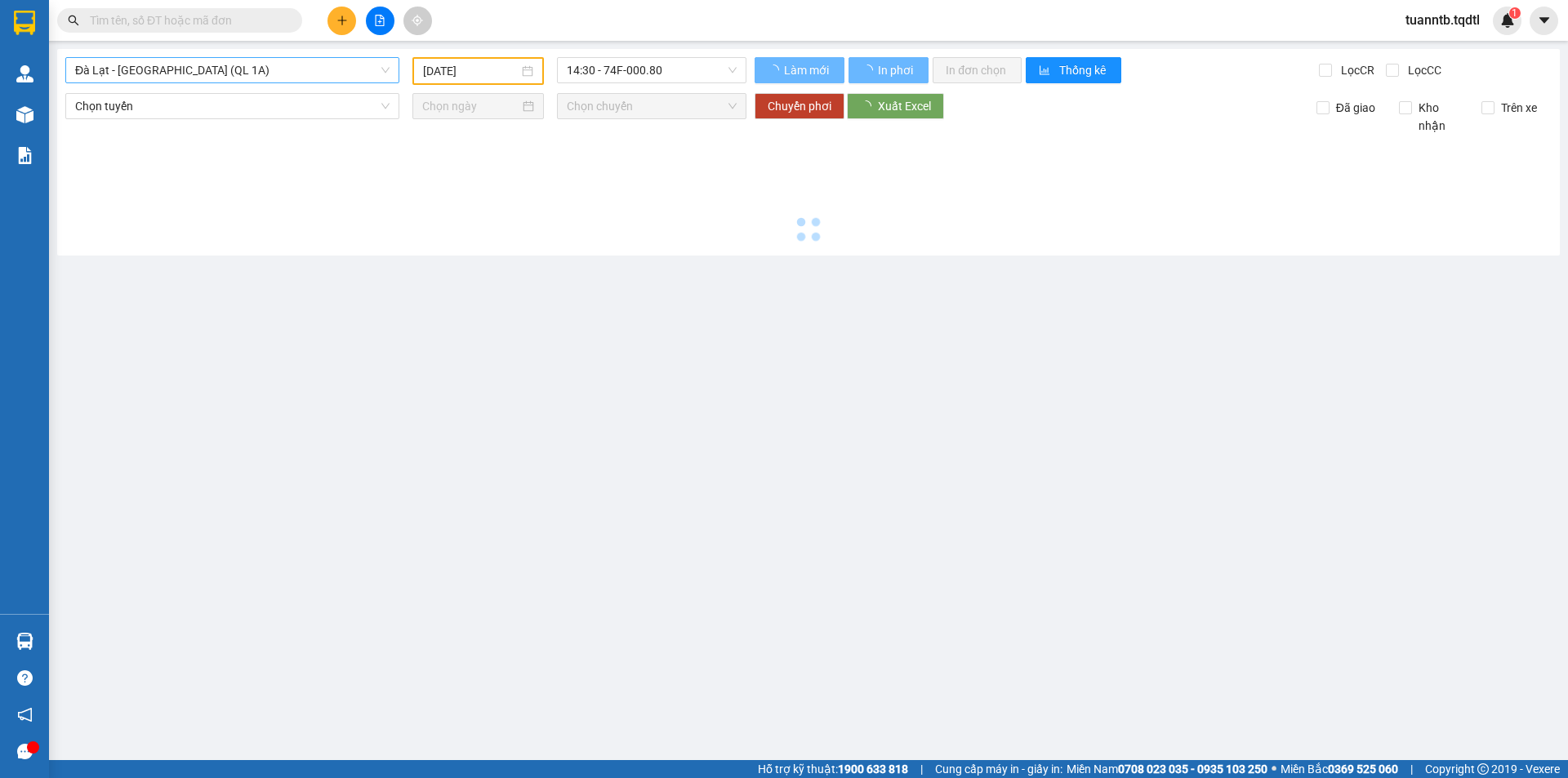
type input "[DATE]"
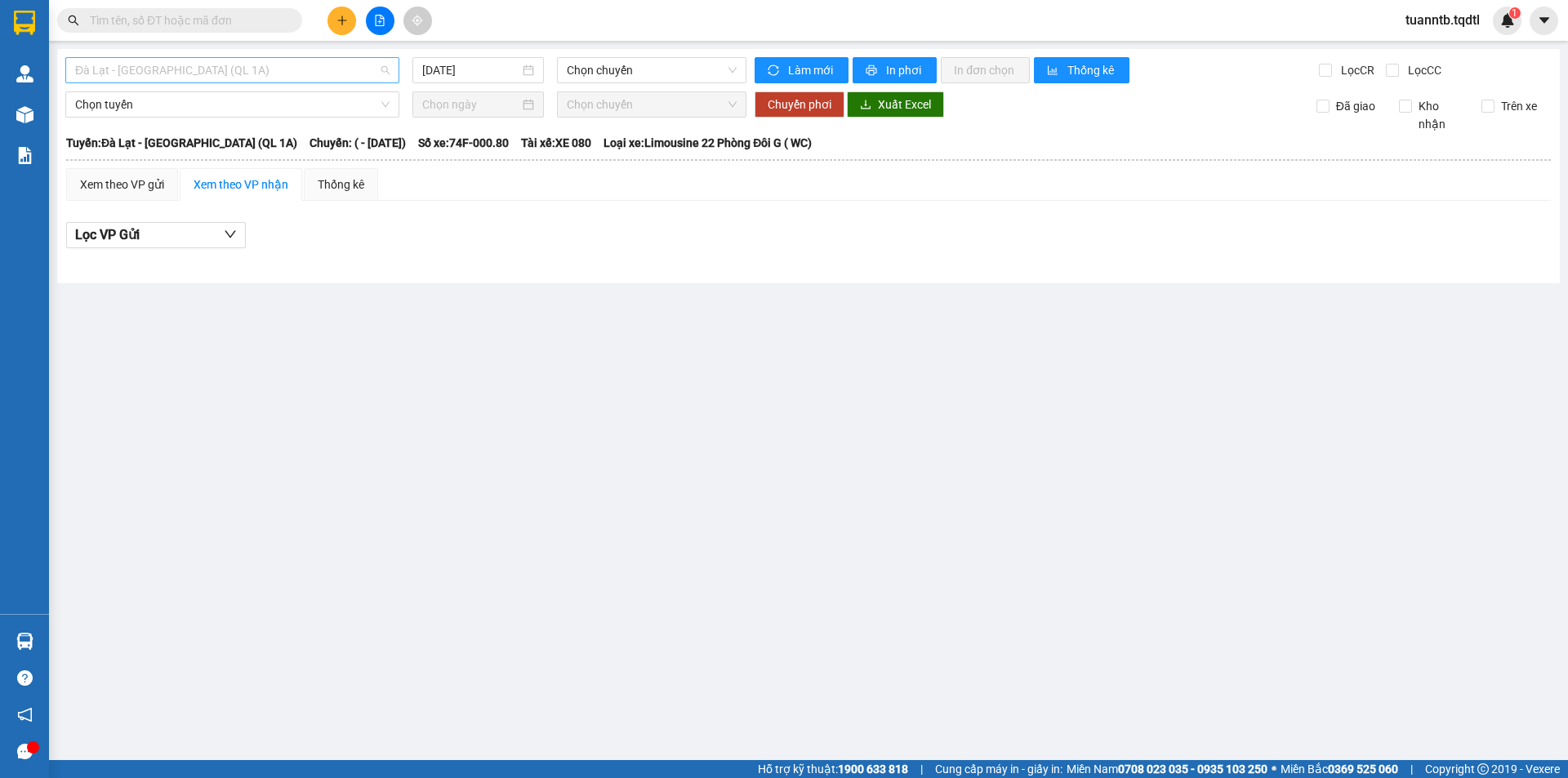
click at [299, 70] on span "Đà Lạt - [GEOGRAPHIC_DATA] (QL 1A)" at bounding box center [232, 70] width 314 height 25
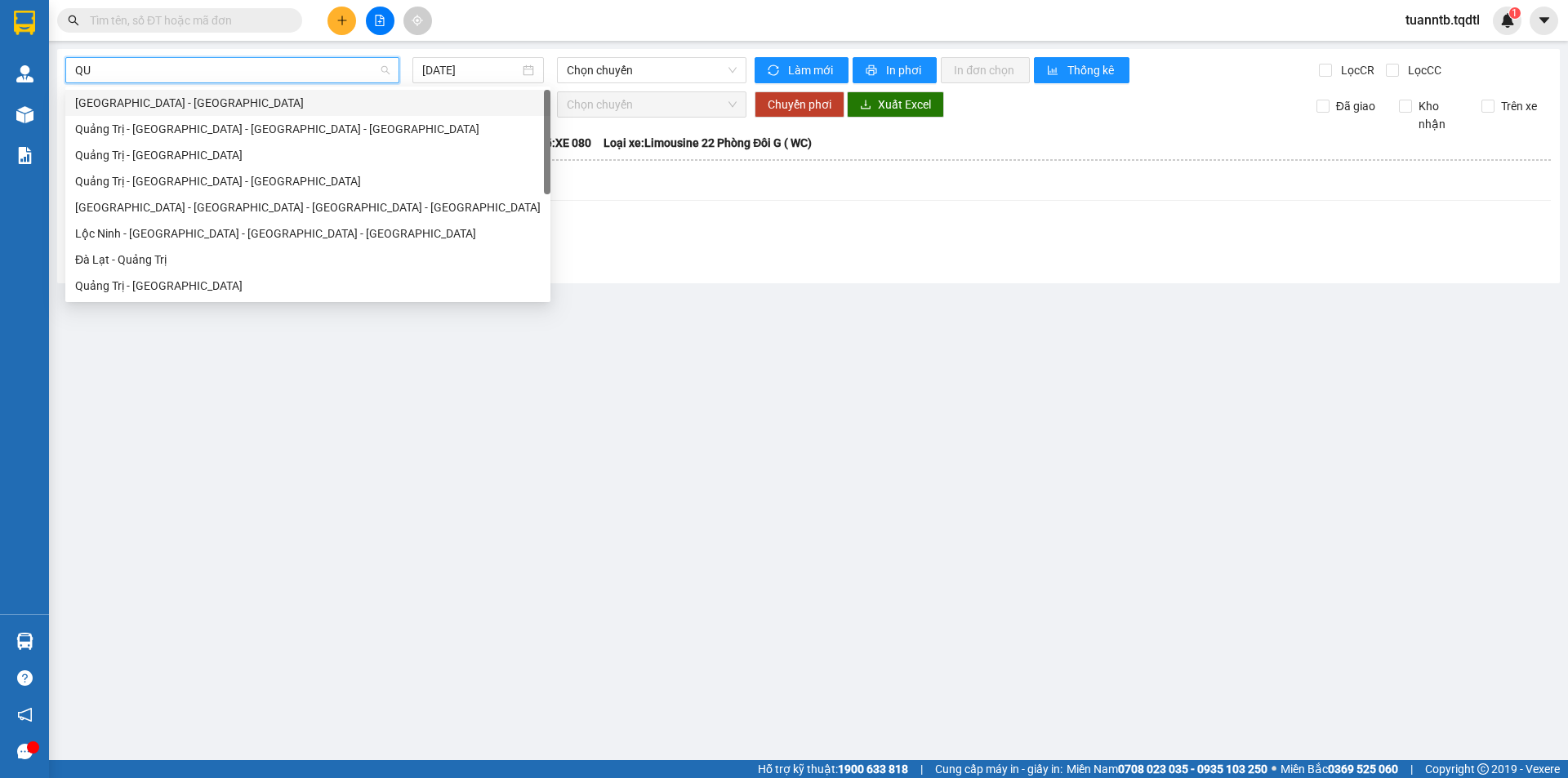
type input "QUA"
drag, startPoint x: 186, startPoint y: 286, endPoint x: 213, endPoint y: 260, distance: 37.5
click at [185, 286] on div "Quảng Trị - [GEOGRAPHIC_DATA]" at bounding box center [308, 286] width 466 height 18
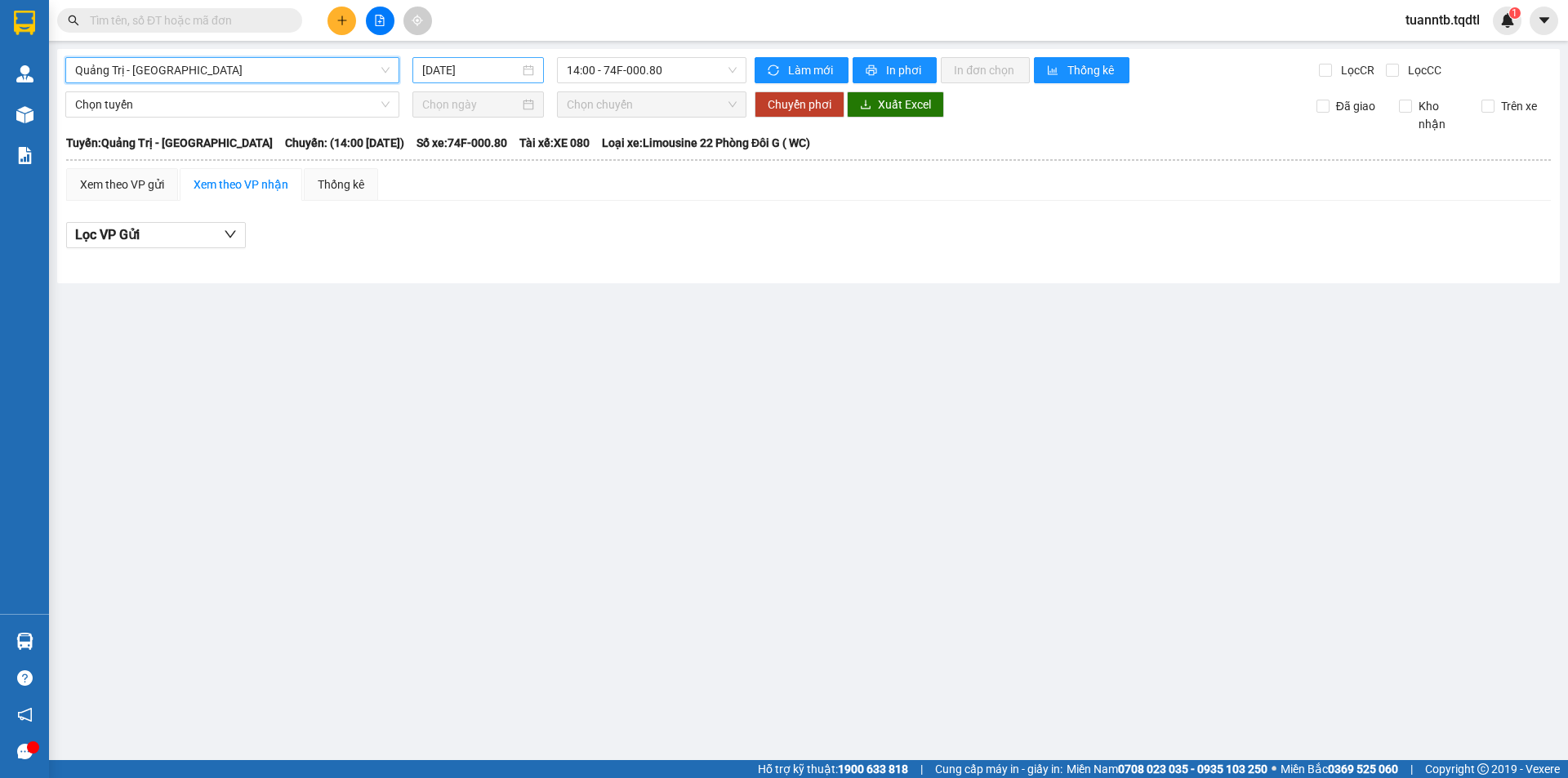
drag, startPoint x: 443, startPoint y: 66, endPoint x: 445, endPoint y: 74, distance: 8.2
click at [443, 67] on input "[DATE]" at bounding box center [471, 70] width 98 height 18
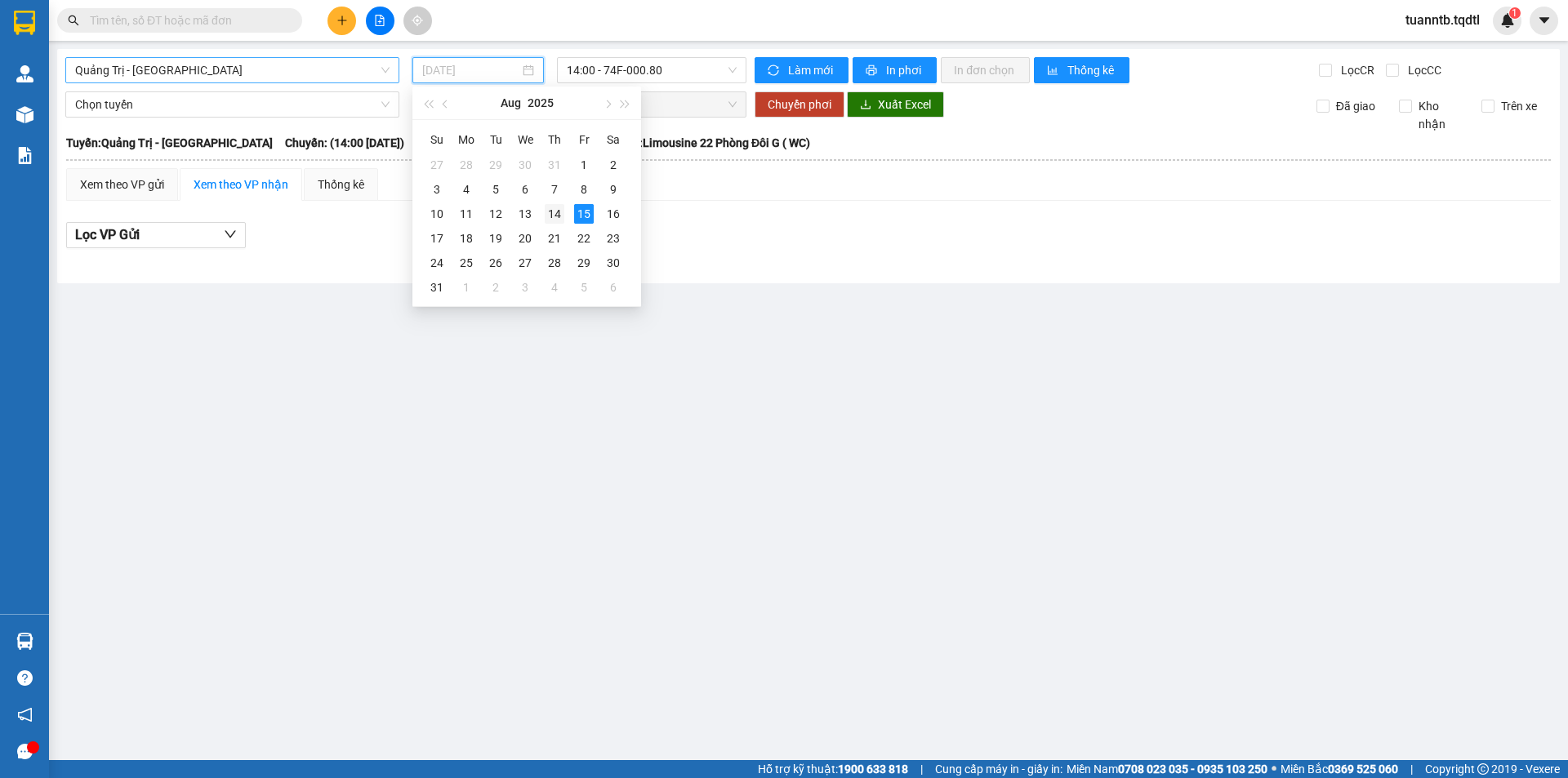
click at [555, 215] on div "14" at bounding box center [555, 214] width 20 height 20
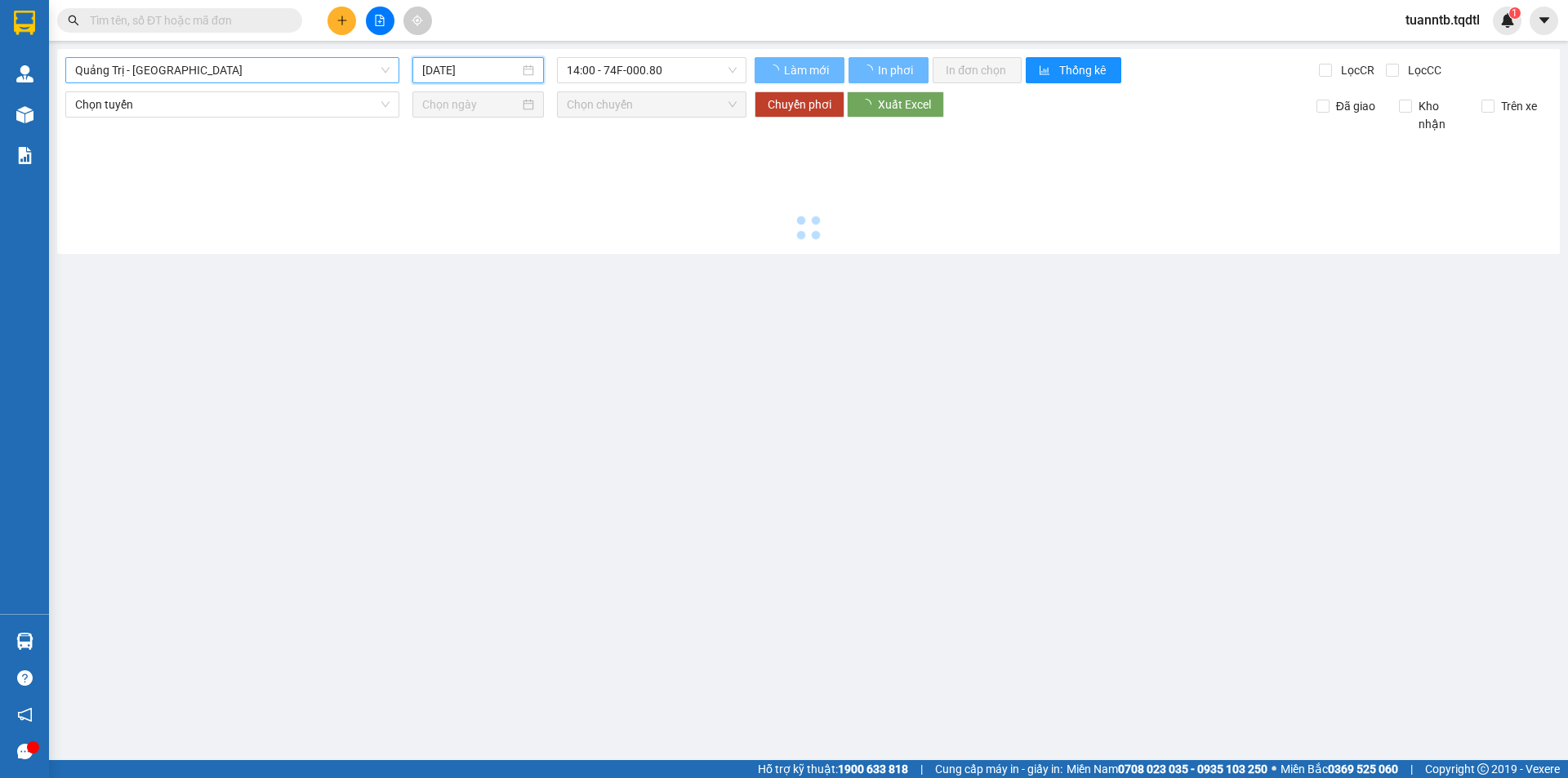
type input "[DATE]"
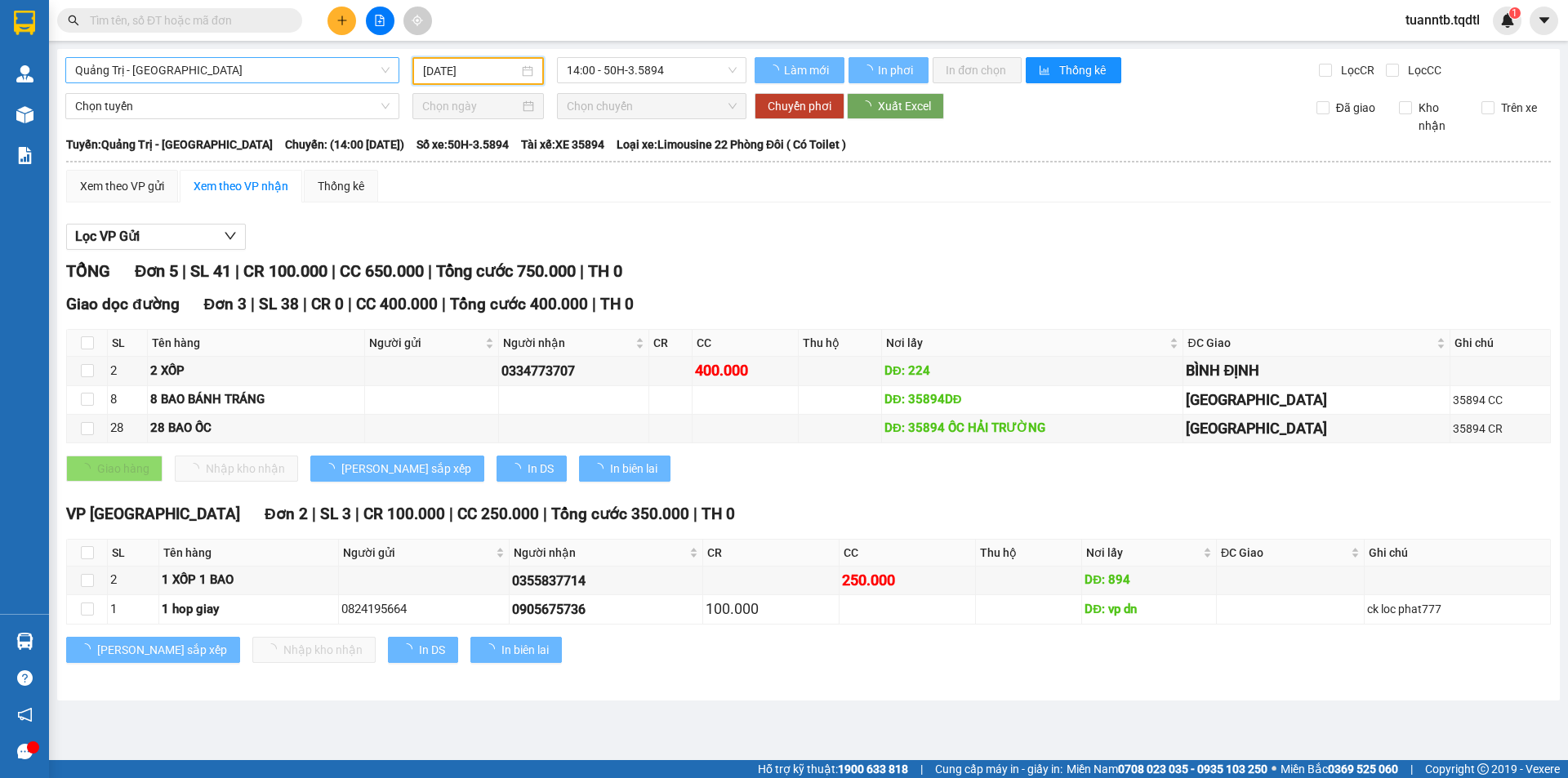
click at [650, 70] on span "14:00 - 50H-3.5894" at bounding box center [651, 70] width 170 height 25
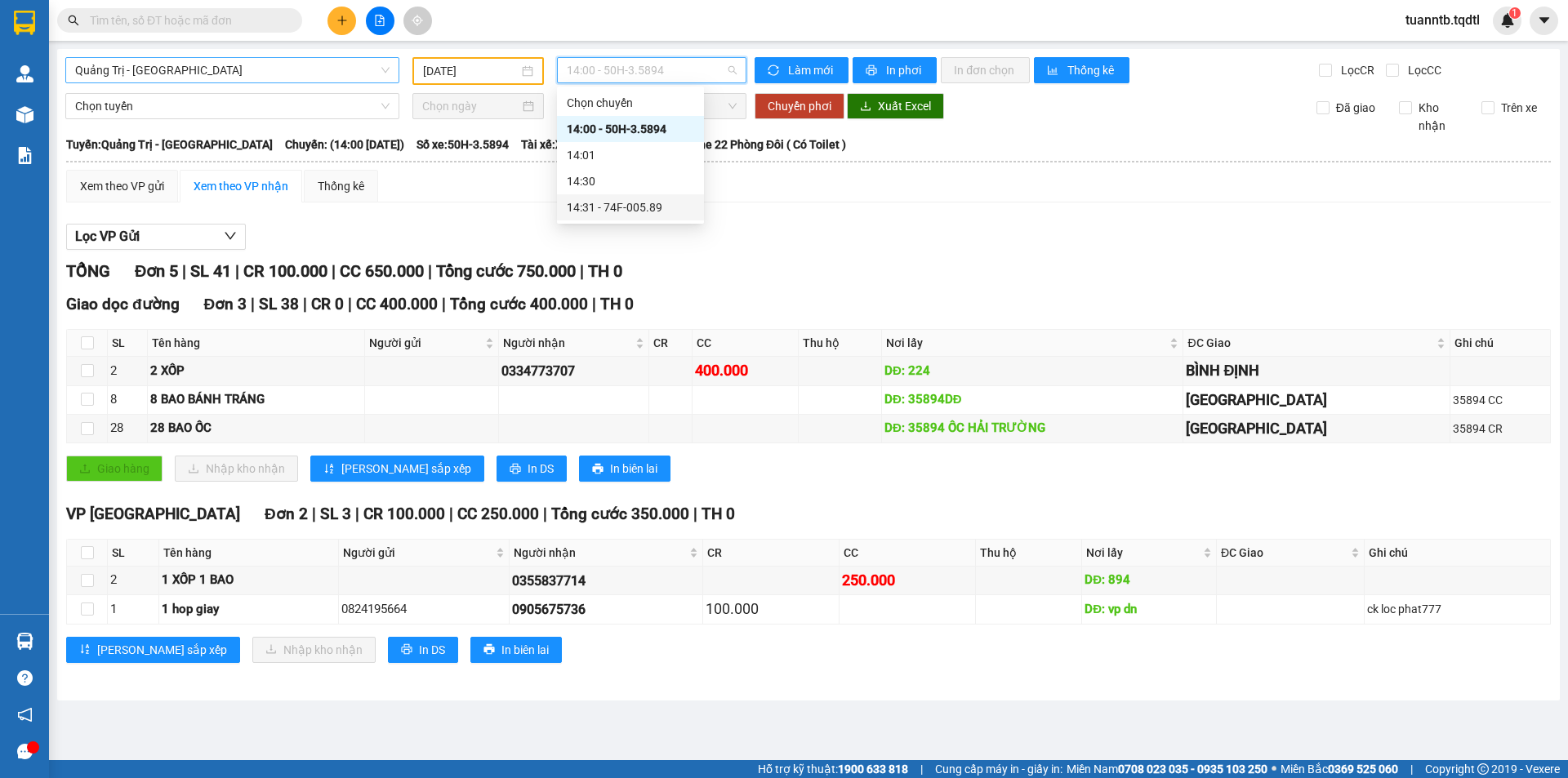
click at [623, 202] on div "14:31 - 74F-005.89" at bounding box center [630, 208] width 127 height 18
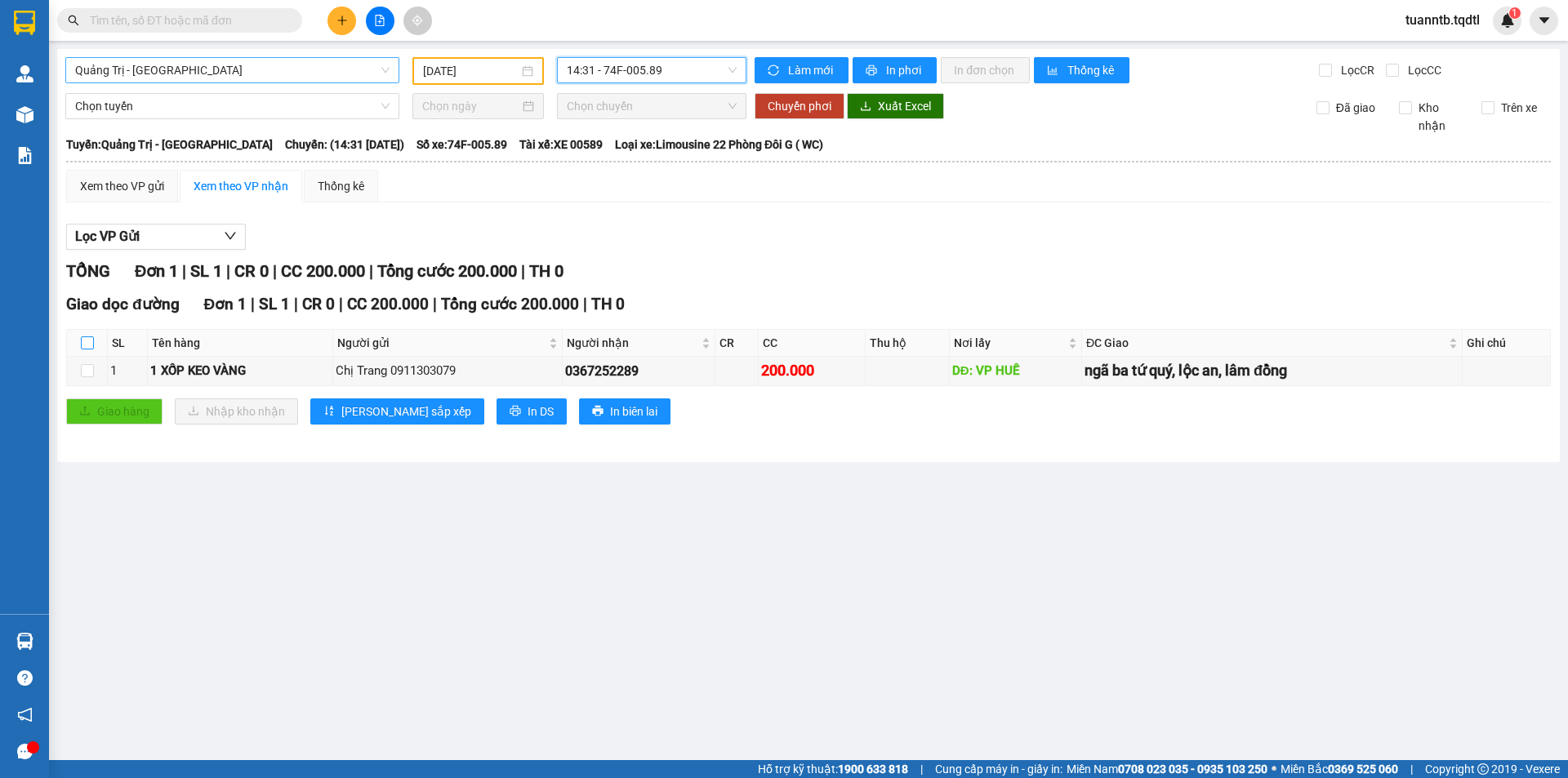
click at [87, 343] on input "checkbox" at bounding box center [88, 343] width 13 height 13
checkbox input "true"
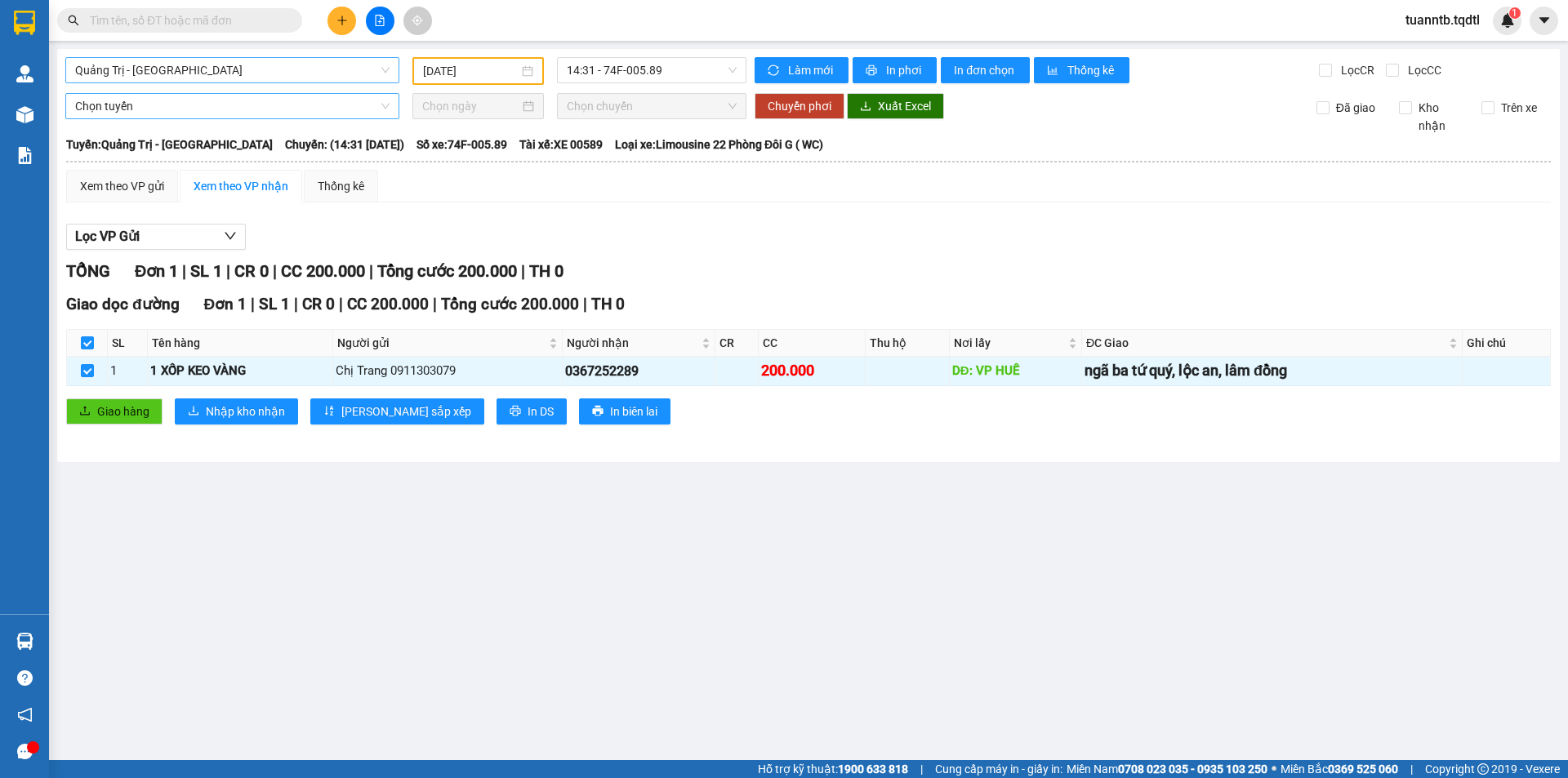
click at [105, 105] on span "Chọn tuyến" at bounding box center [232, 107] width 314 height 25
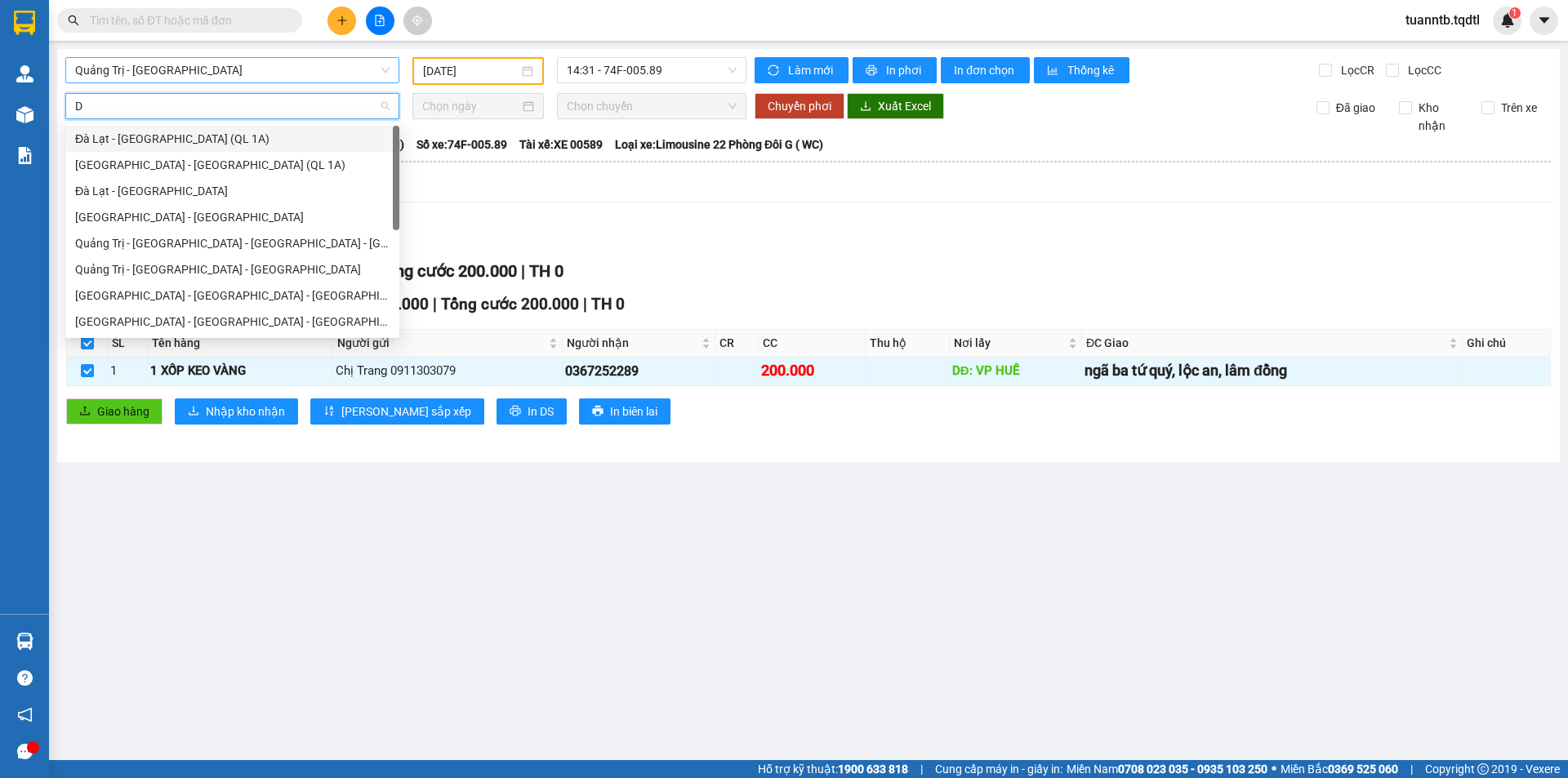
type input "DA"
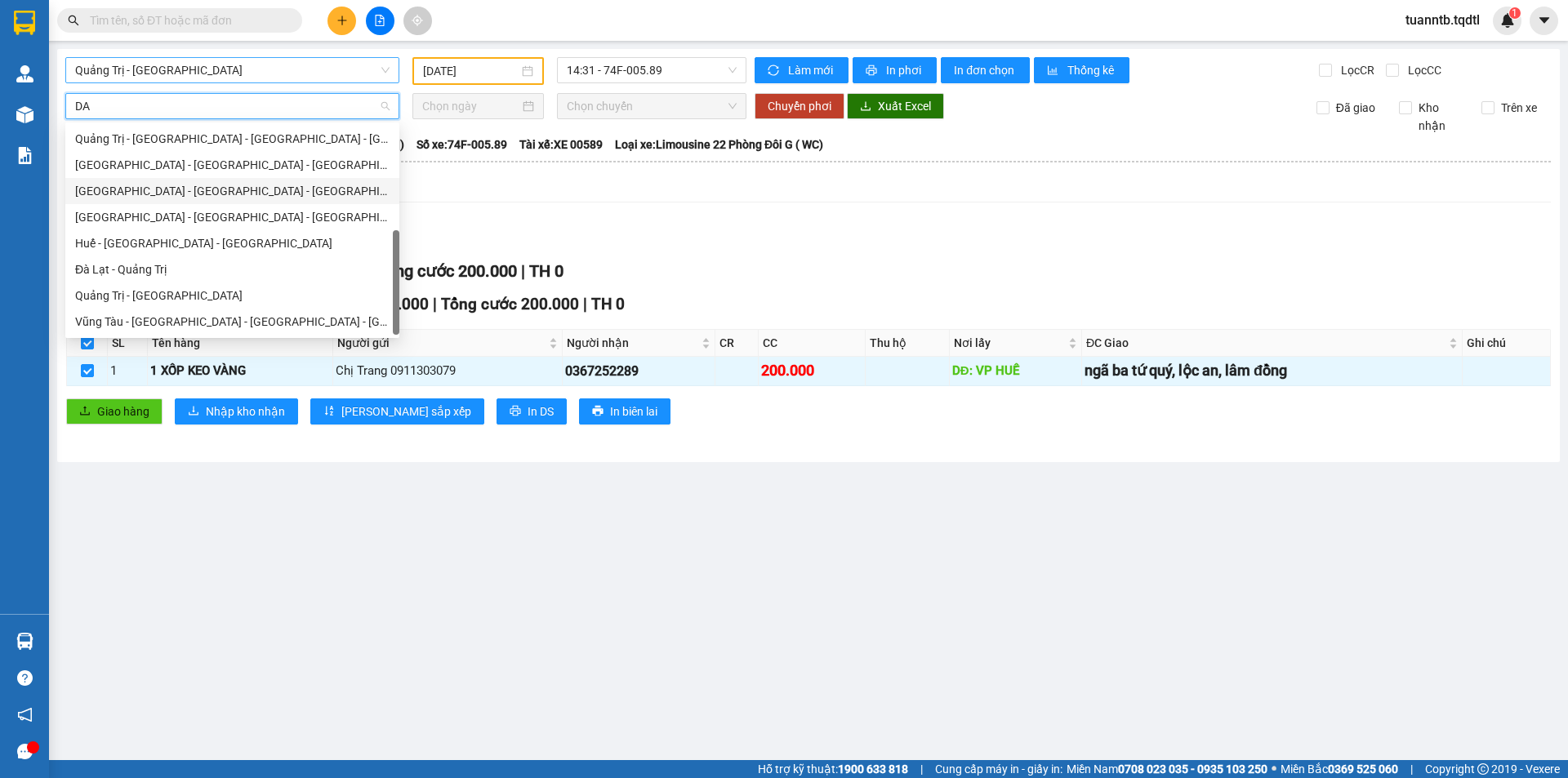
scroll to position [23, 0]
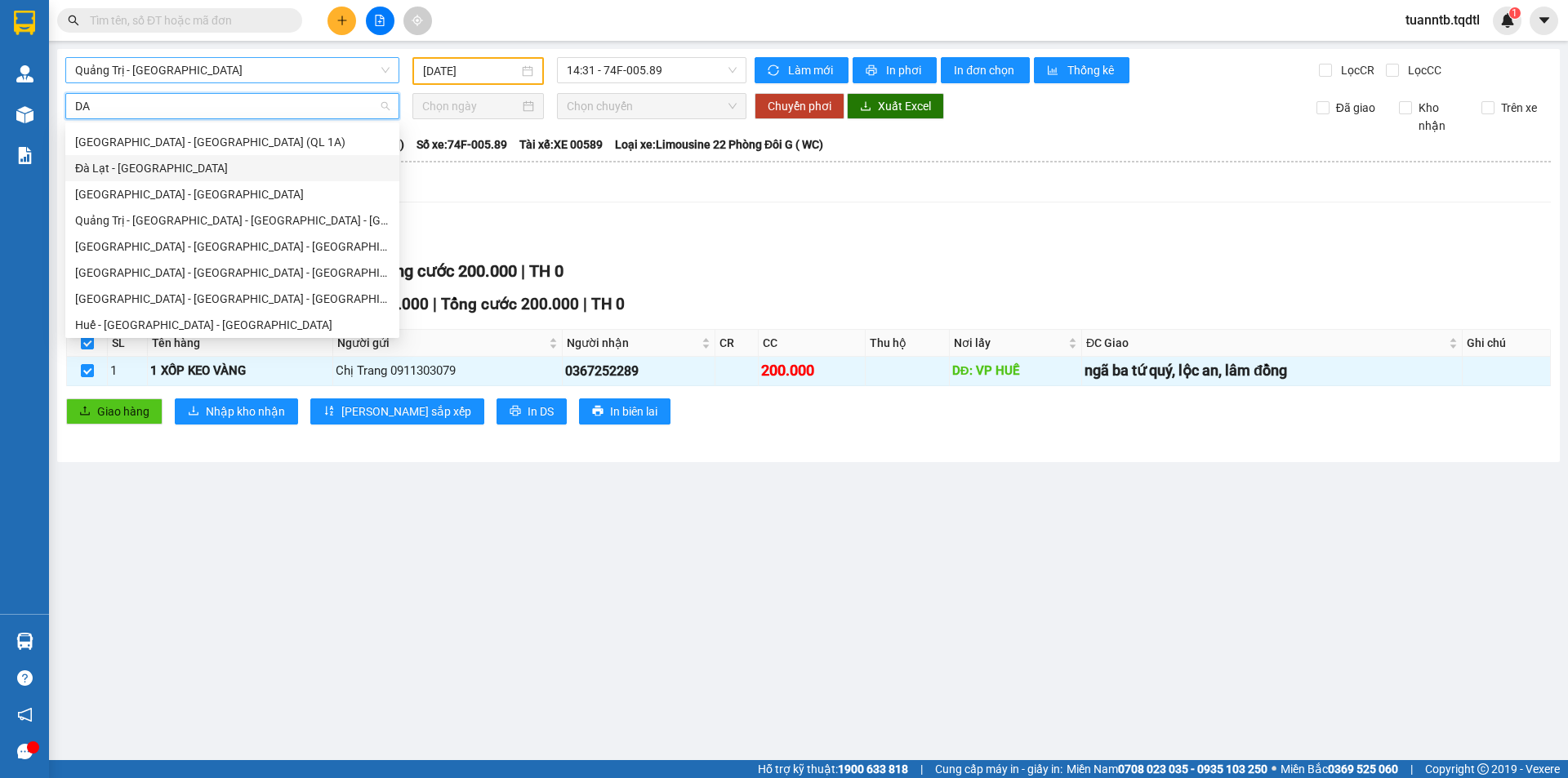
click at [132, 165] on div "Đà Lạt - [GEOGRAPHIC_DATA]" at bounding box center [232, 169] width 314 height 18
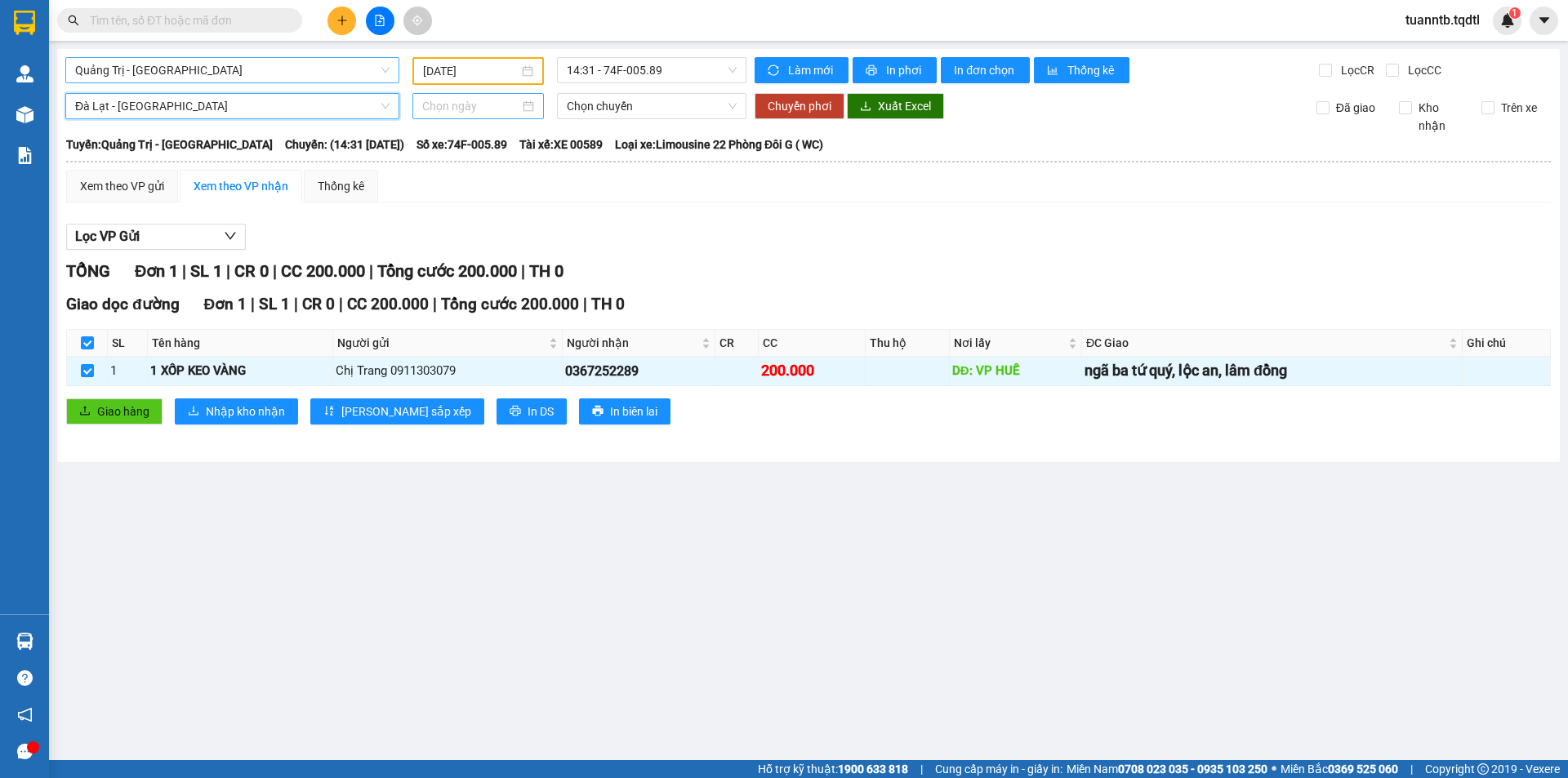
click at [440, 110] on input at bounding box center [471, 107] width 98 height 18
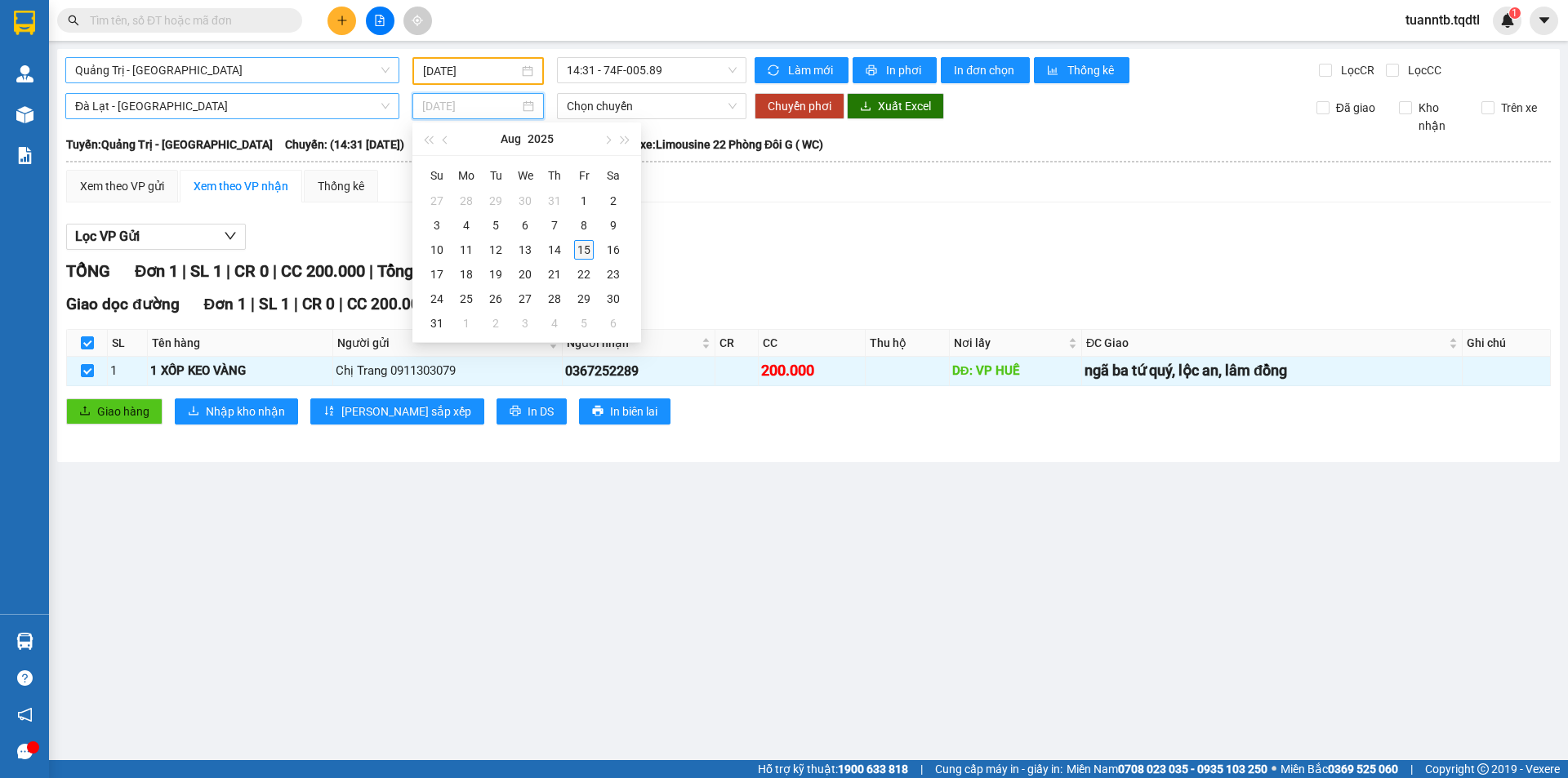
type input "[DATE]"
drag, startPoint x: 590, startPoint y: 248, endPoint x: 602, endPoint y: 240, distance: 14.4
click at [591, 248] on div "15" at bounding box center [584, 250] width 20 height 20
type input "[DATE]"
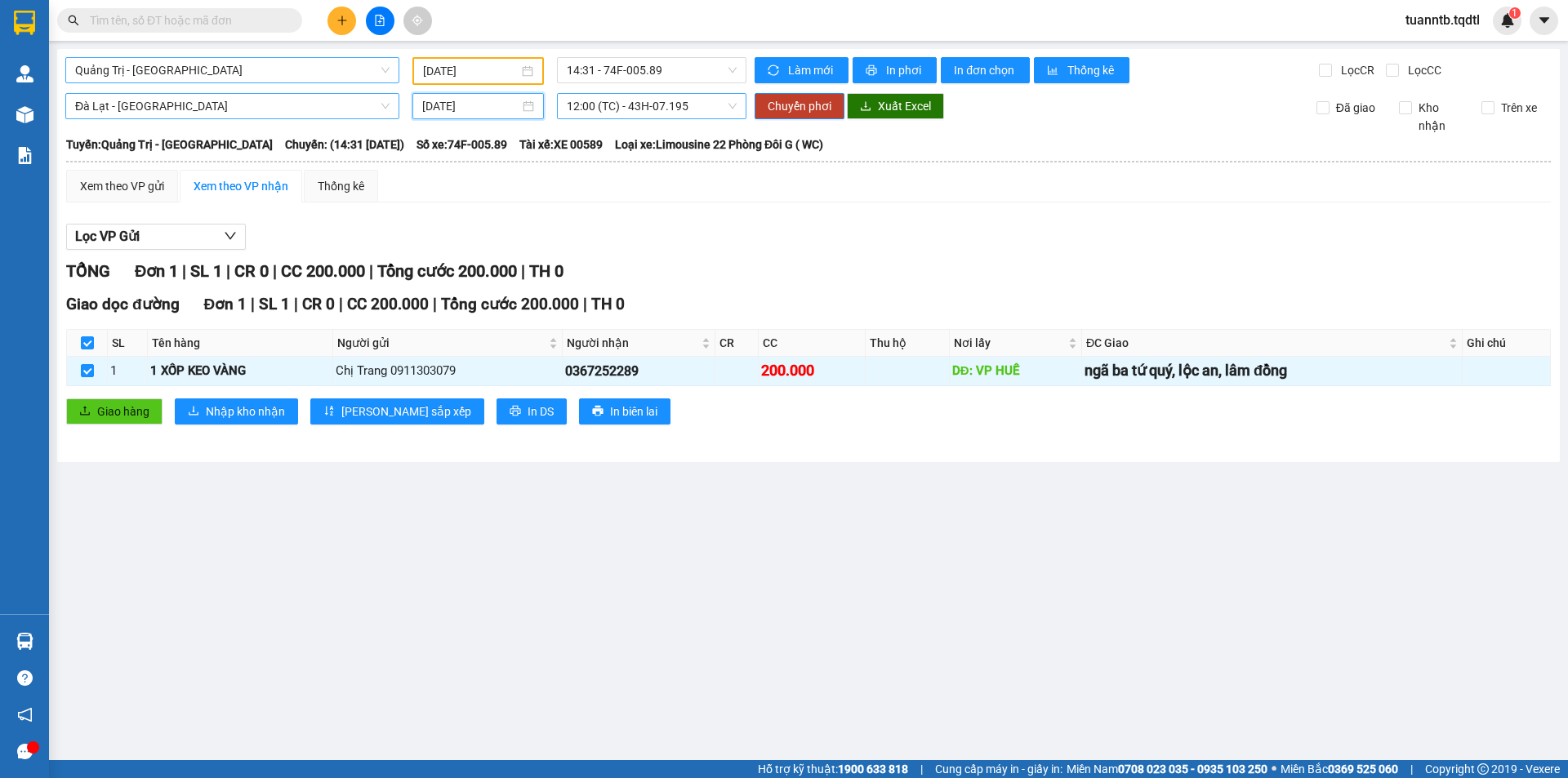
click at [674, 103] on span "12:00 (TC) - 43H-07.195" at bounding box center [651, 107] width 170 height 25
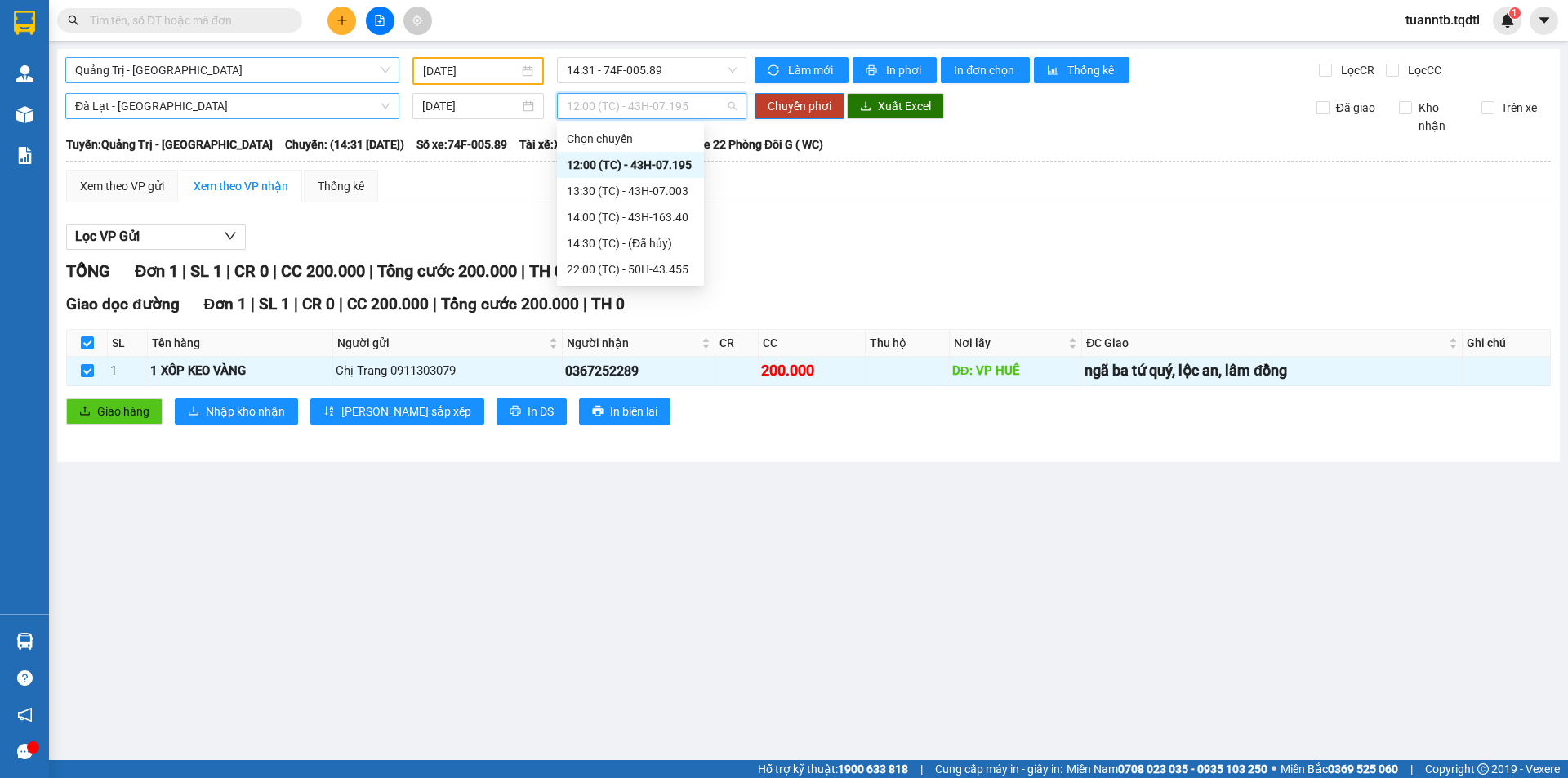
click at [684, 171] on div "12:00 (TC) - 43H-07.195" at bounding box center [630, 165] width 127 height 18
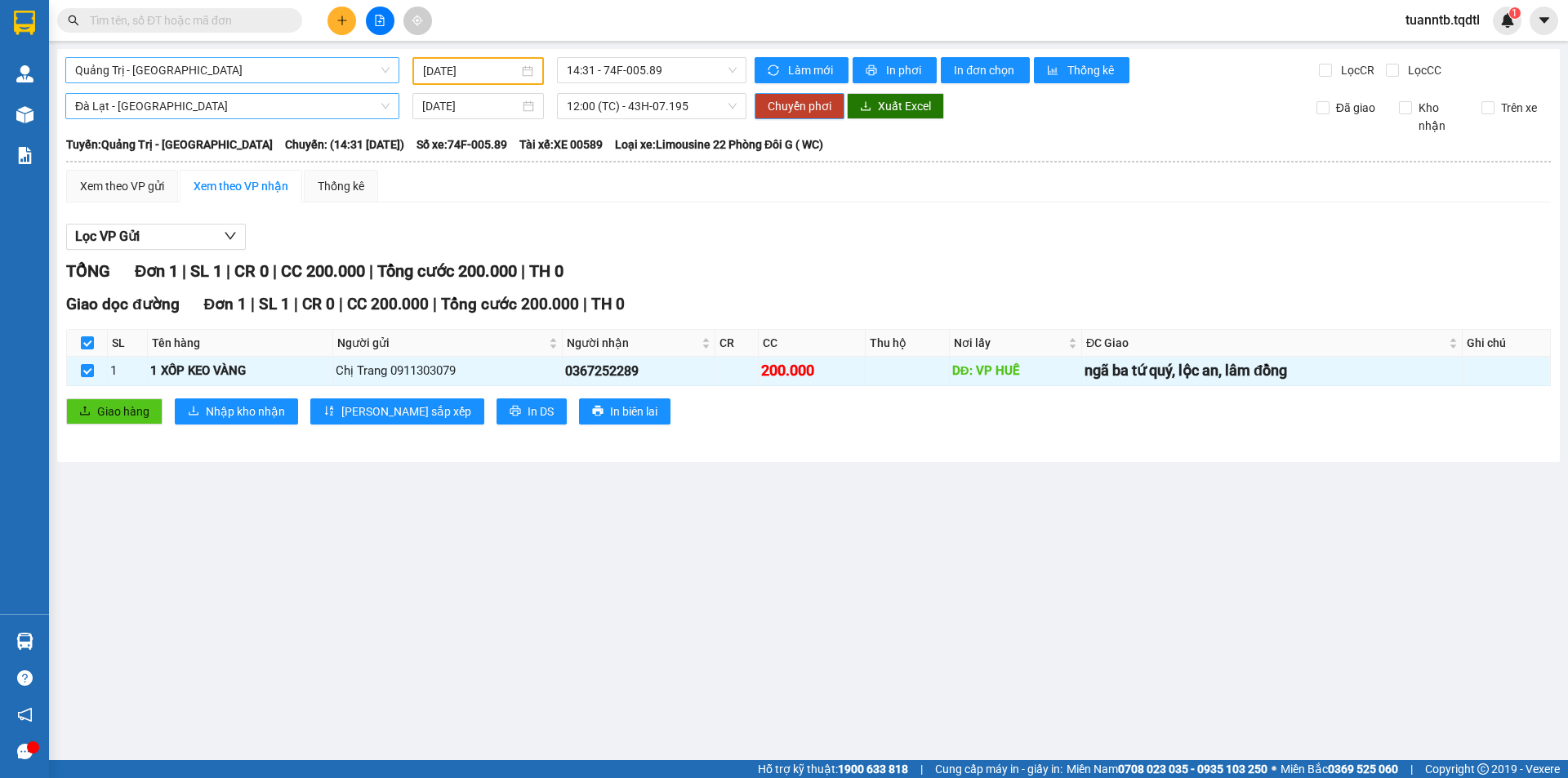
click at [794, 106] on span "Chuyển phơi" at bounding box center [799, 107] width 64 height 18
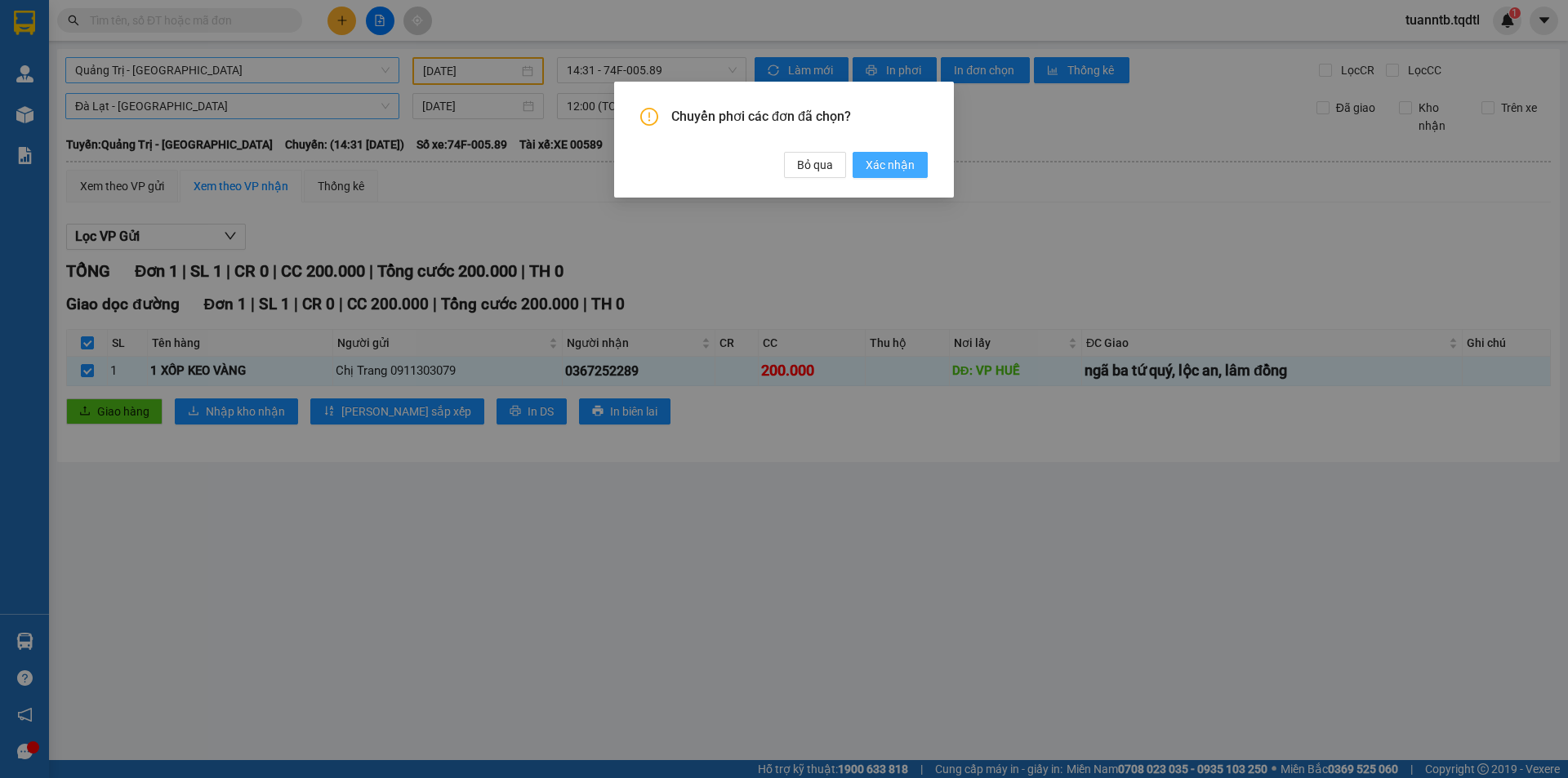
click at [883, 162] on span "Xác nhận" at bounding box center [890, 165] width 49 height 18
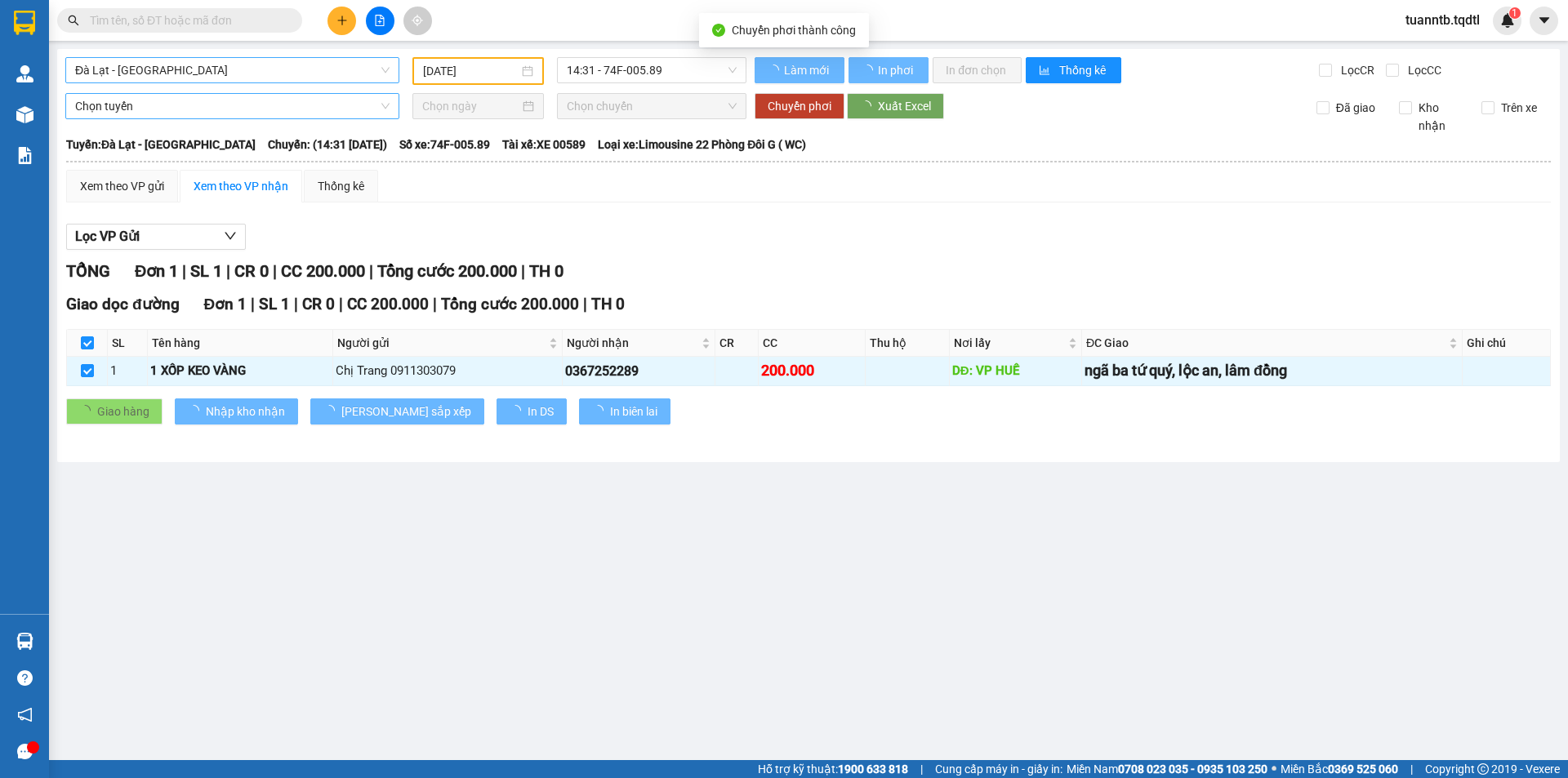
type input "[DATE]"
checkbox input "false"
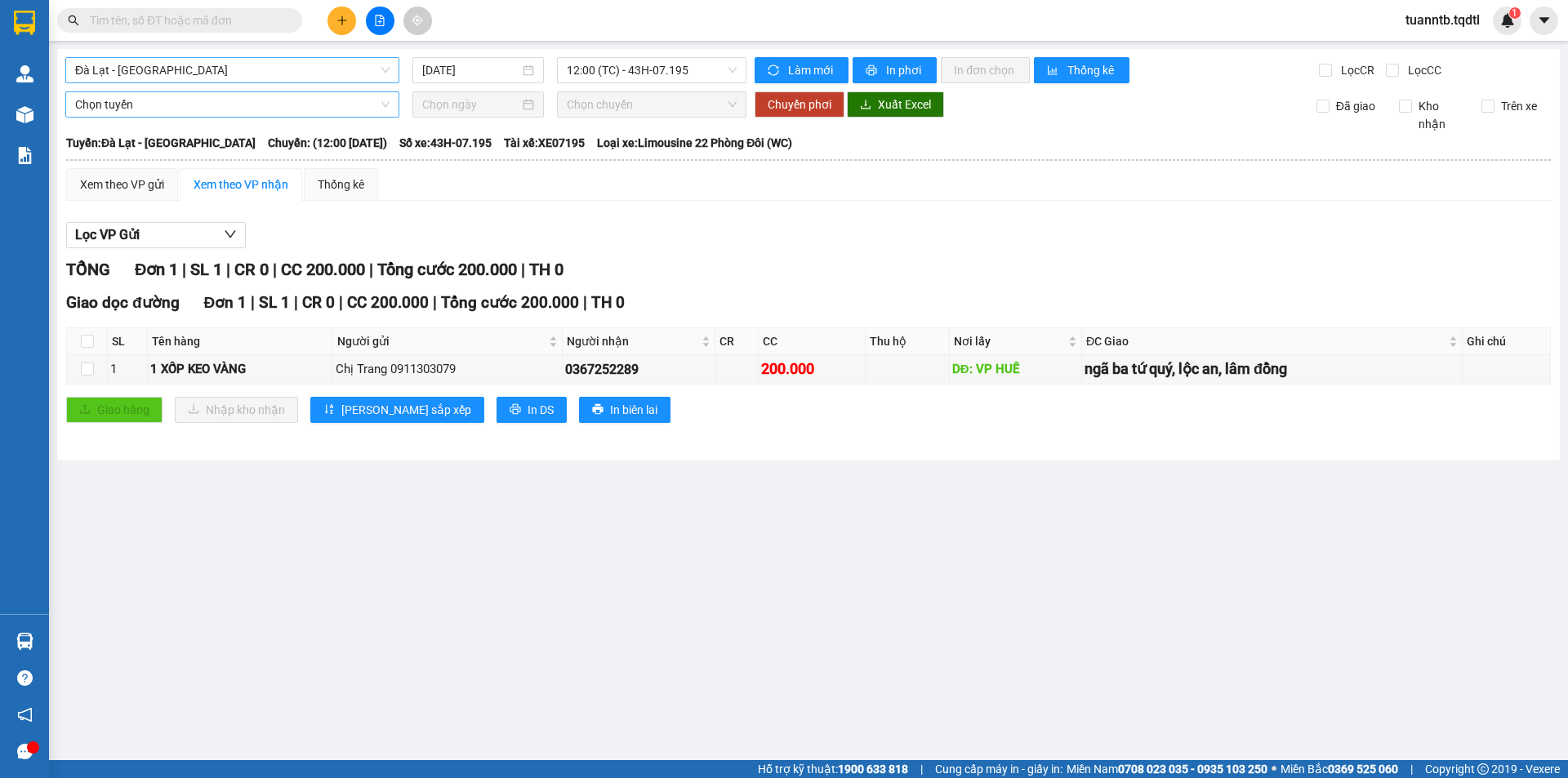
click at [116, 72] on span "Đà Lạt - [GEOGRAPHIC_DATA]" at bounding box center [232, 70] width 314 height 25
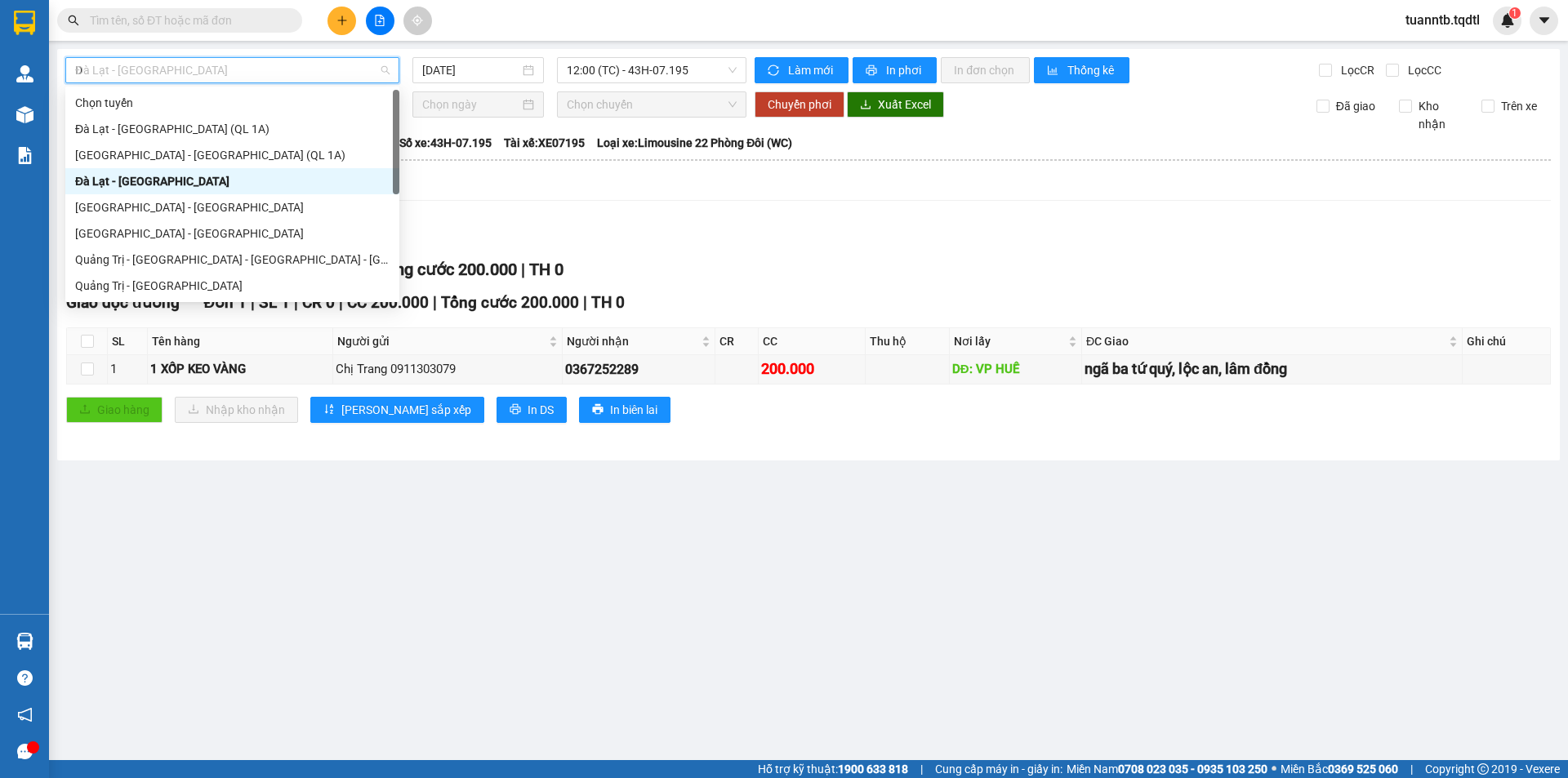
type input "DA"
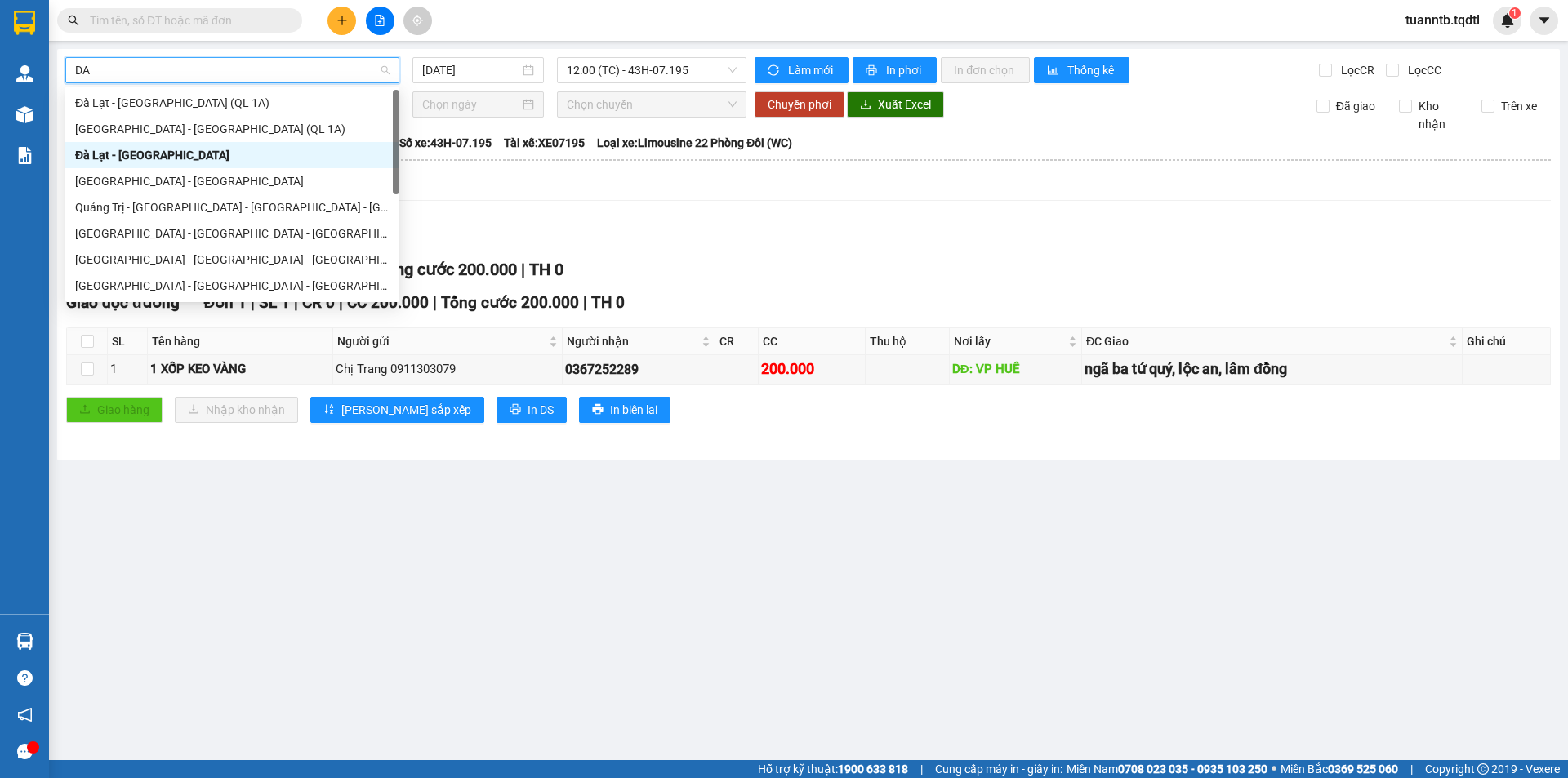
click at [108, 157] on div "Đà Lạt - [GEOGRAPHIC_DATA]" at bounding box center [232, 155] width 314 height 18
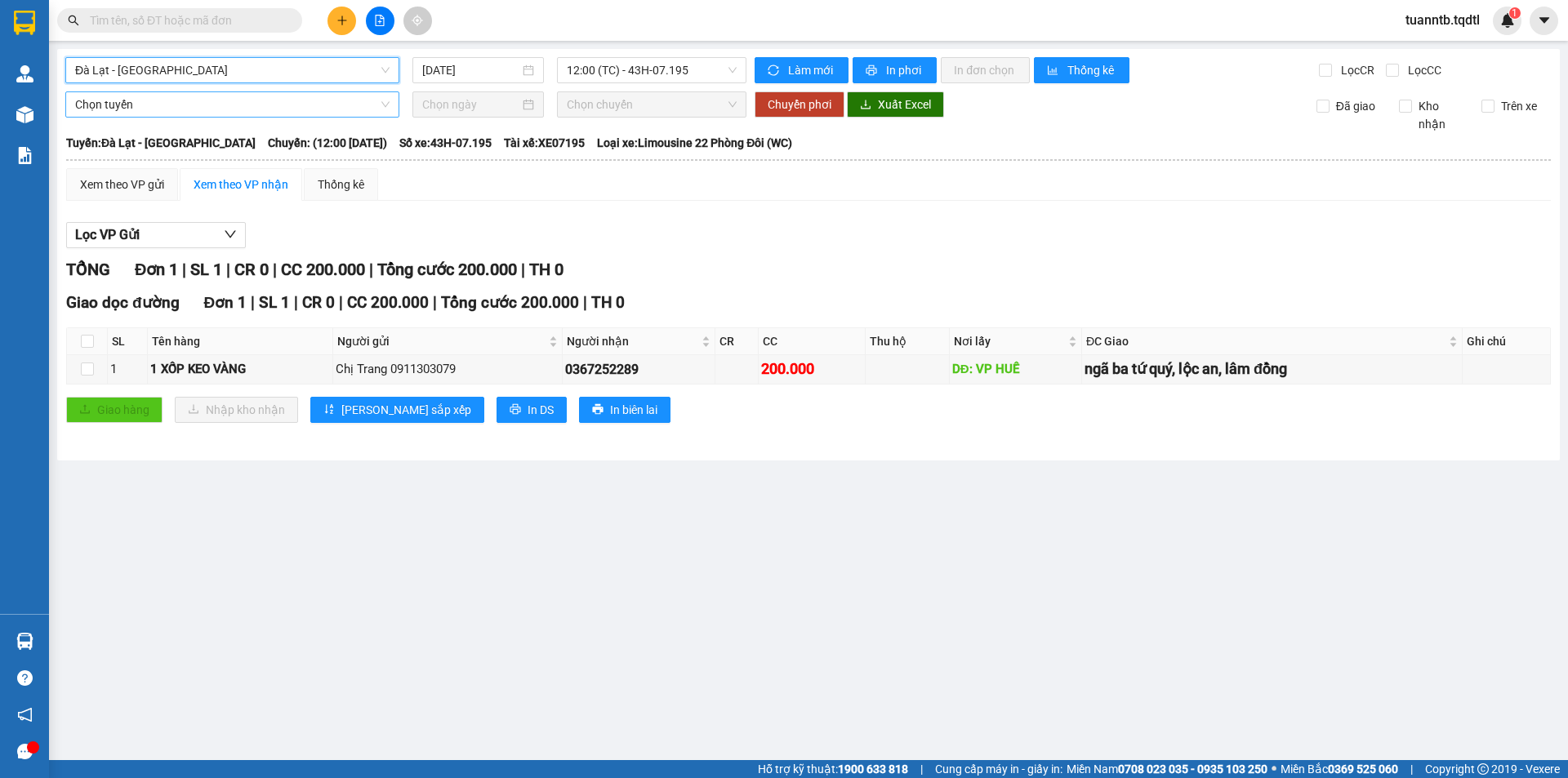
click at [130, 73] on span "Đà Lạt - [GEOGRAPHIC_DATA]" at bounding box center [232, 70] width 314 height 25
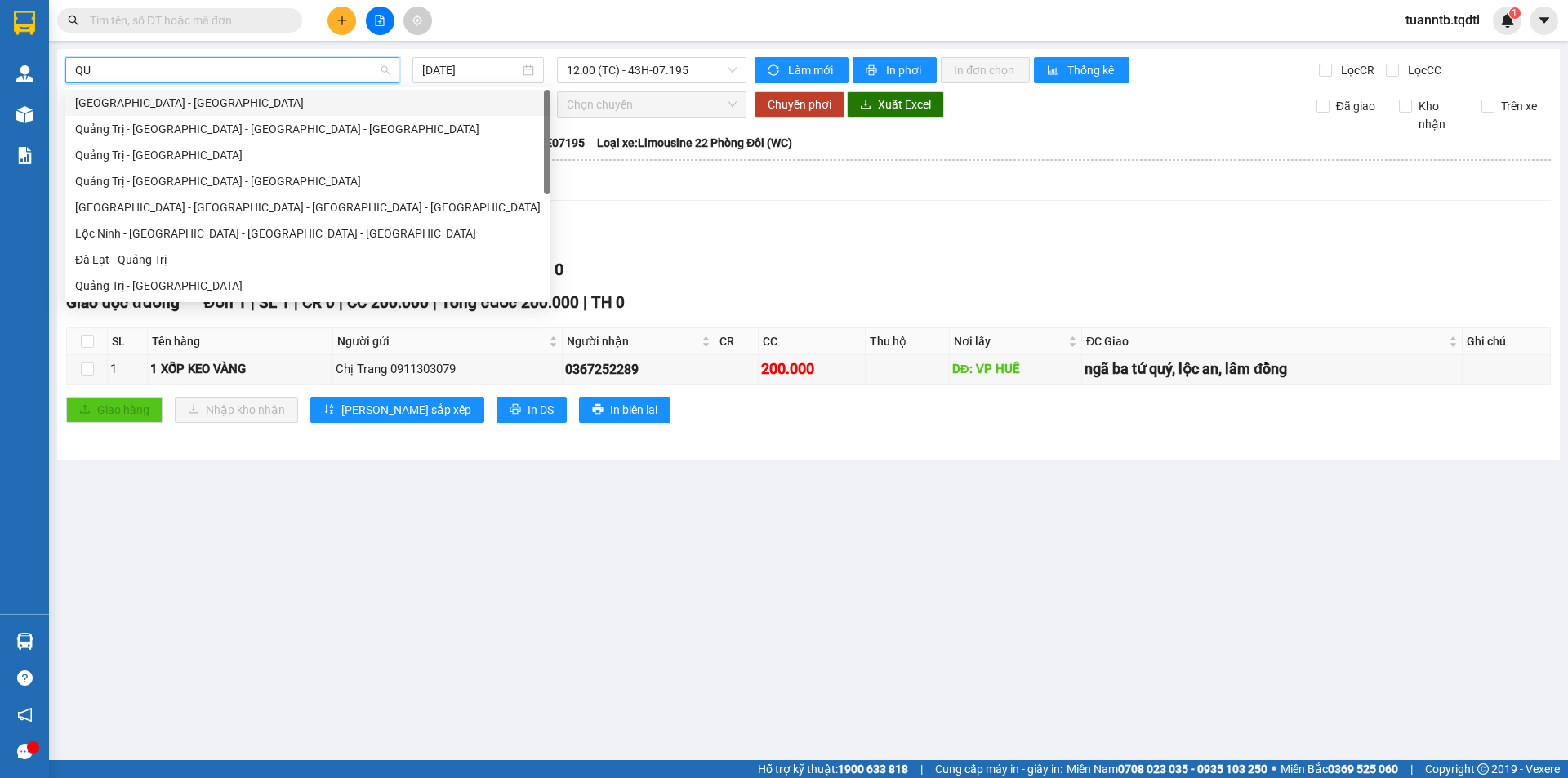
type input "QUA"
click at [143, 285] on div "Quảng Trị - [GEOGRAPHIC_DATA]" at bounding box center [308, 286] width 466 height 18
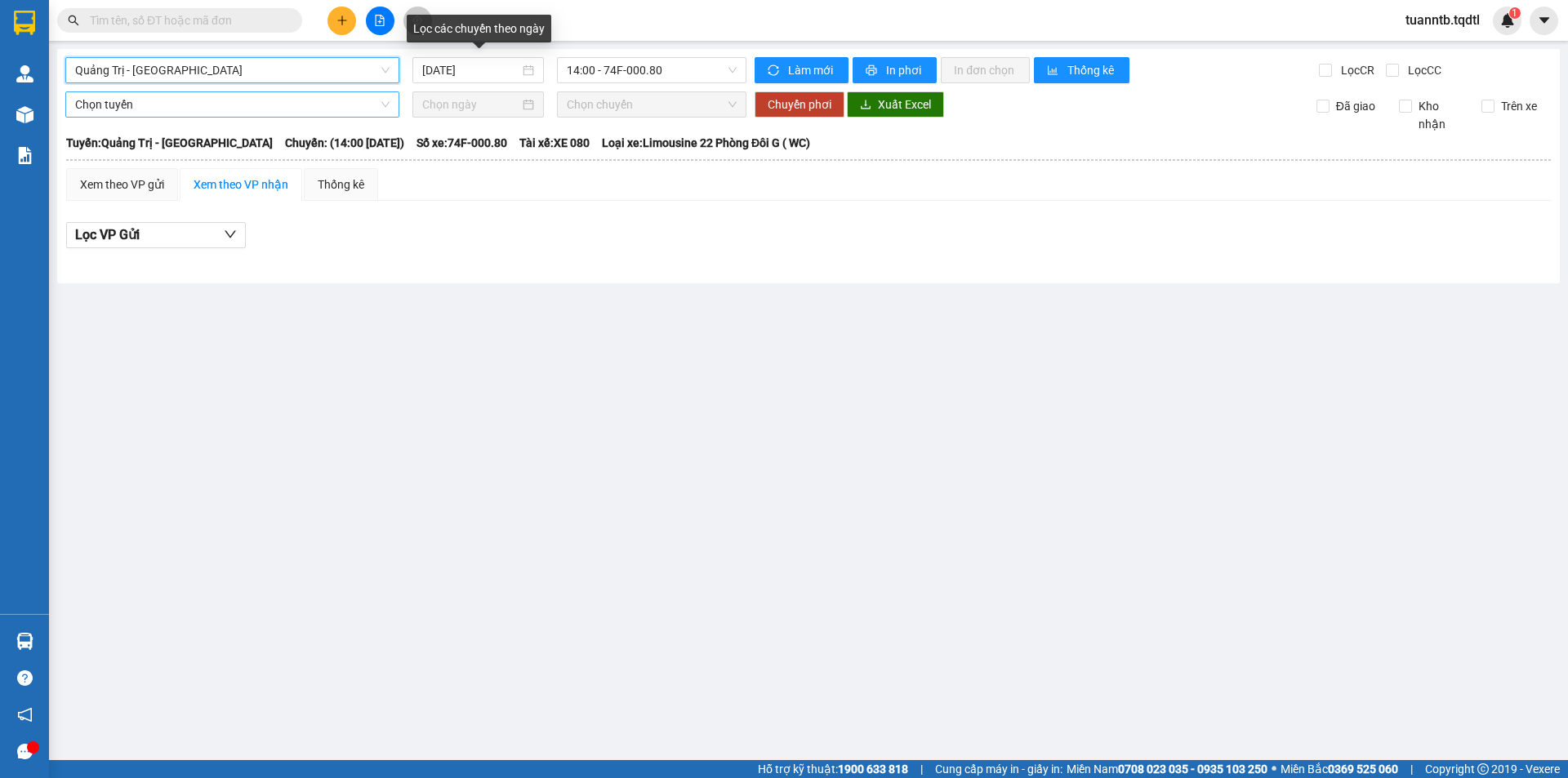
drag, startPoint x: 502, startPoint y: 70, endPoint x: 508, endPoint y: 102, distance: 32.6
click at [502, 70] on input "[DATE]" at bounding box center [471, 70] width 98 height 18
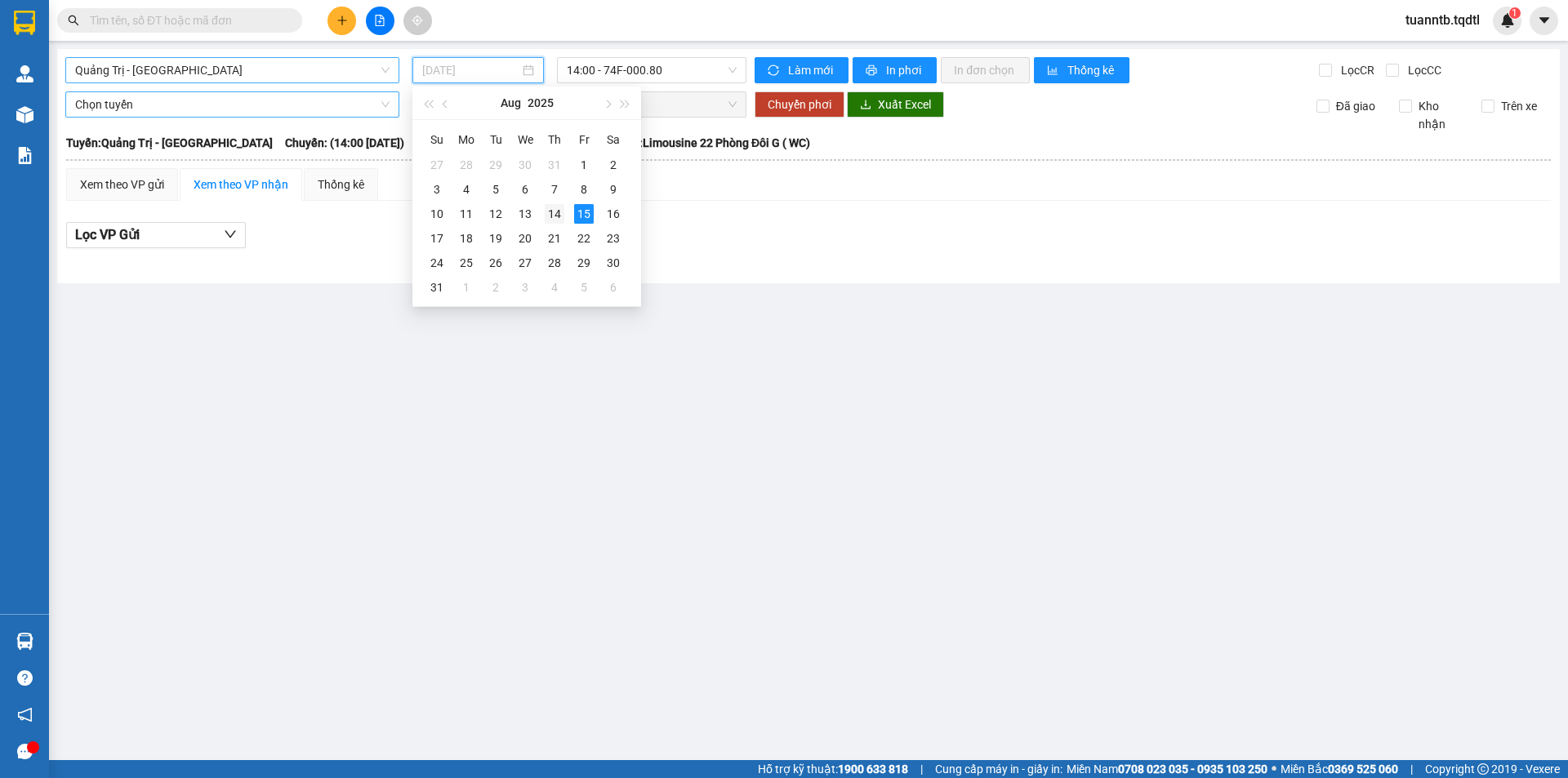
click at [550, 215] on div "14" at bounding box center [555, 214] width 20 height 20
type input "[DATE]"
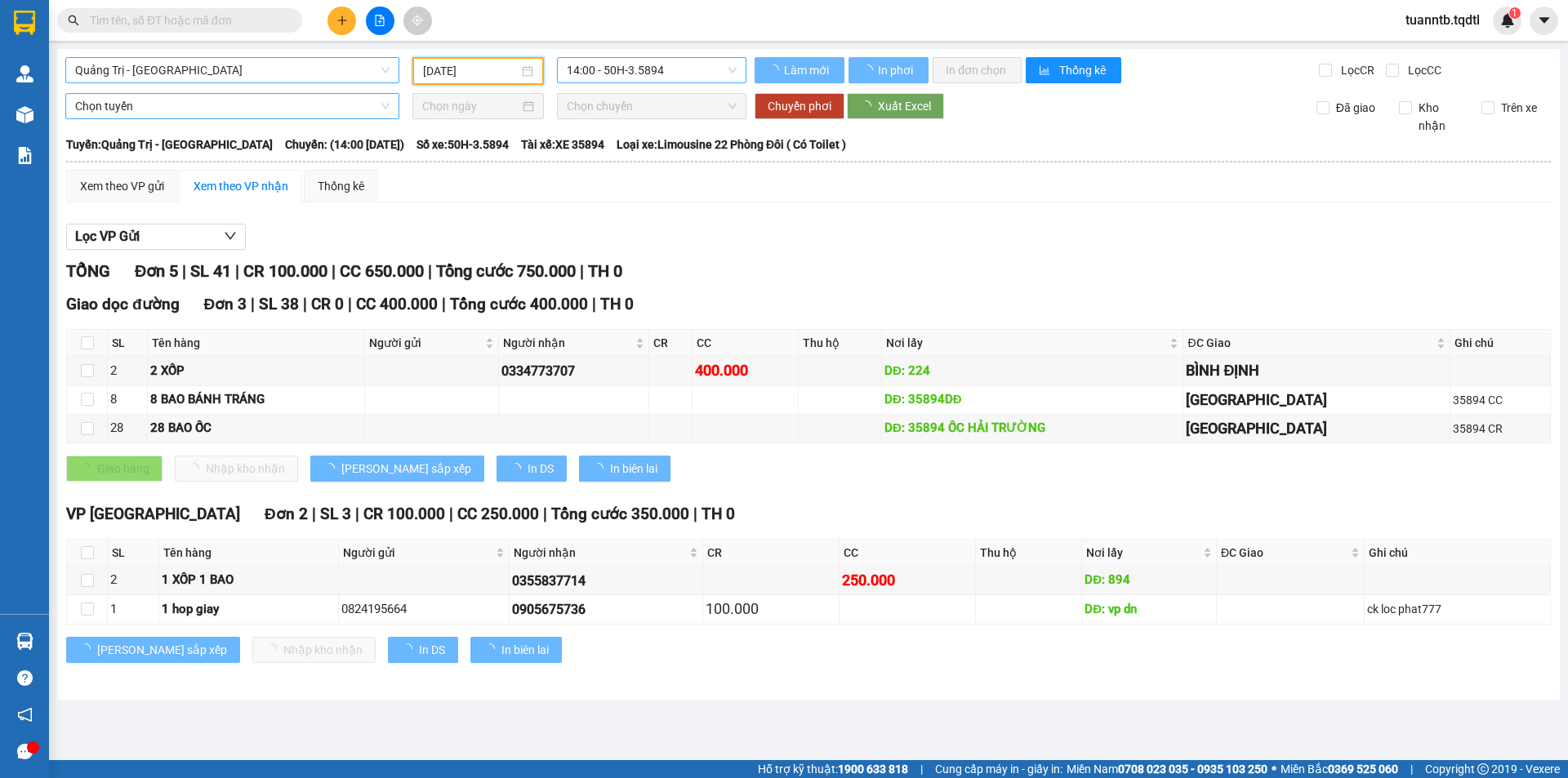
click at [649, 69] on span "14:00 - 50H-3.5894" at bounding box center [651, 70] width 170 height 25
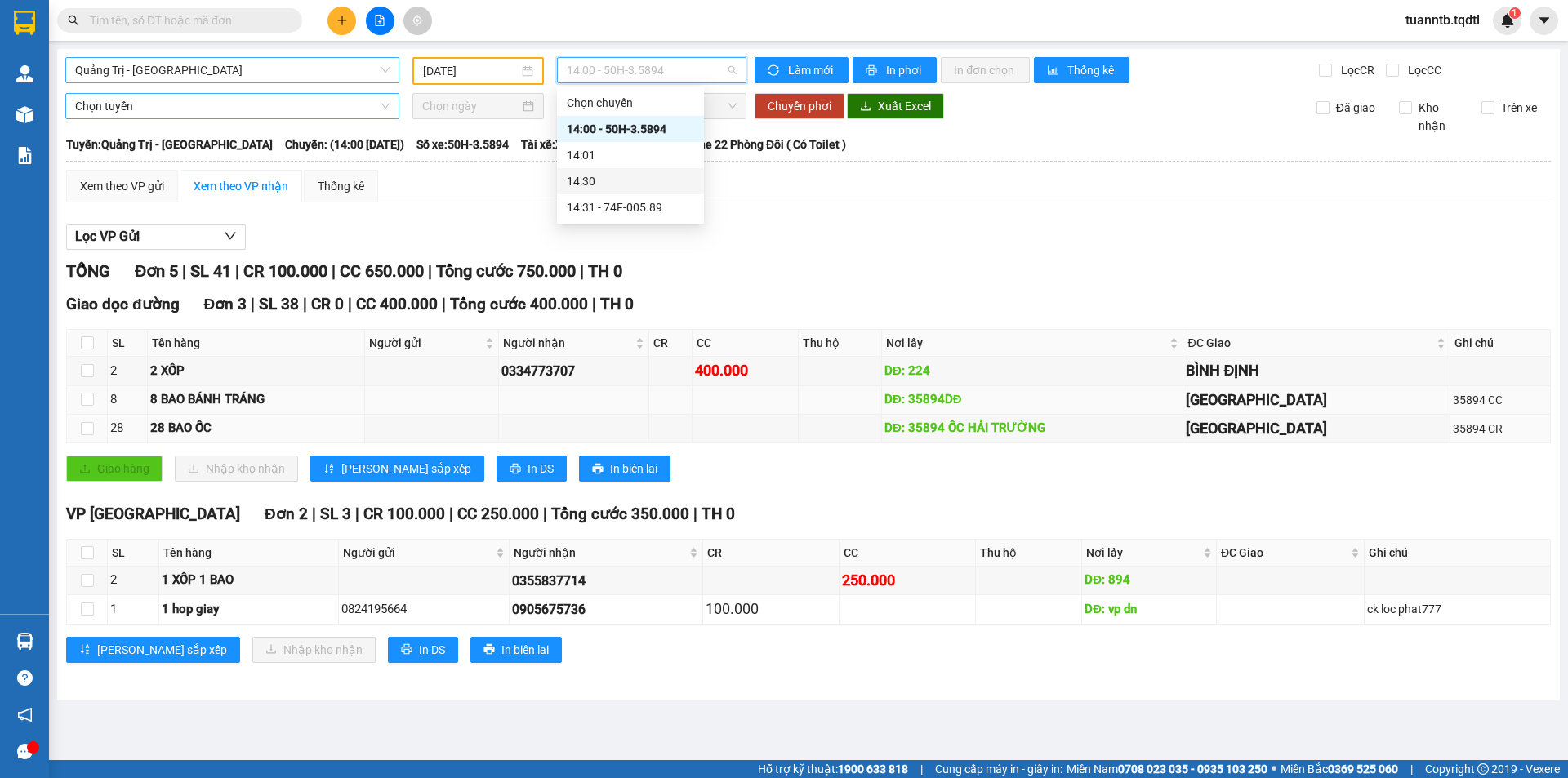
click at [833, 408] on tbody "2 2 XỐP 0334773707 400.000 DĐ: 224 BÌNH ĐỊNH 8 8 BAO BÁNH TRÁNG DĐ: 35894DĐ [GE…" at bounding box center [809, 400] width 1484 height 87
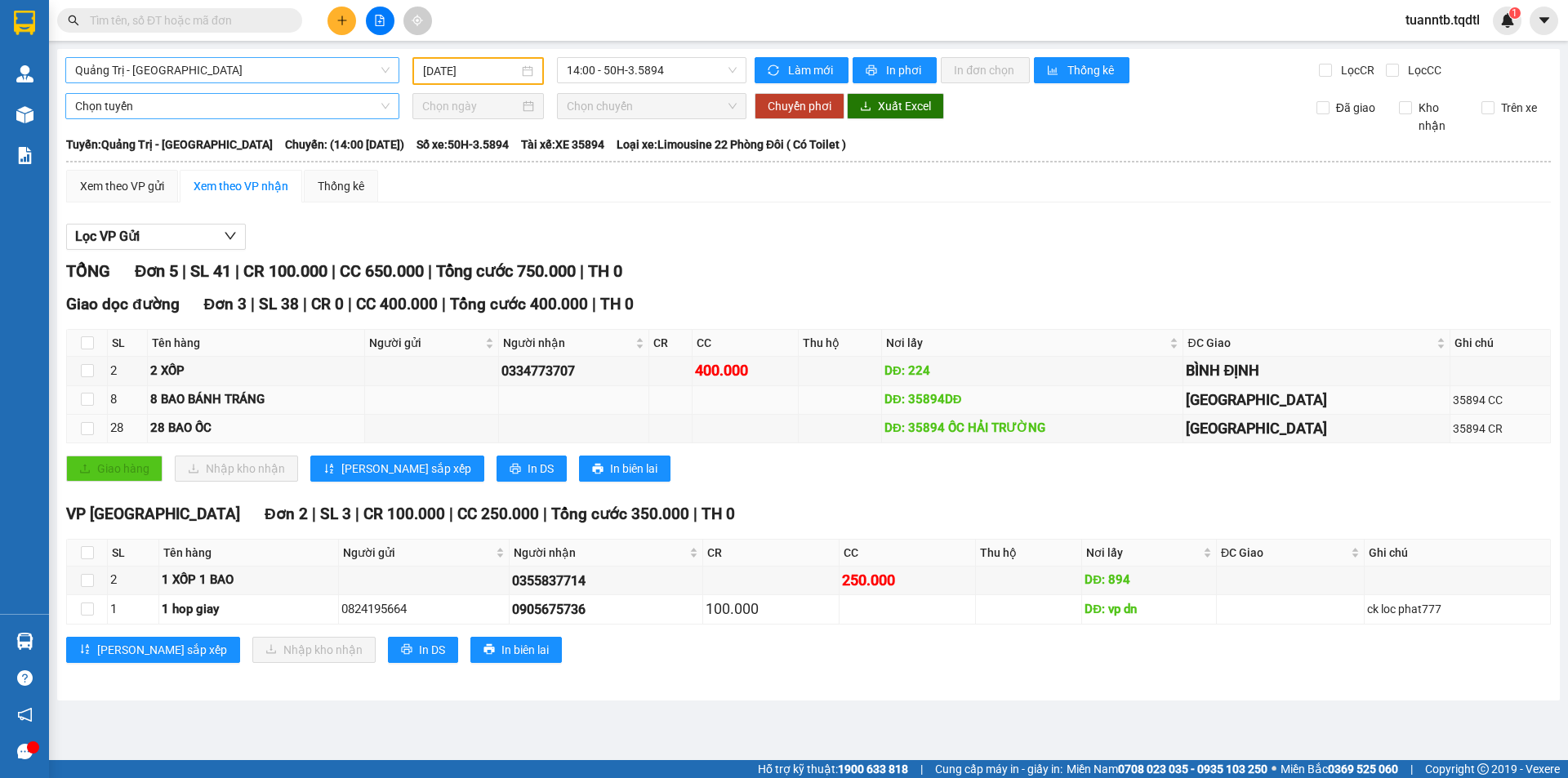
click at [476, 404] on td at bounding box center [431, 400] width 133 height 29
click at [536, 24] on div "Kết quả tìm kiếm ( 0 ) Bộ lọc No Data tuanntb.tqdtl 1" at bounding box center [784, 20] width 1568 height 41
click at [887, 206] on div "Xem theo VP gửi Xem theo VP nhận Thống kê Lọc VP Gửi TỔNG Đơn 5 | SL 41 | CR 1…" at bounding box center [808, 426] width 1484 height 513
click at [739, 244] on div "Lọc VP Gửi" at bounding box center [808, 237] width 1484 height 27
click at [288, 71] on span "Quảng Trị - [GEOGRAPHIC_DATA]" at bounding box center [232, 70] width 314 height 25
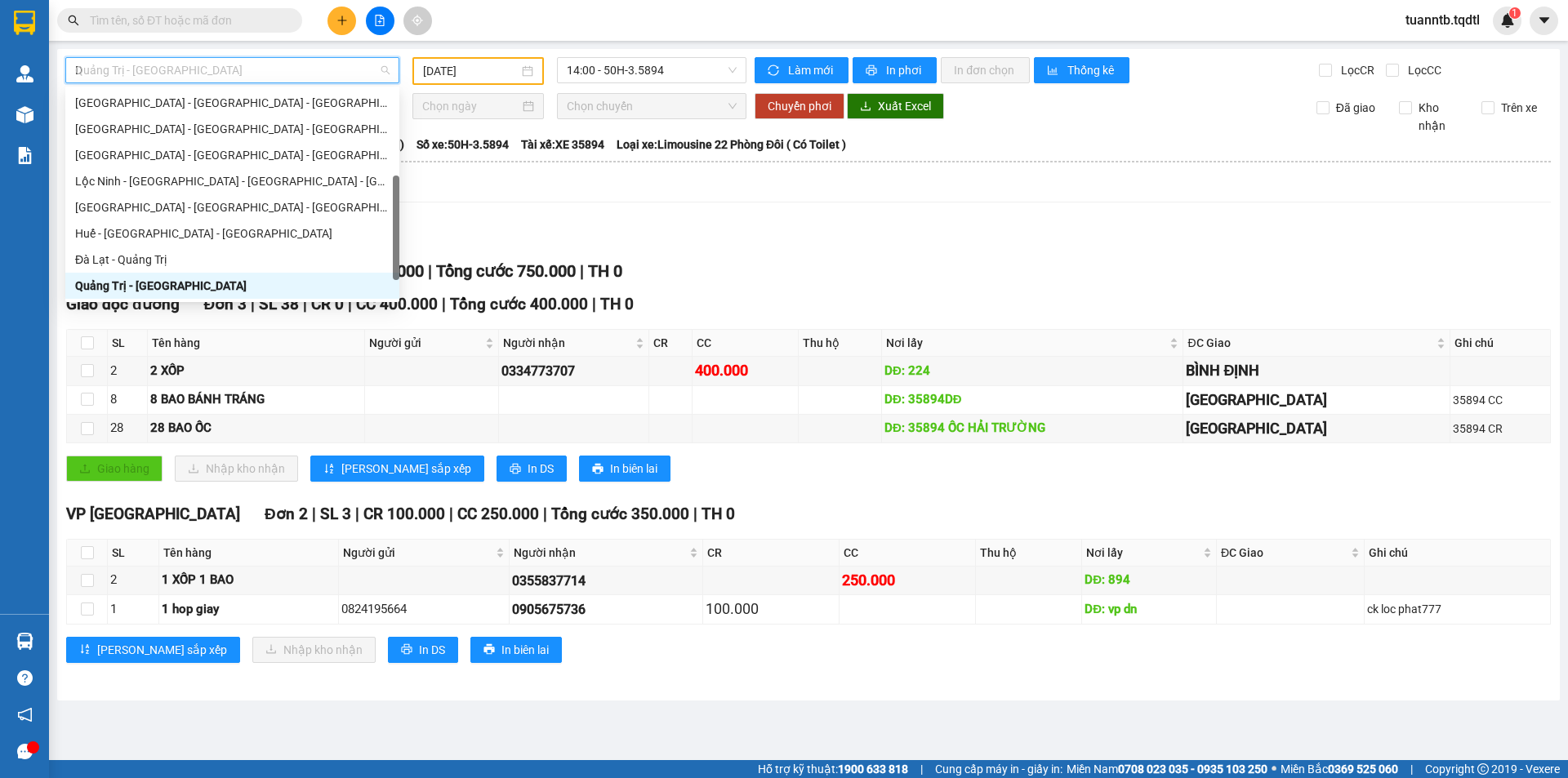
type input "DA"
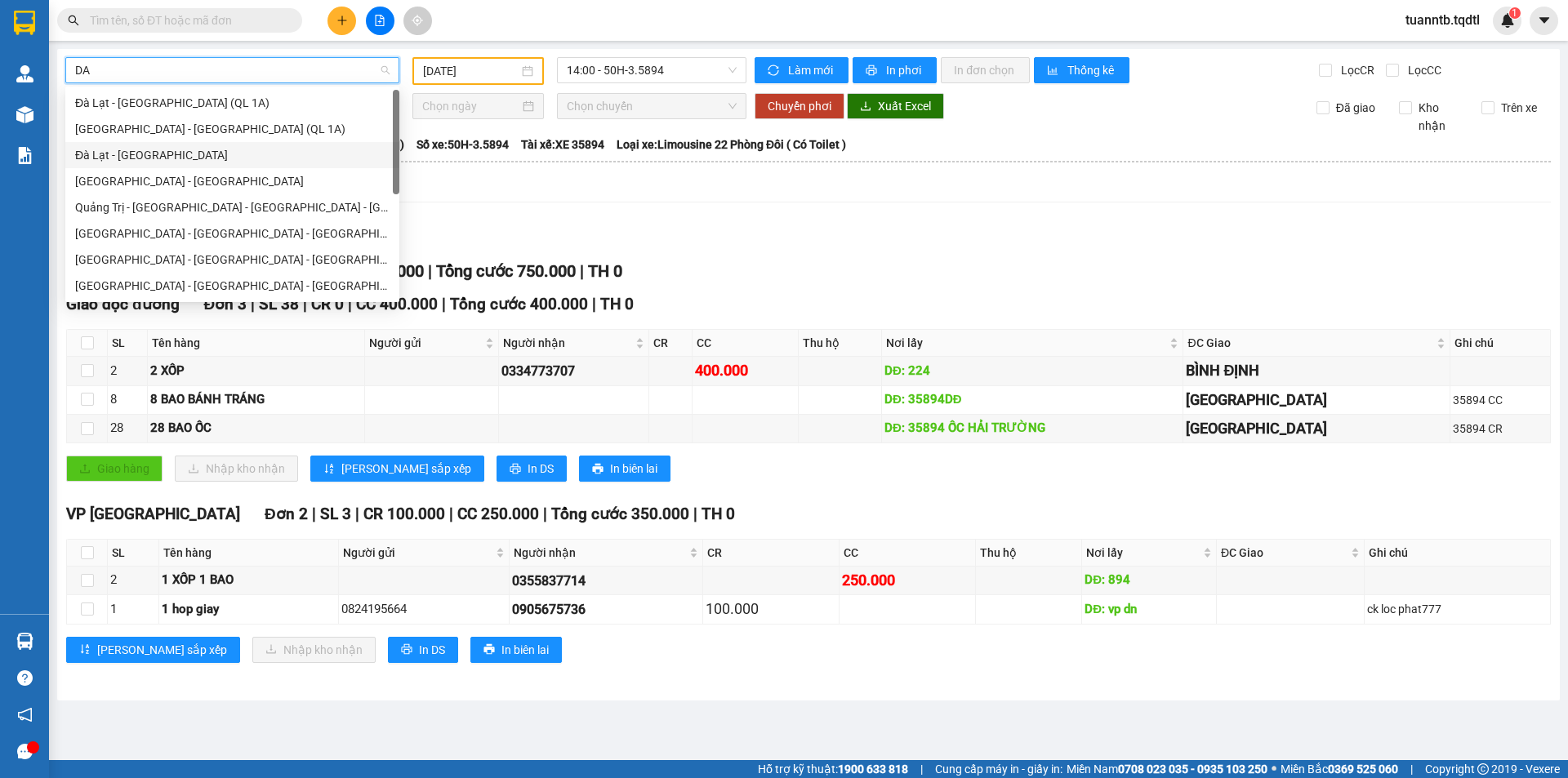
click at [189, 161] on div "Đà Lạt - [GEOGRAPHIC_DATA]" at bounding box center [232, 155] width 314 height 18
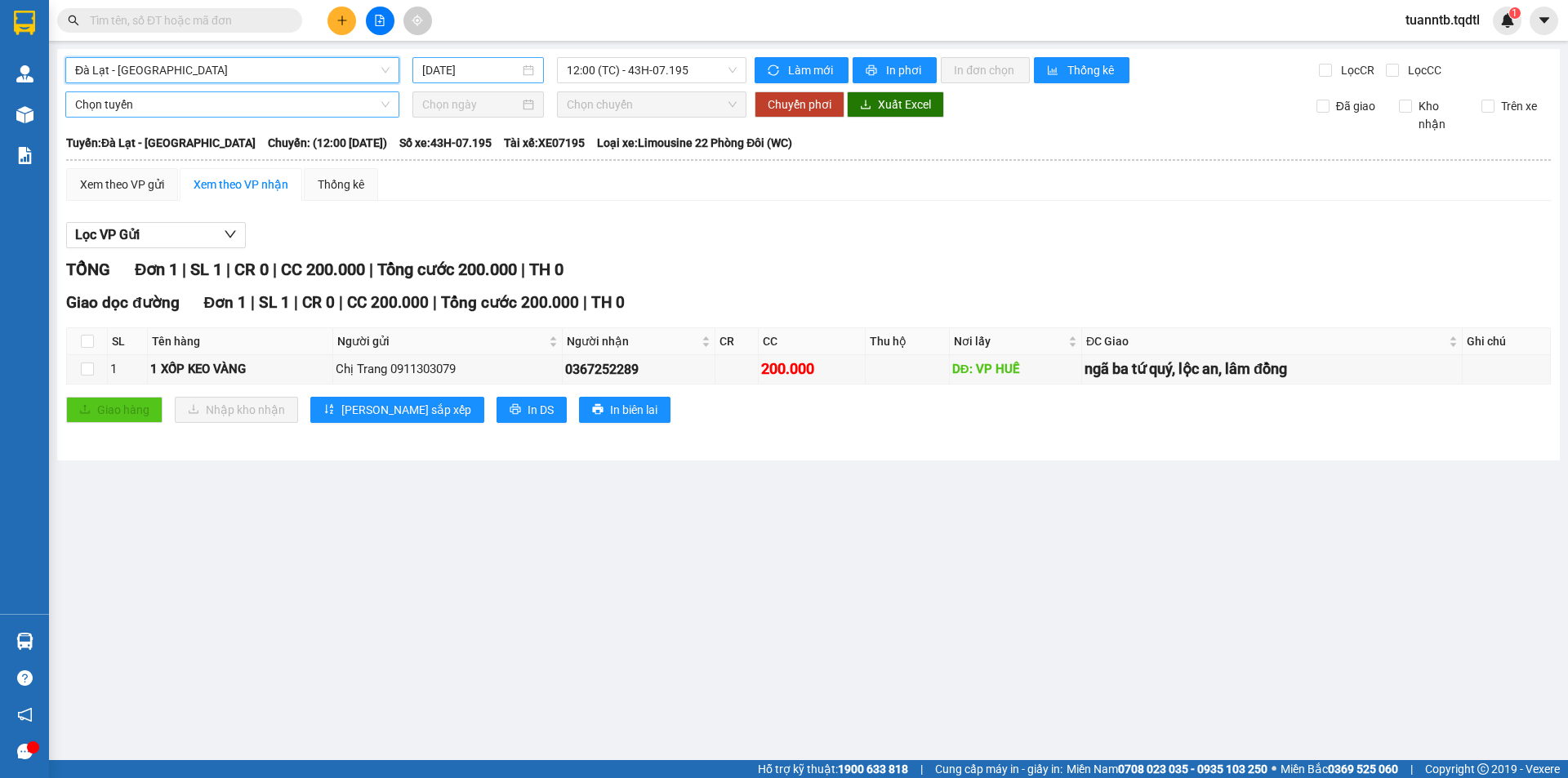
click at [457, 74] on input "[DATE]" at bounding box center [471, 70] width 98 height 18
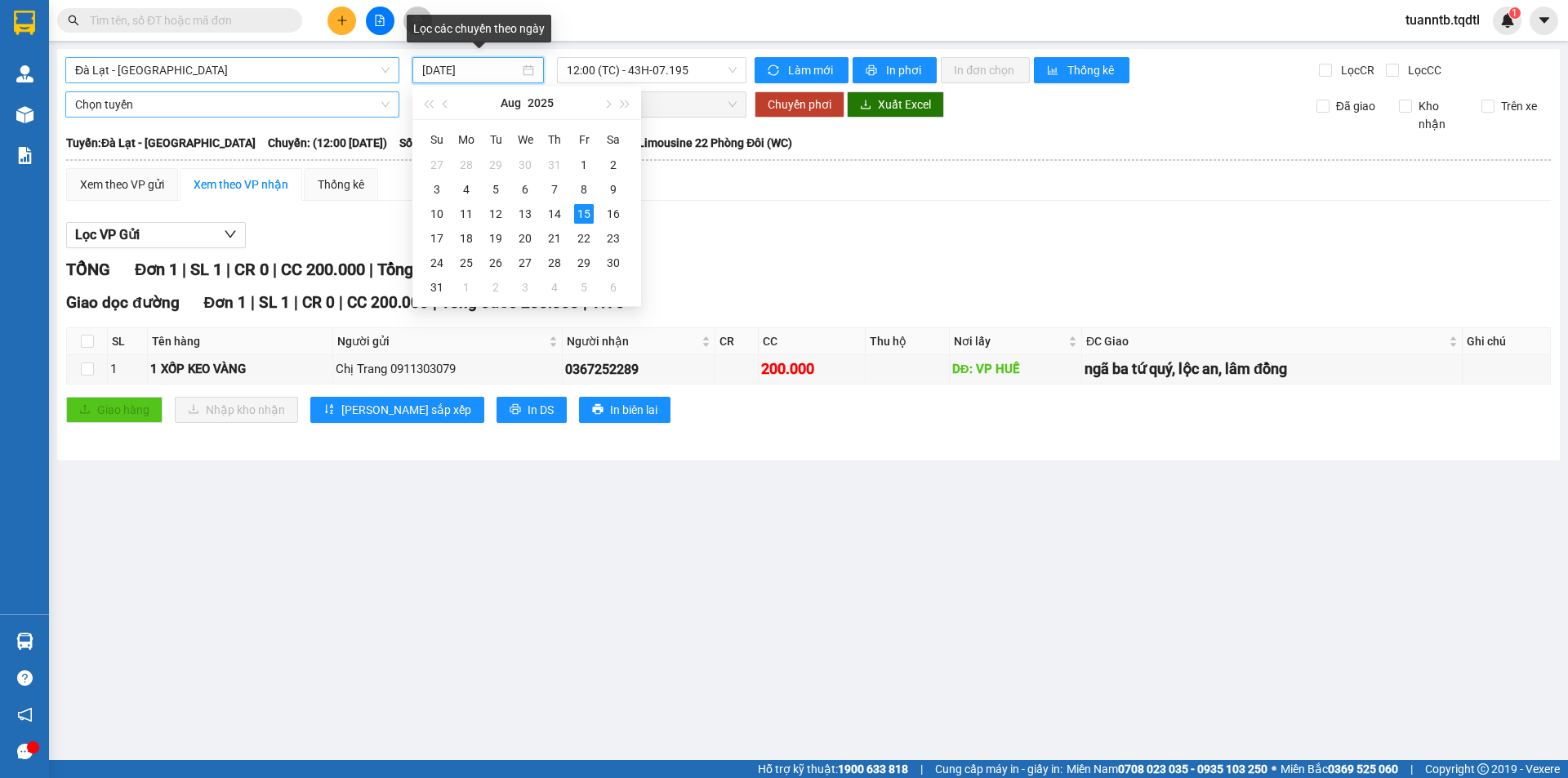
type input "[DATE]"
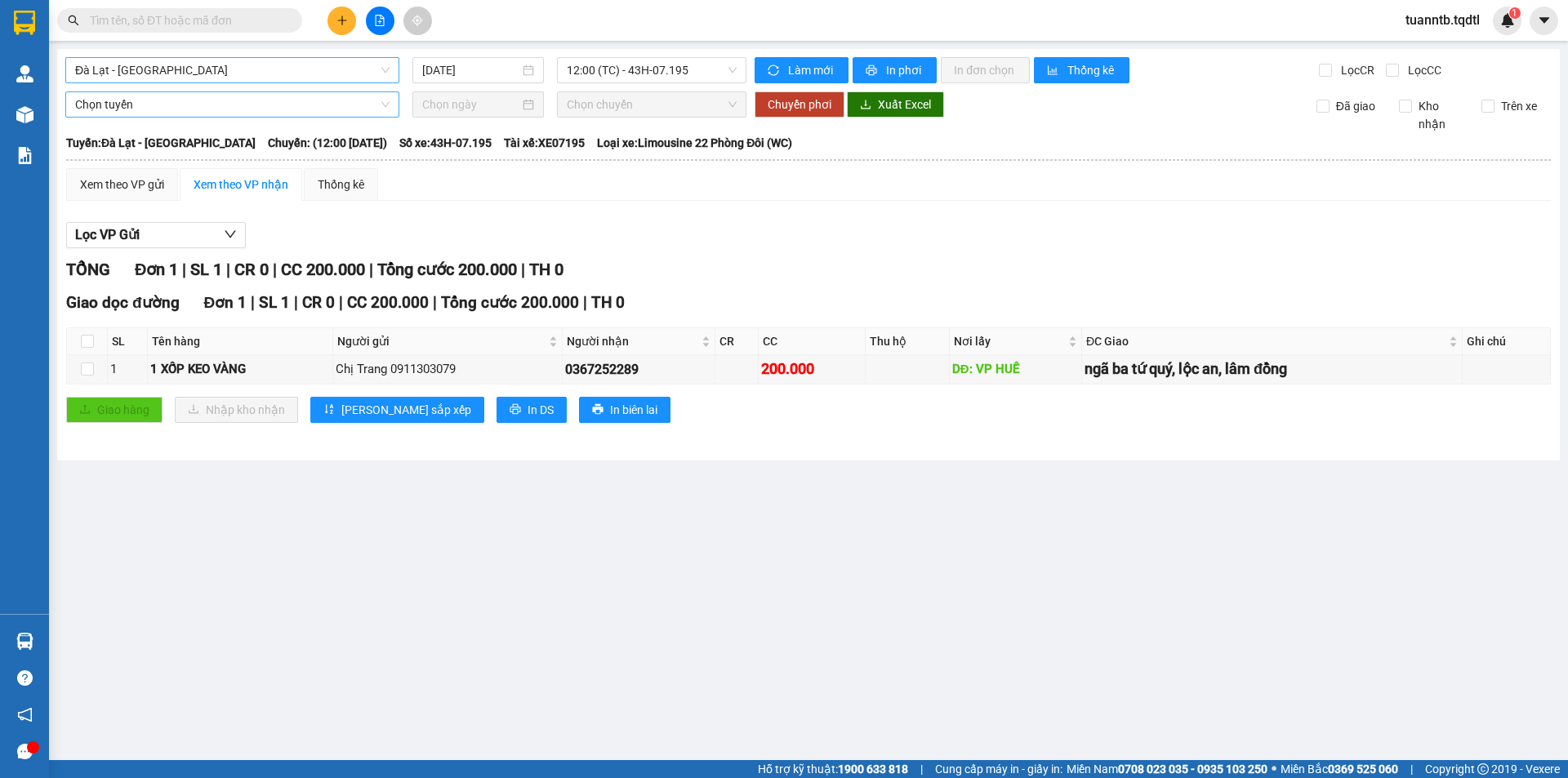
click at [880, 487] on main "[GEOGRAPHIC_DATA] - [GEOGRAPHIC_DATA] [DATE] 12:00 (TC) - 43H-07.195 Làm mới In…" at bounding box center [784, 379] width 1568 height 760
drag, startPoint x: 662, startPoint y: 66, endPoint x: 645, endPoint y: 180, distance: 115.3
click at [659, 72] on span "12:00 (TC) - 43H-07.195" at bounding box center [651, 70] width 170 height 25
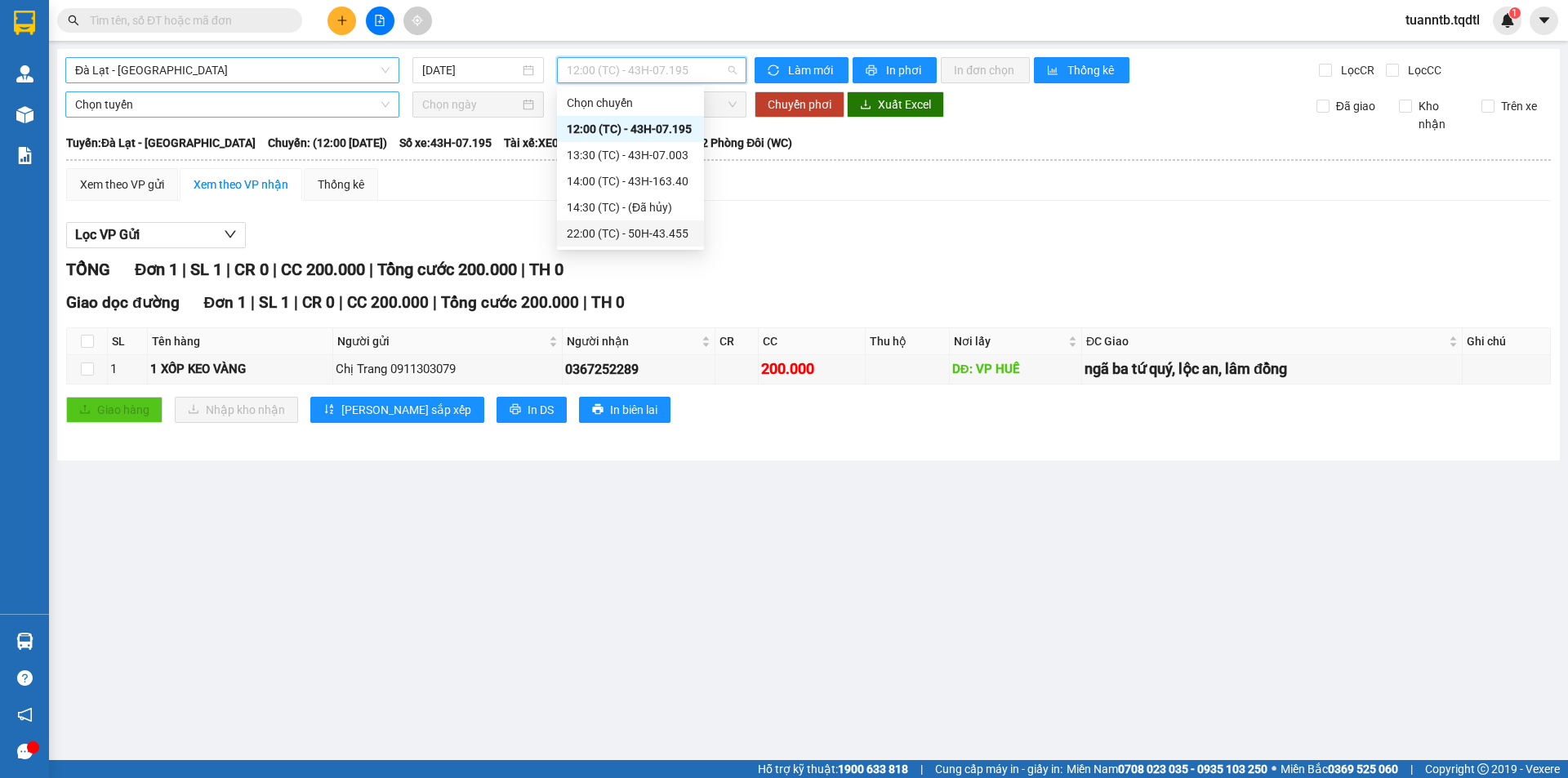
click at [657, 231] on div "22:00 (TC) - 50H-43.455" at bounding box center [630, 234] width 127 height 18
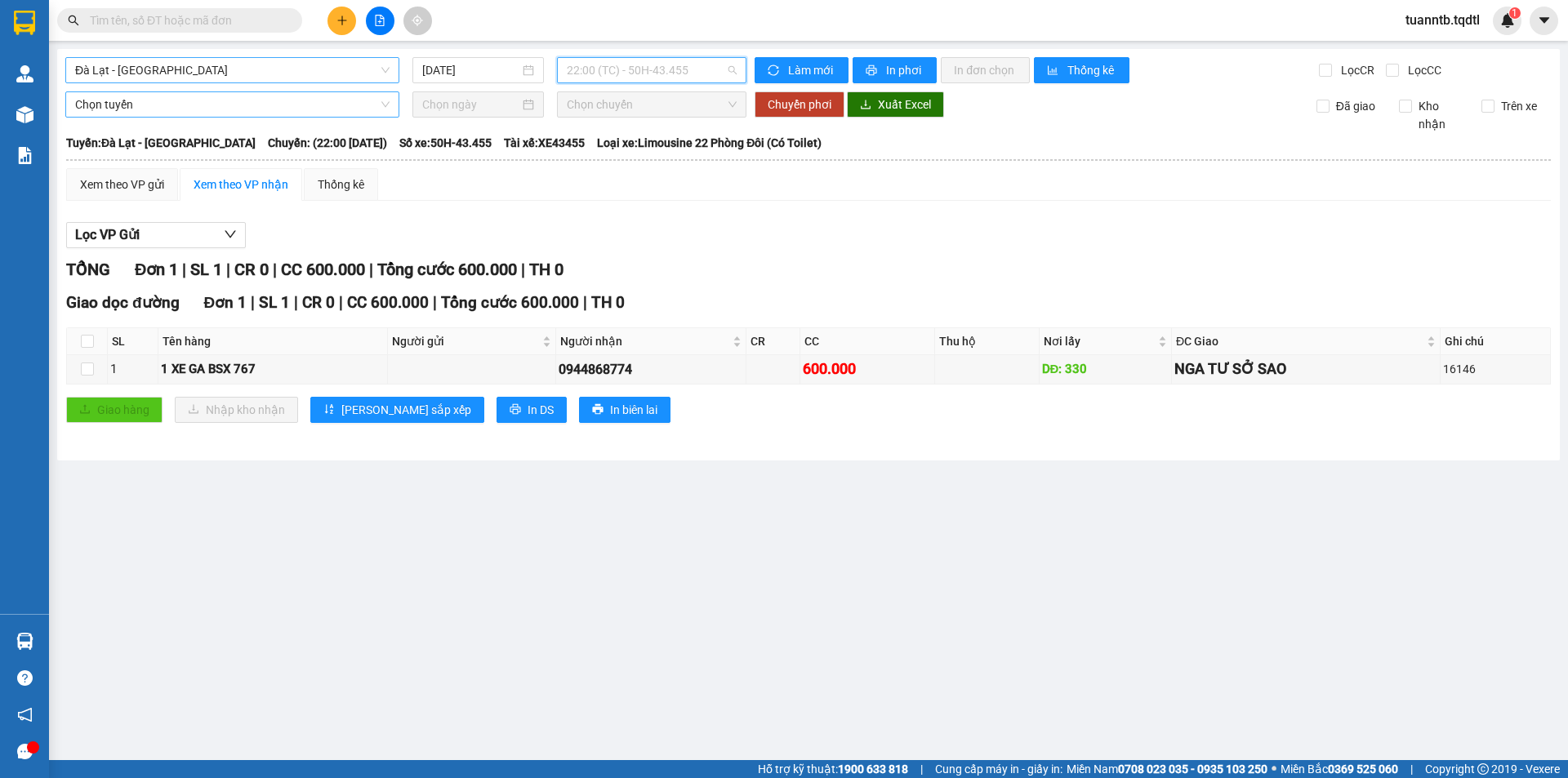
click at [659, 75] on span "22:00 (TC) - 50H-43.455" at bounding box center [651, 70] width 170 height 25
